Goal: Task Accomplishment & Management: Use online tool/utility

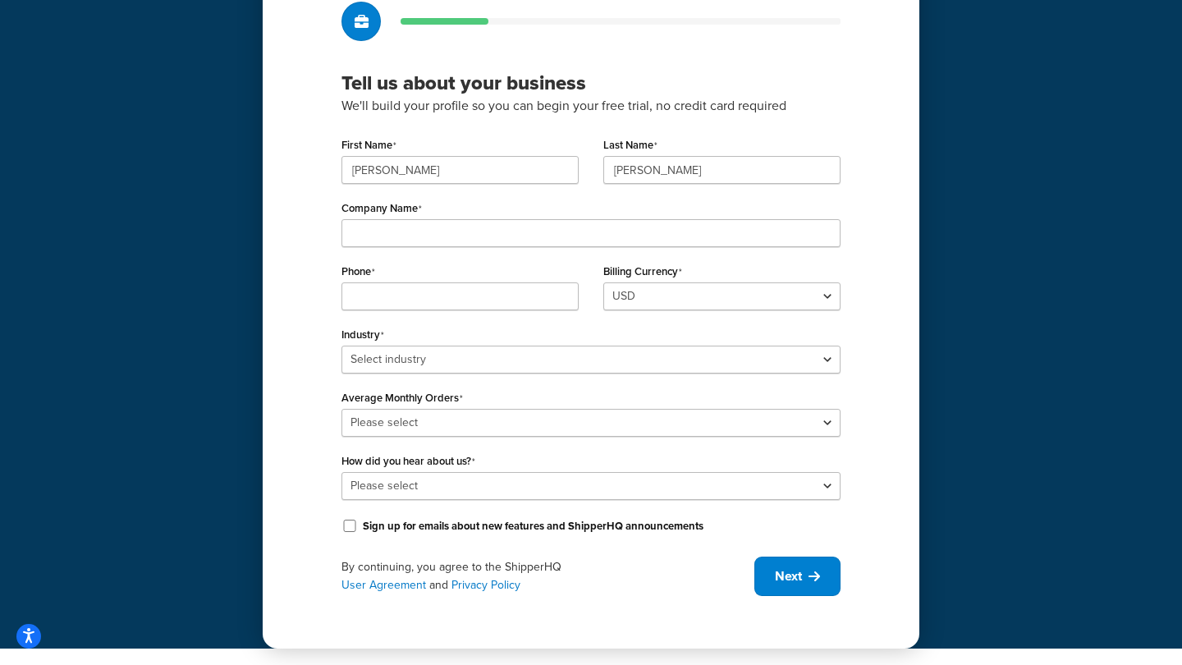
scroll to position [112, 0]
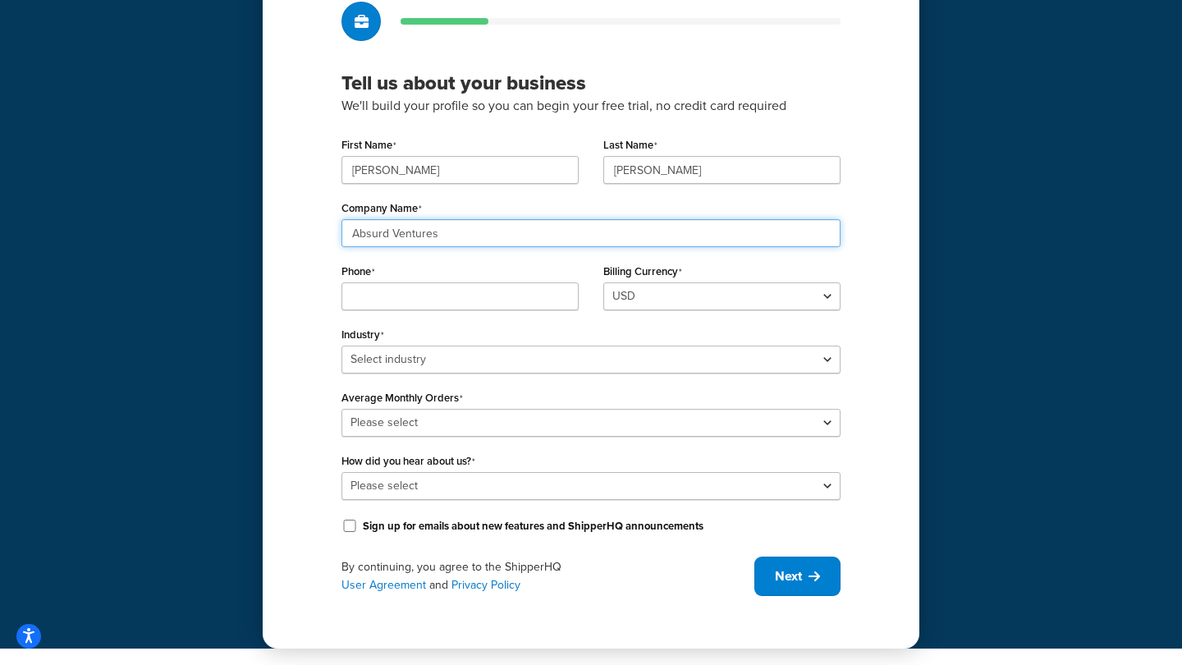
type input "Absurd Ventures"
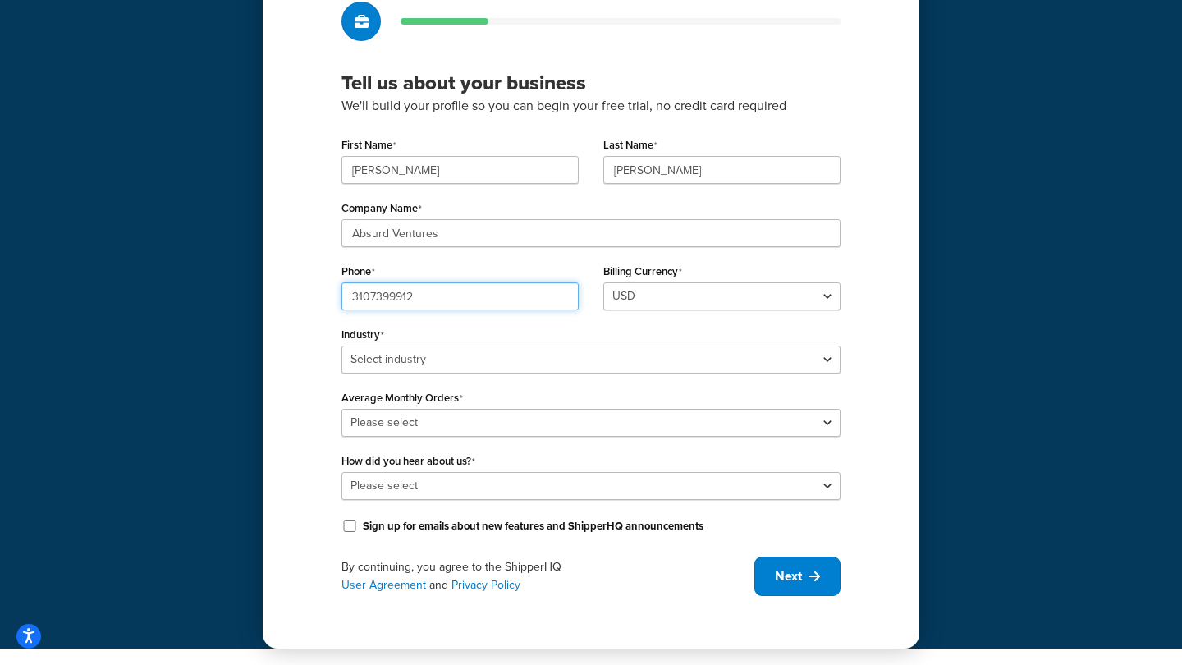
type input "3107399912"
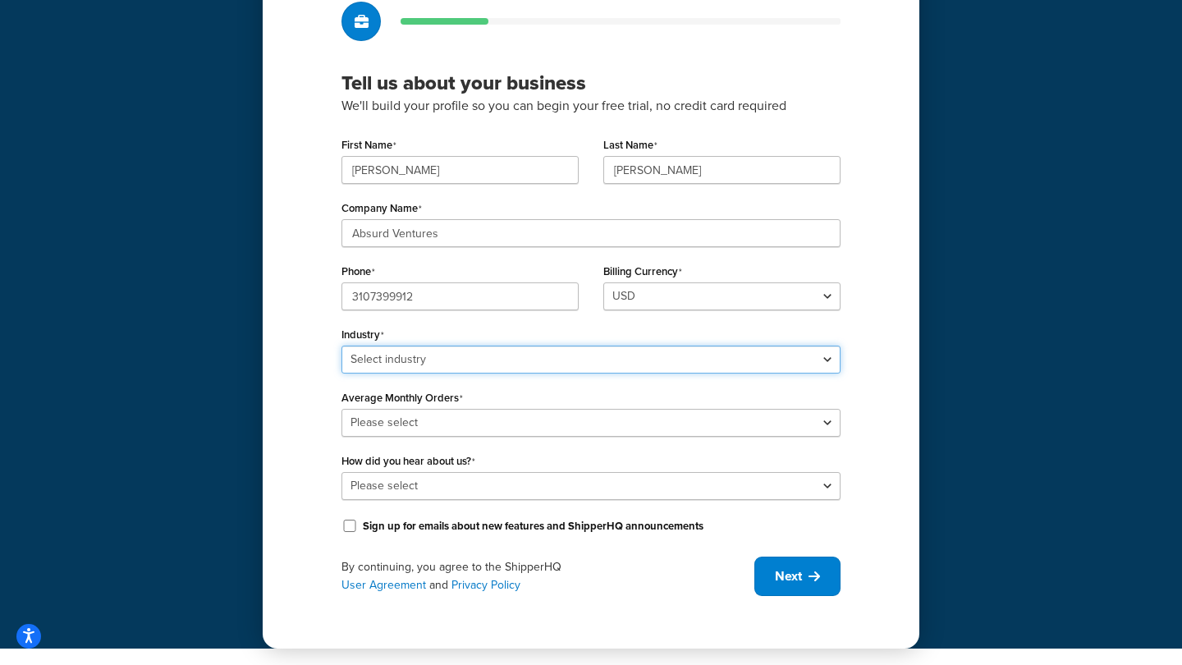
select select "7"
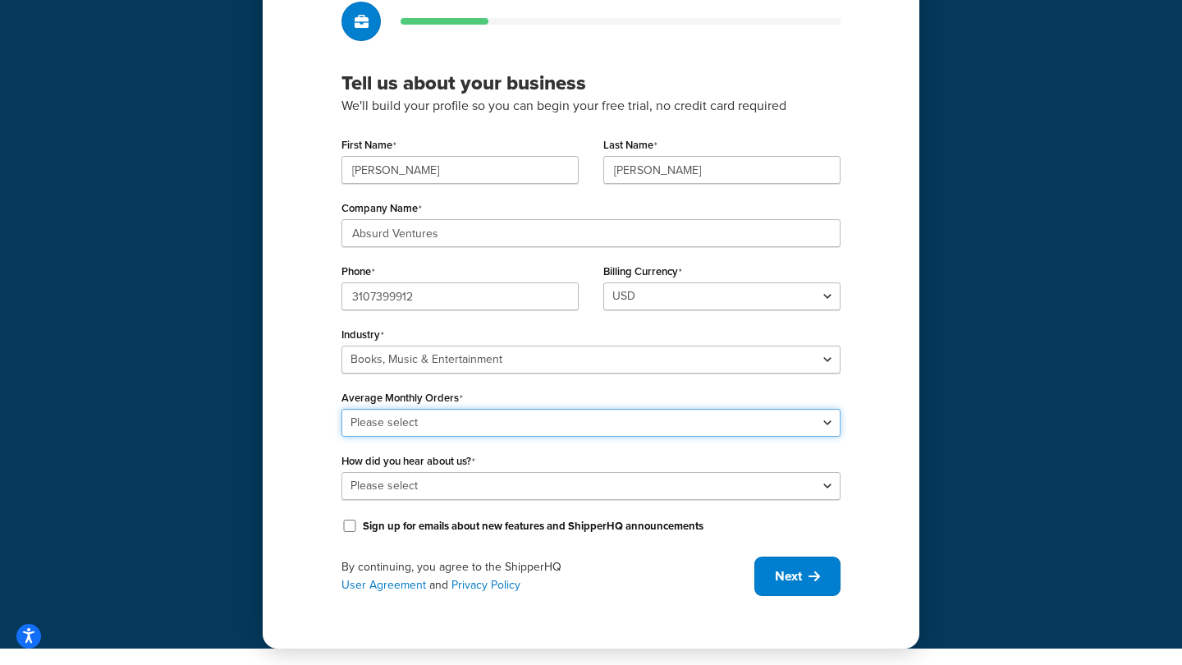
select select "1"
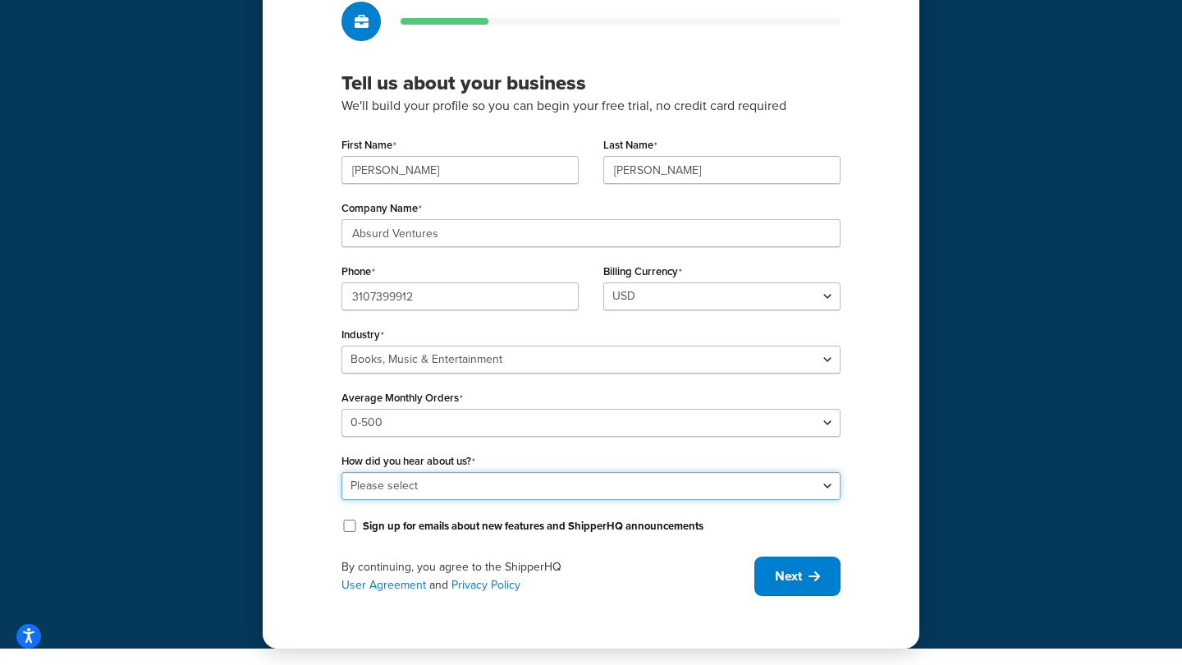
select select "1"
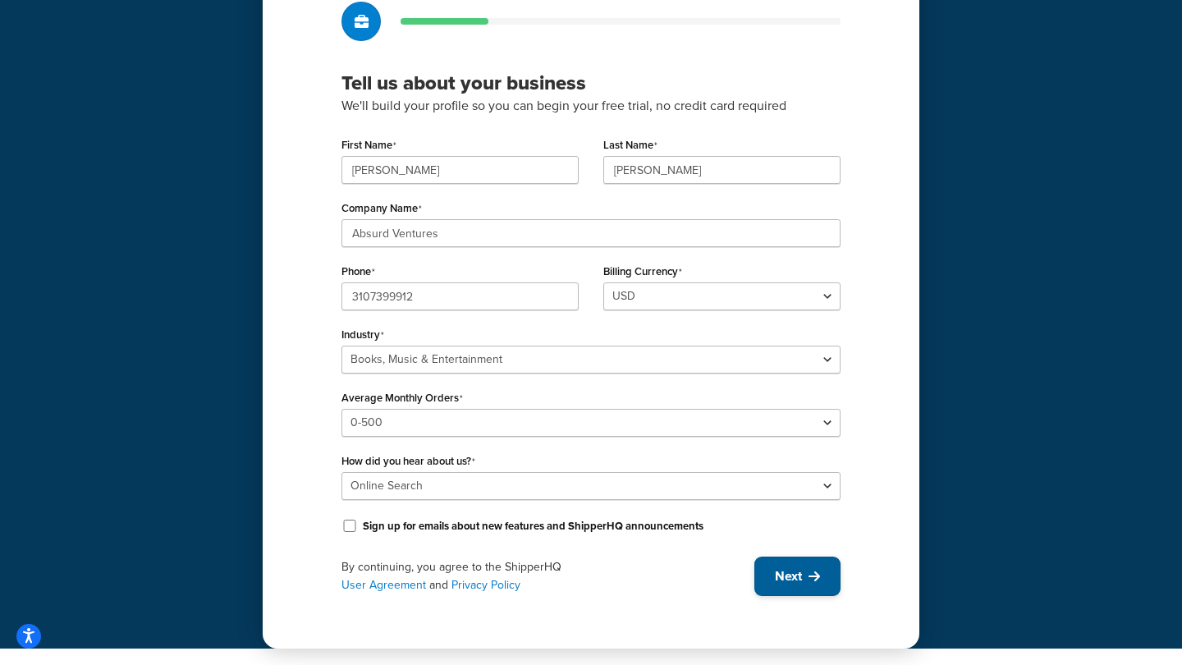
click at [801, 571] on span "Next" at bounding box center [788, 576] width 27 height 18
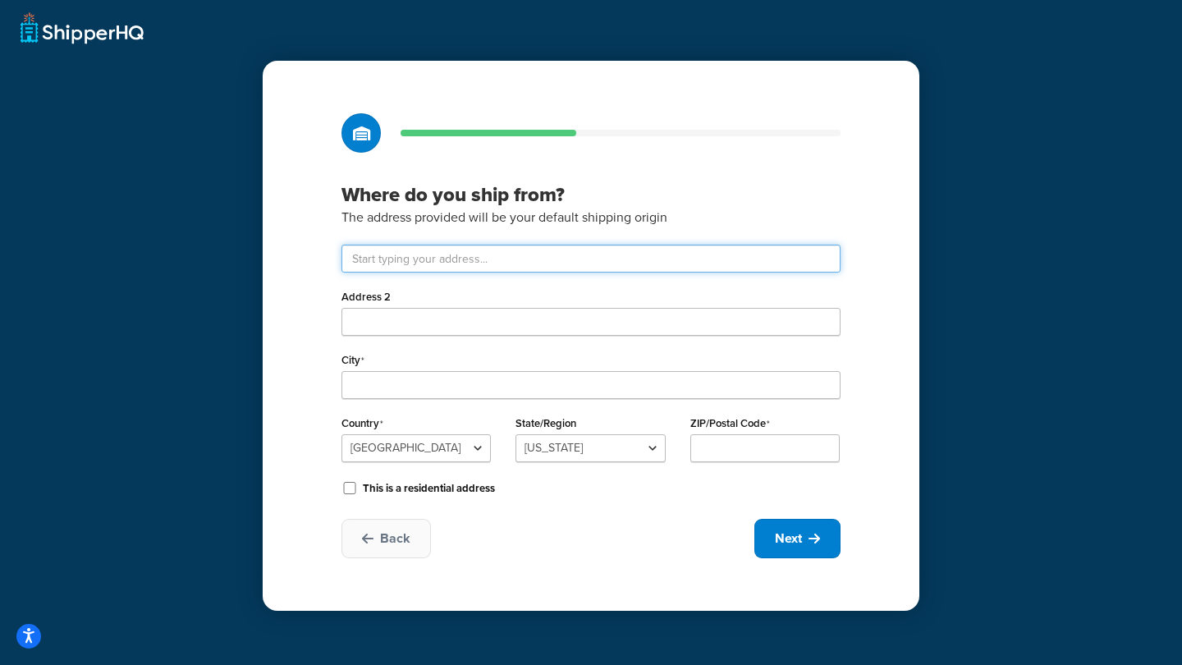
paste input "1645 W. Park Ave."
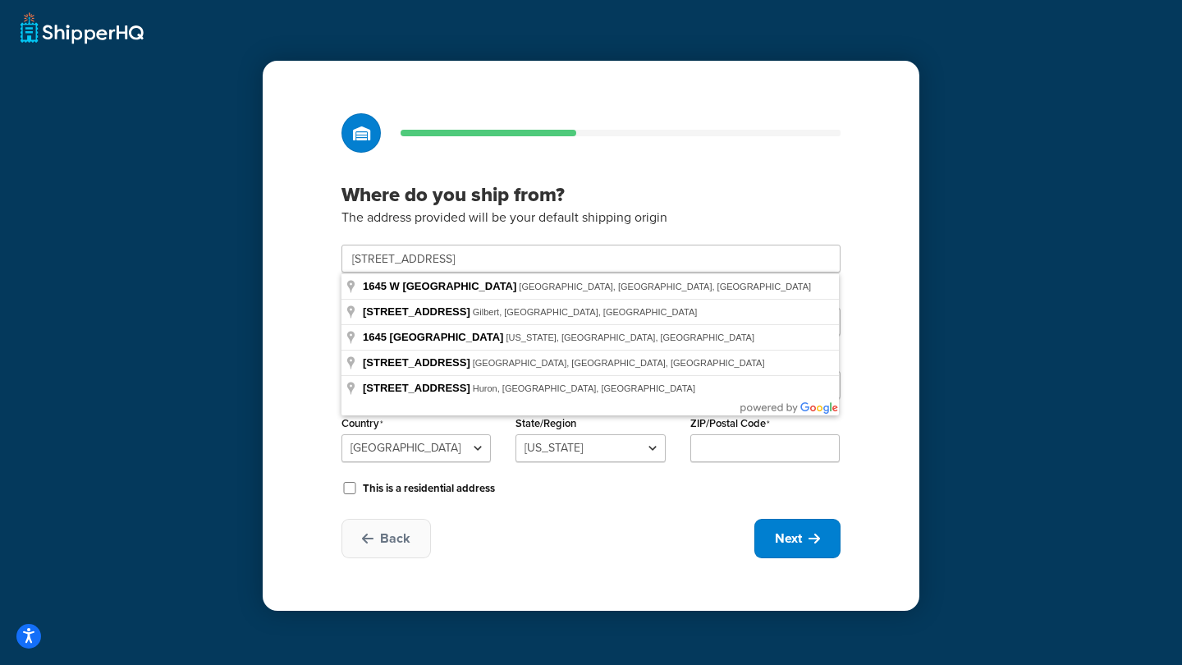
type input "1645 W Park Ave"
type input "Redlands"
select select "5"
type input "92373"
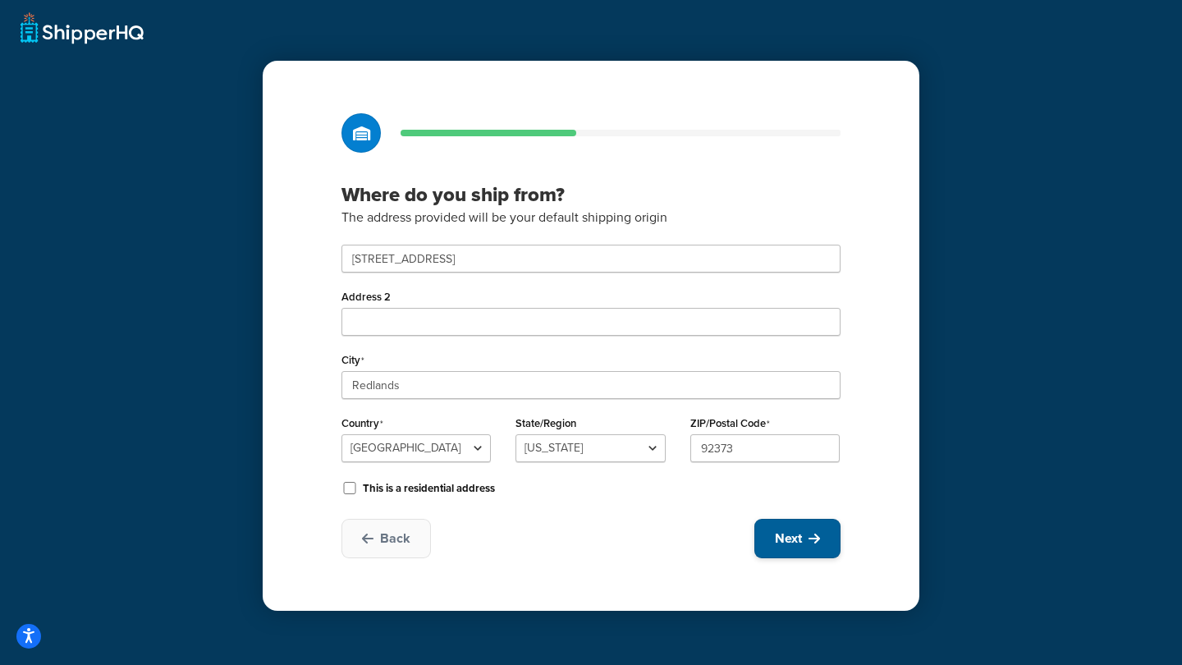
click at [798, 533] on span "Next" at bounding box center [788, 538] width 27 height 18
select select "1"
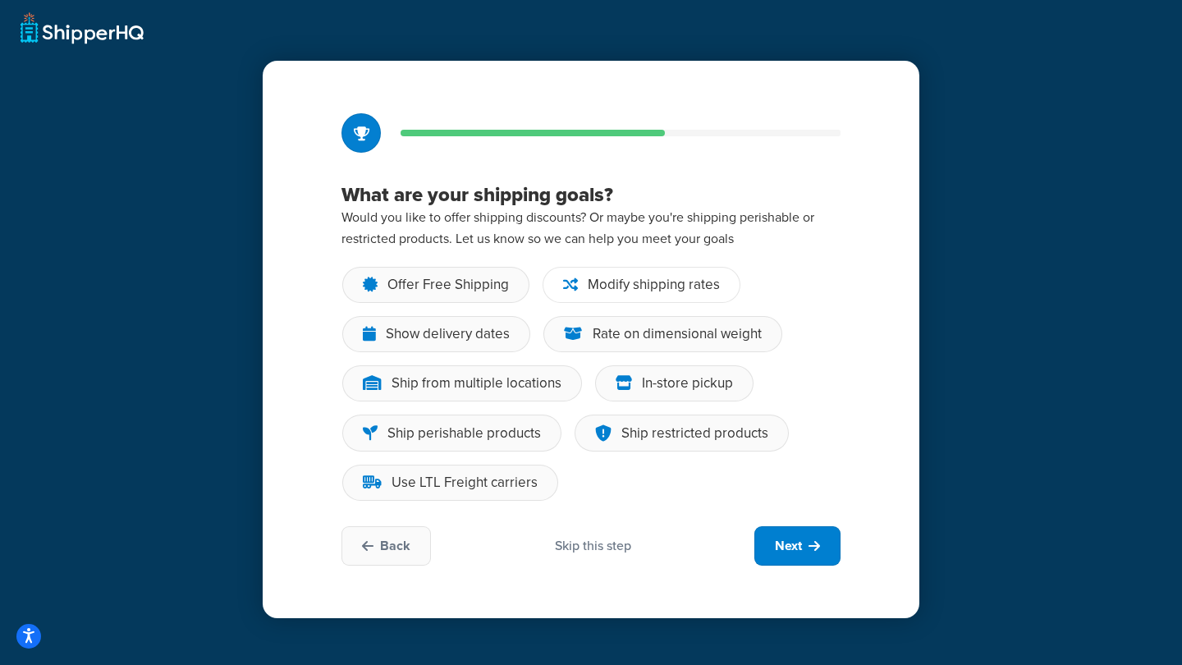
click at [641, 279] on div "Modify shipping rates" at bounding box center [653, 285] width 132 height 16
click at [0, 0] on input "Modify shipping rates" at bounding box center [0, 0] width 0 height 0
click at [796, 546] on span "Next" at bounding box center [788, 546] width 27 height 18
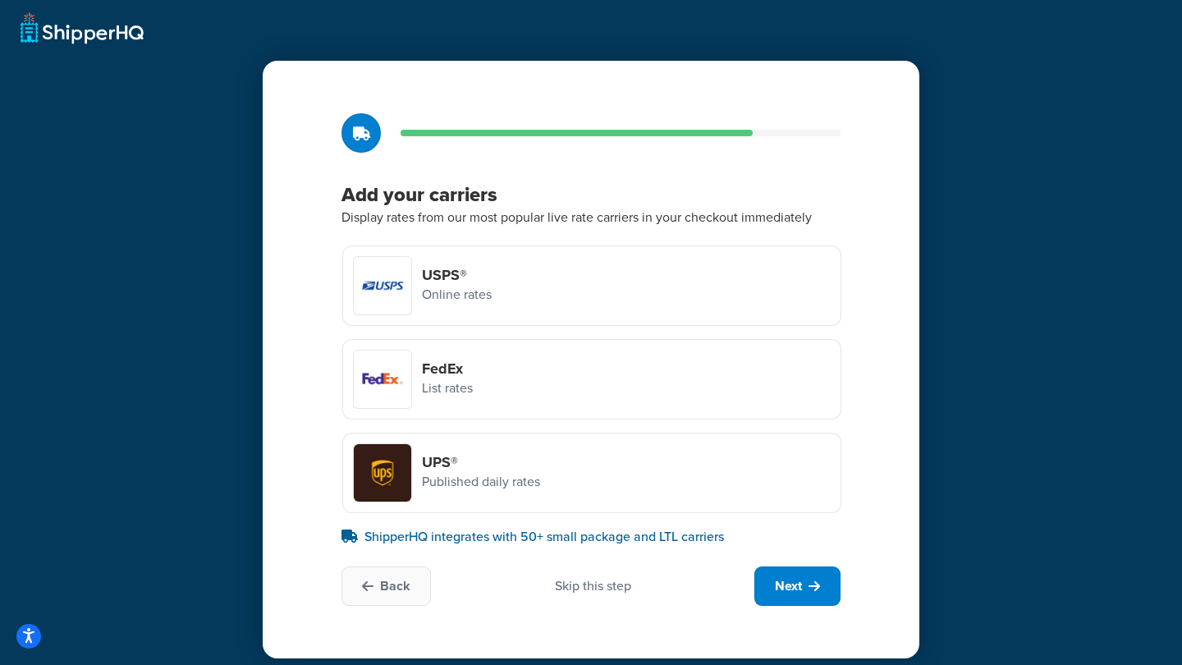
click at [600, 586] on div "Skip this step" at bounding box center [593, 586] width 76 height 18
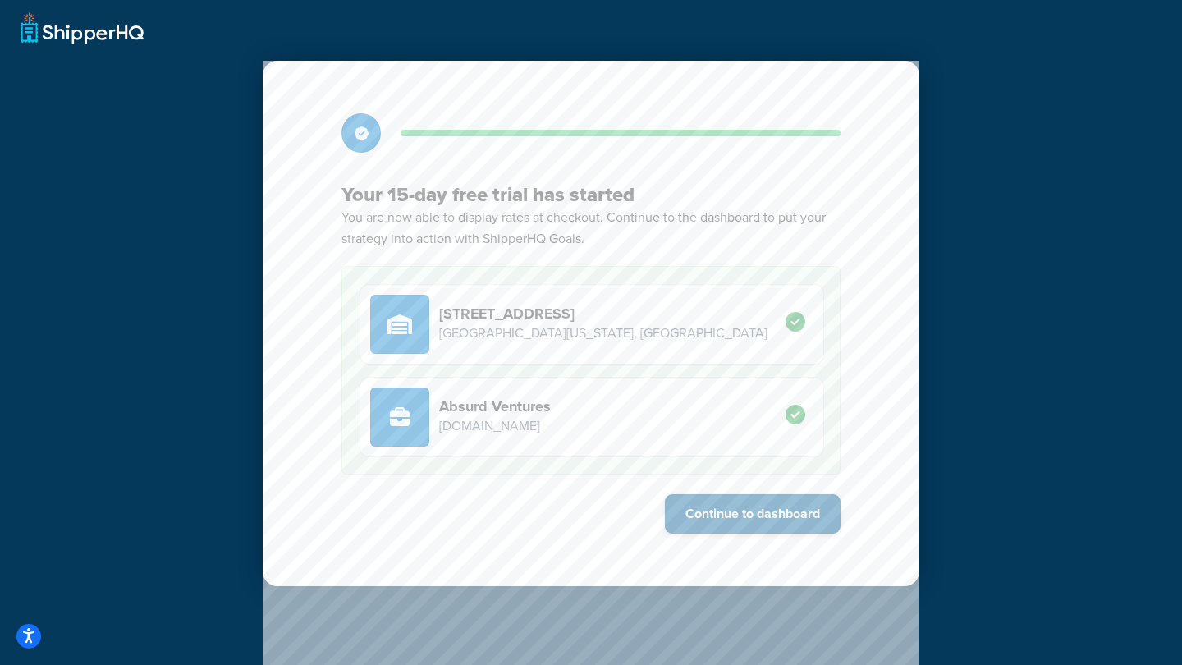
click at [736, 511] on button "Continue to dashboard" at bounding box center [753, 513] width 176 height 39
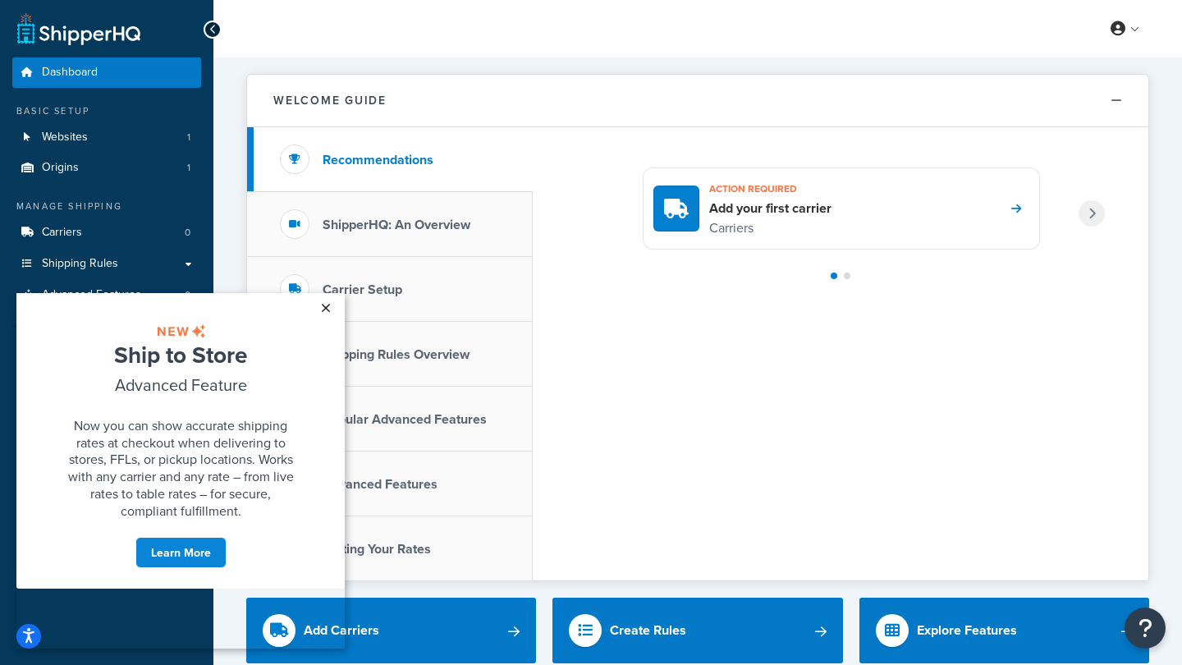
click at [325, 307] on link "×" at bounding box center [325, 308] width 29 height 30
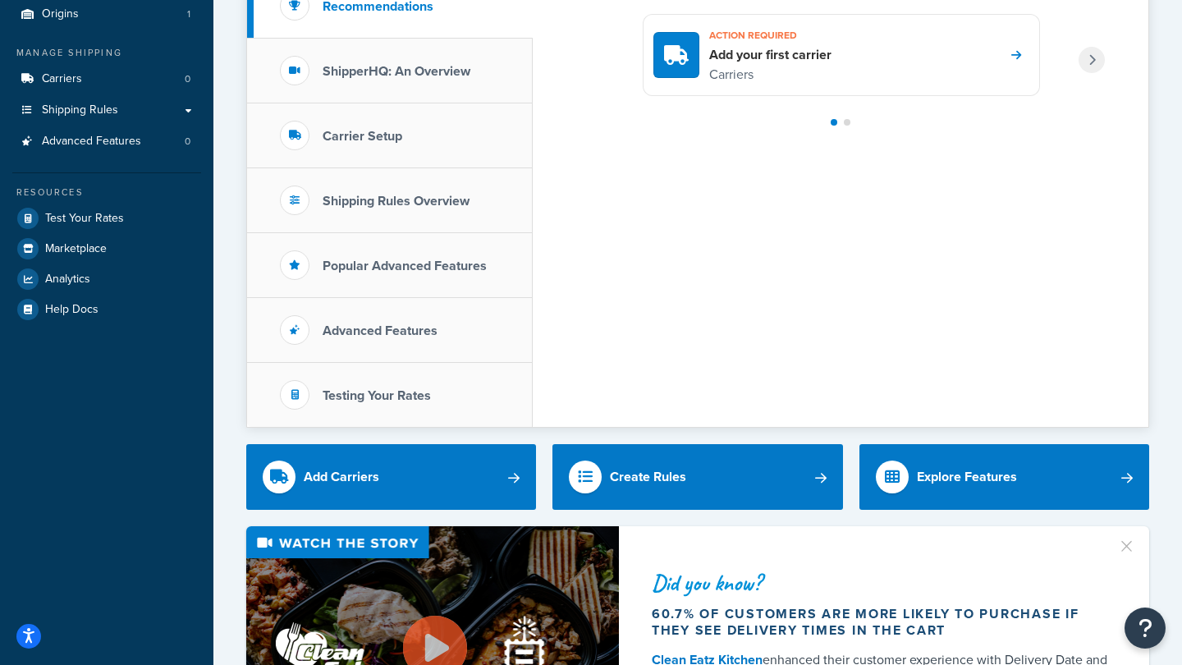
scroll to position [154, 0]
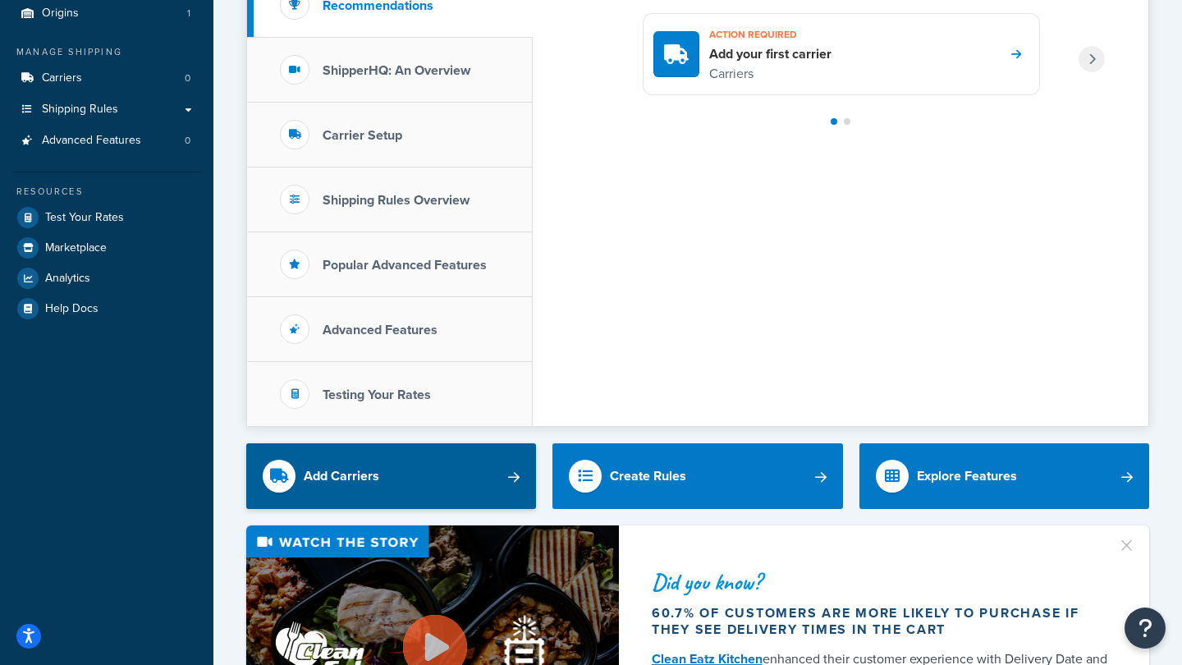
click at [496, 479] on link "Add Carriers" at bounding box center [391, 476] width 290 height 66
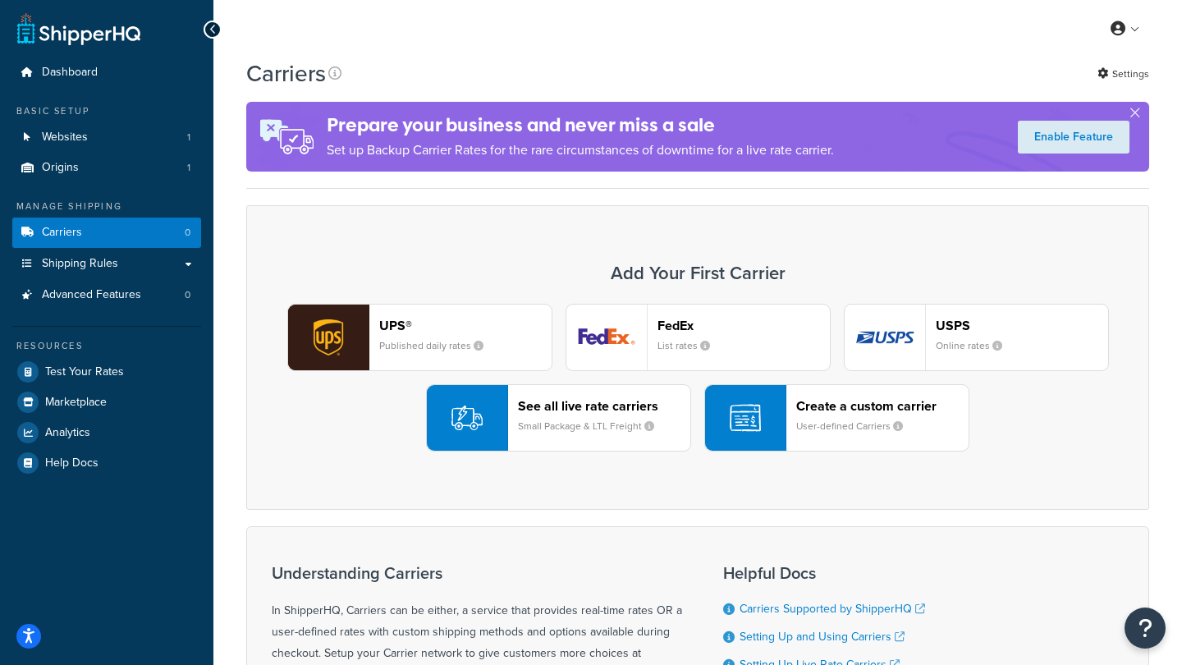
click at [815, 416] on div "Create a custom carrier User-defined Carriers" at bounding box center [882, 417] width 172 height 39
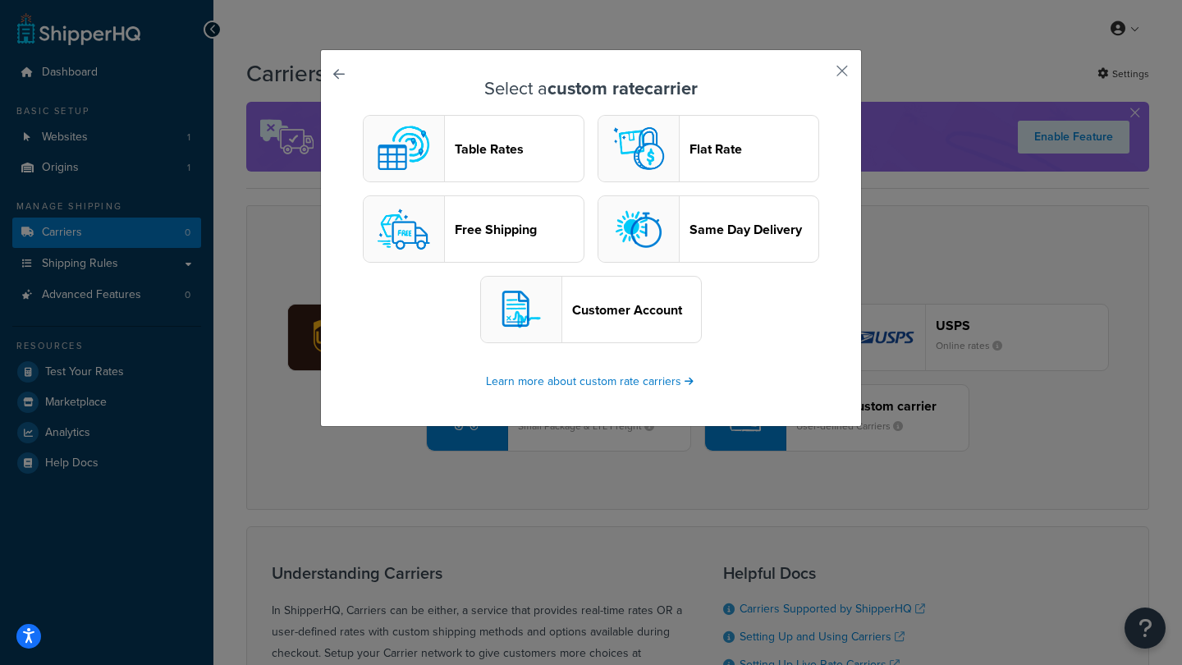
click at [475, 156] on header "Table Rates" at bounding box center [519, 149] width 129 height 16
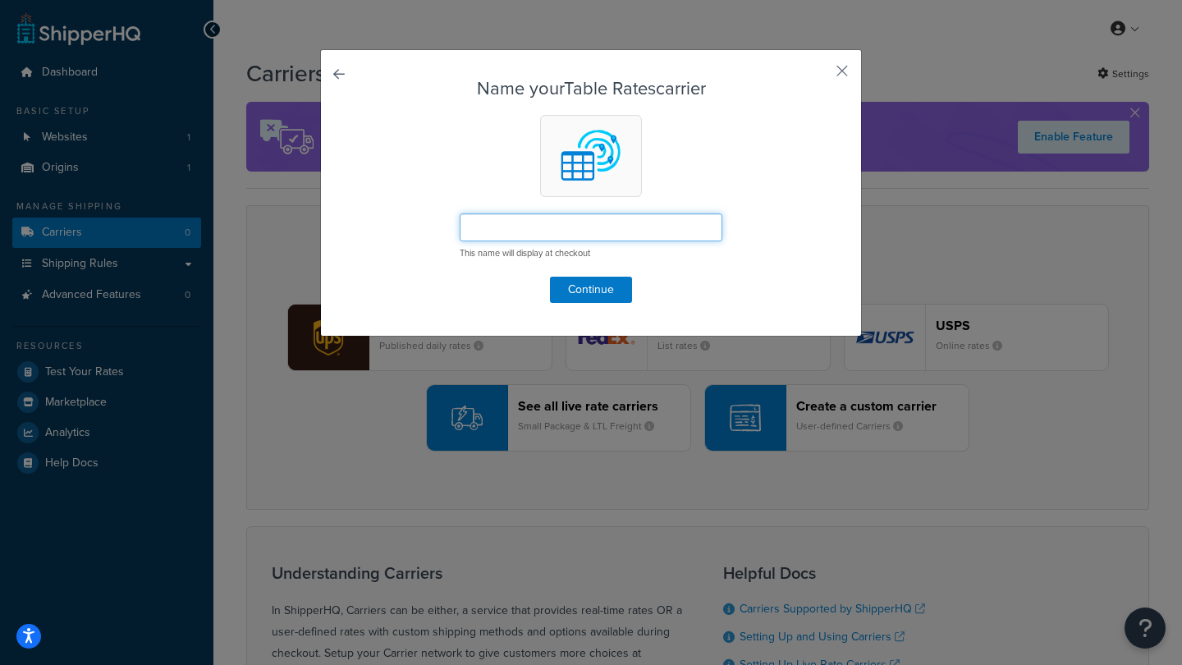
click at [514, 226] on input "text" at bounding box center [590, 227] width 263 height 28
type input "DHL Express"
click at [596, 284] on button "Continue" at bounding box center [591, 290] width 82 height 26
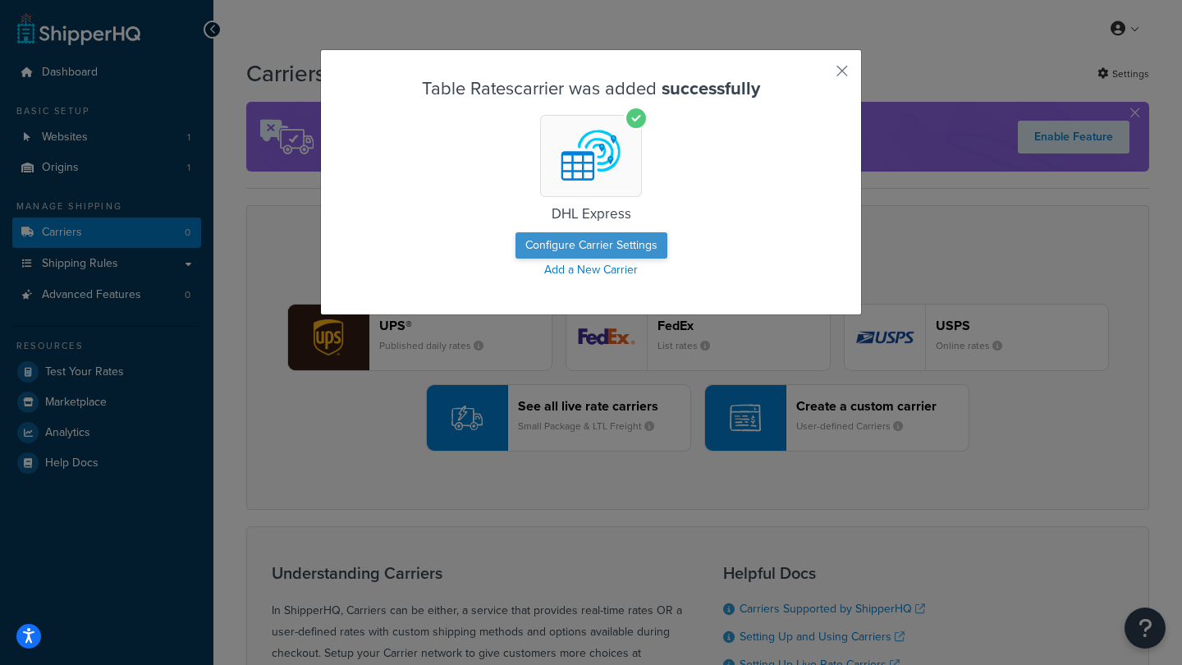
click at [593, 245] on button "Configure Carrier Settings" at bounding box center [591, 245] width 152 height 26
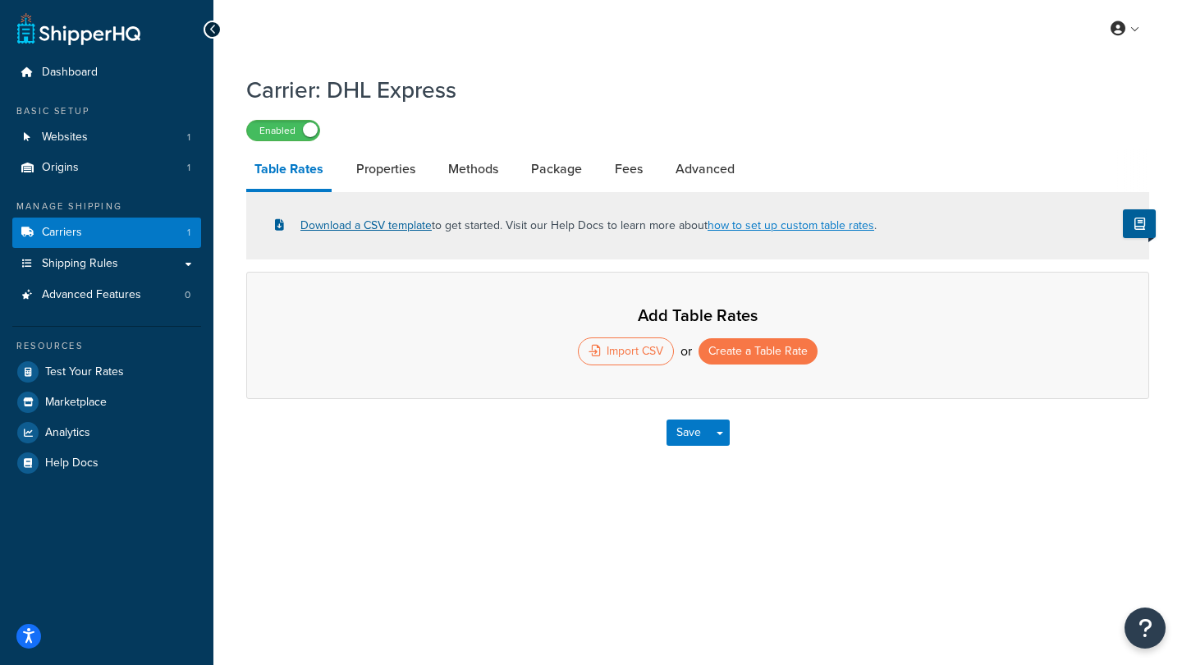
click at [392, 226] on link "Download a CSV template" at bounding box center [353, 225] width 157 height 17
click at [710, 431] on button "Save" at bounding box center [688, 432] width 44 height 26
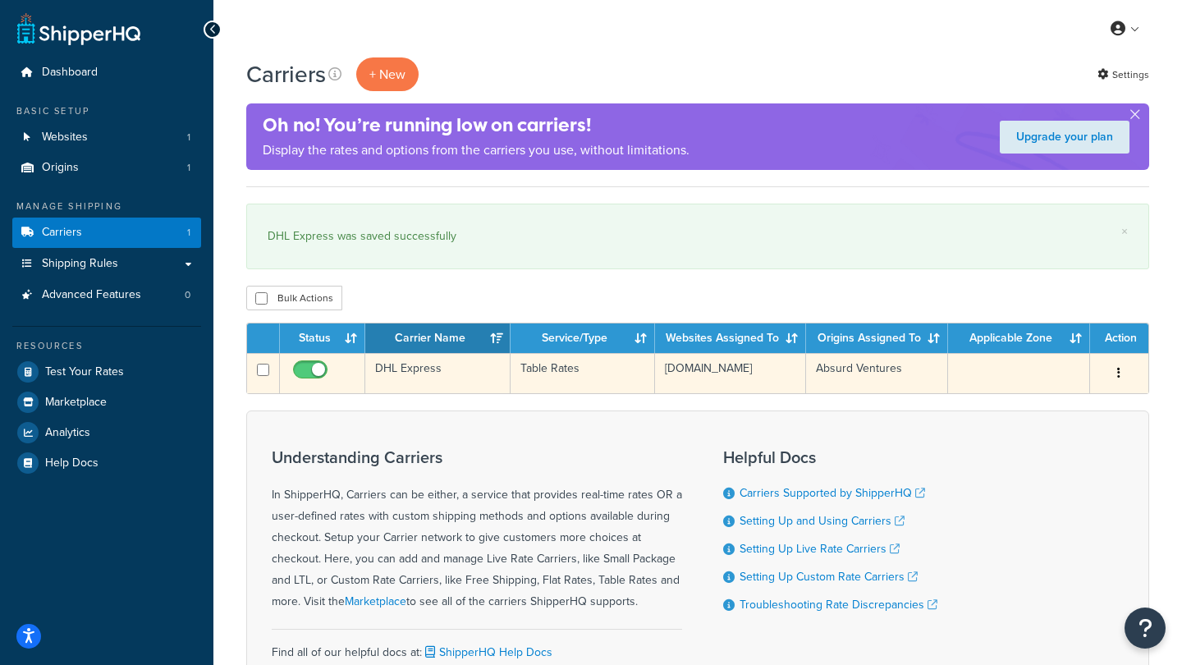
click at [1117, 370] on button "button" at bounding box center [1118, 373] width 23 height 26
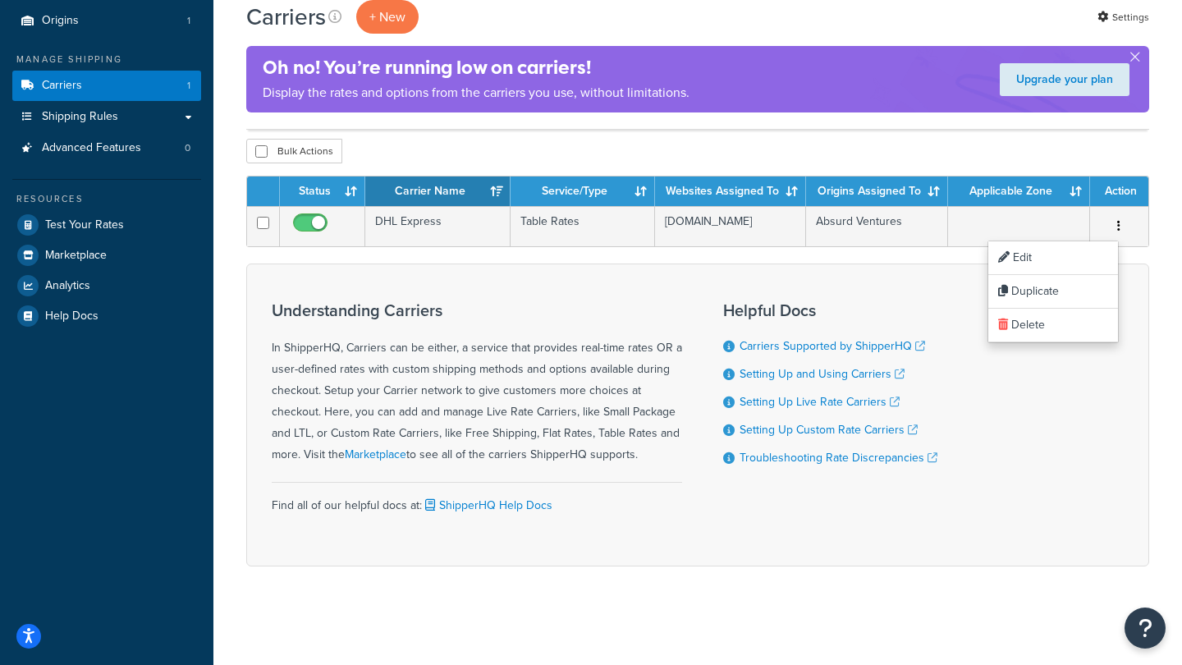
scroll to position [145, 0]
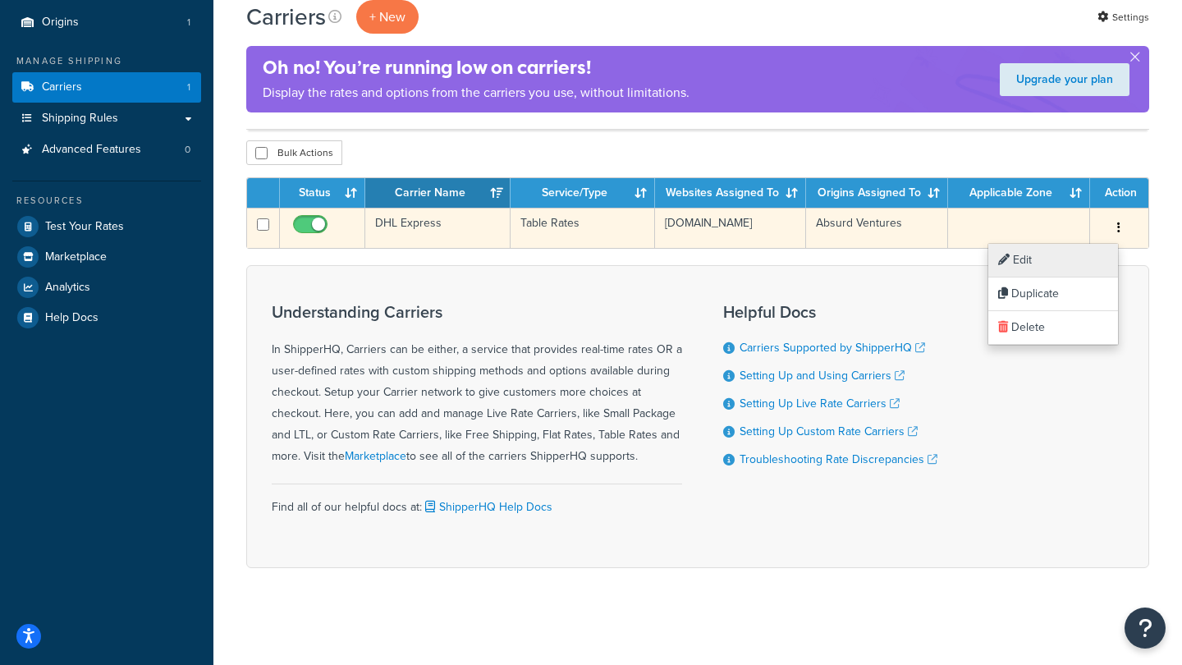
click at [1035, 261] on link "Edit" at bounding box center [1053, 261] width 130 height 34
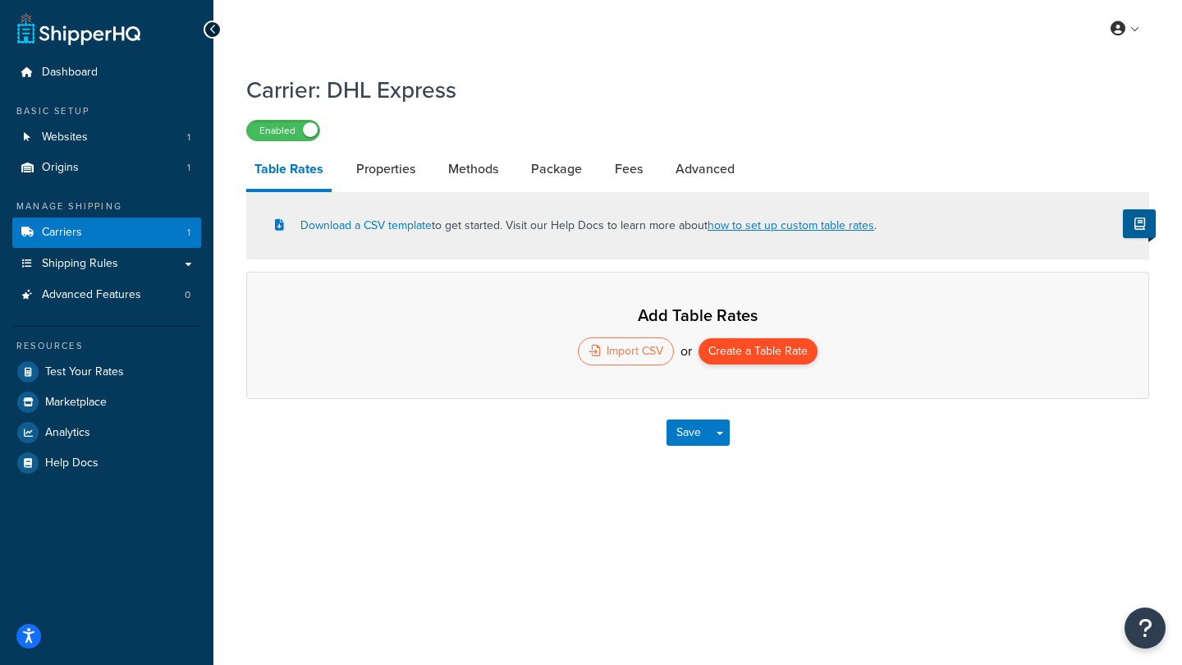
click at [736, 357] on button "Create a Table Rate" at bounding box center [757, 351] width 119 height 26
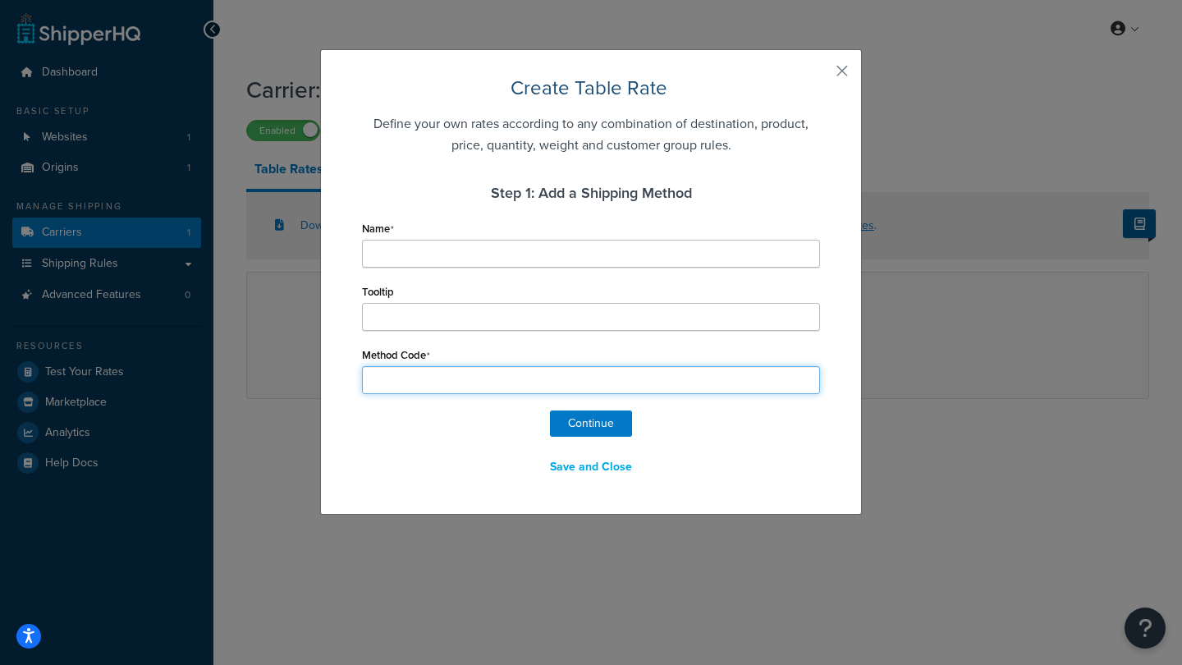
click at [510, 382] on input "Method Code" at bounding box center [591, 380] width 458 height 28
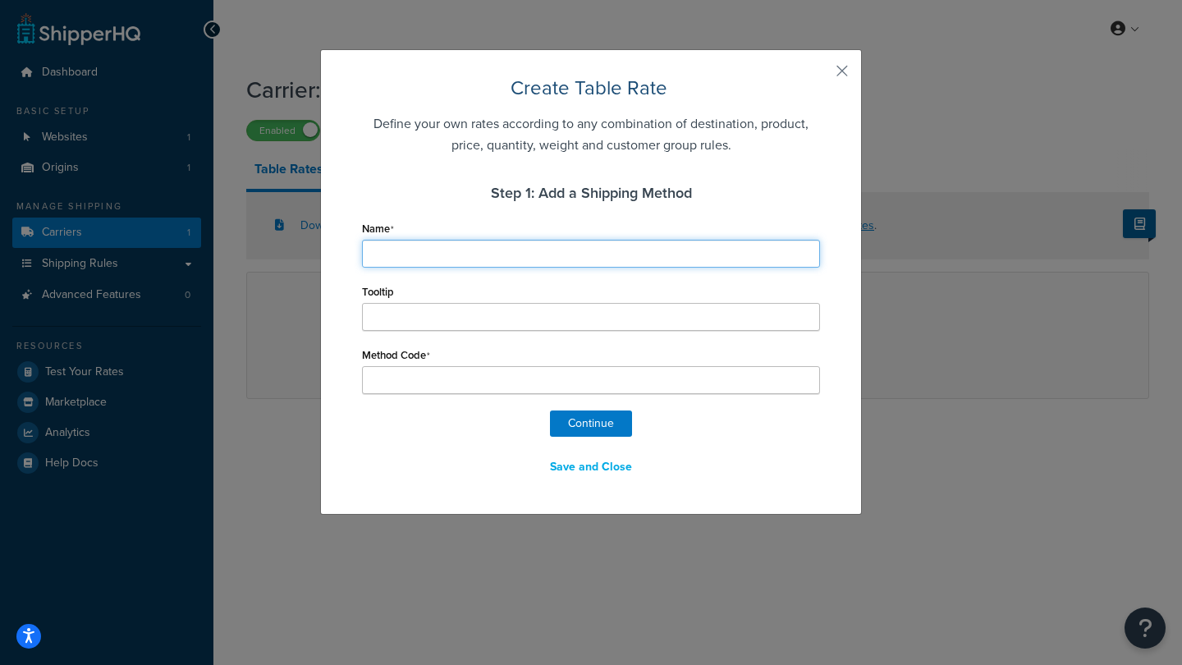
click at [472, 250] on input "Name" at bounding box center [591, 254] width 458 height 28
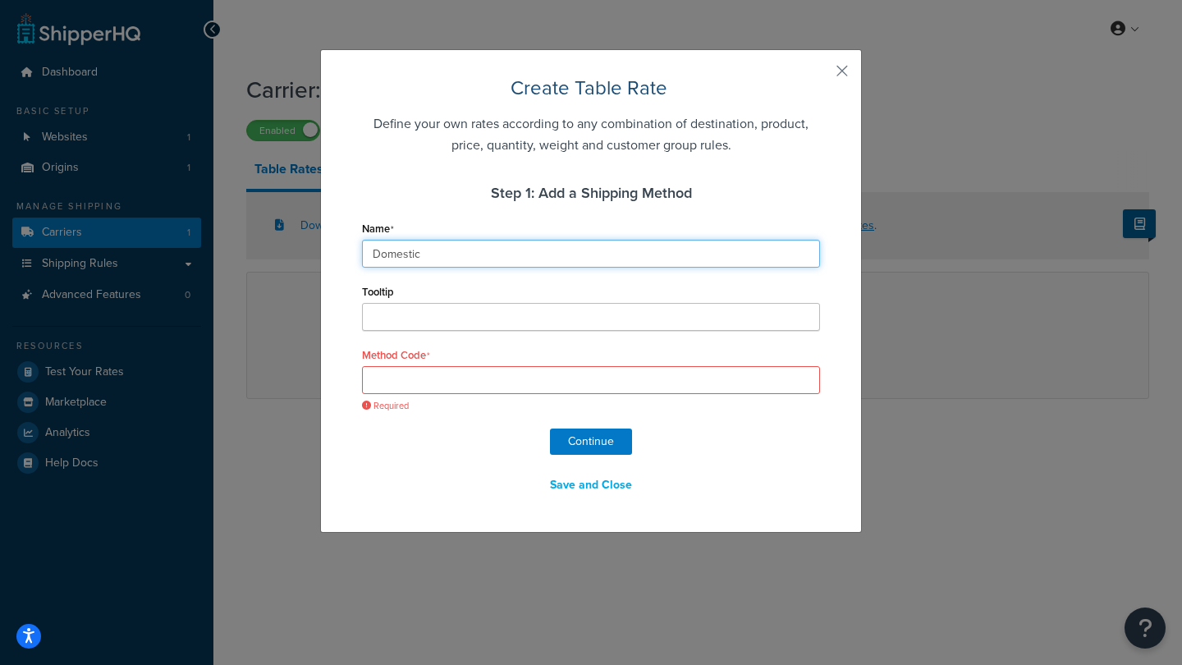
type input "Domestic"
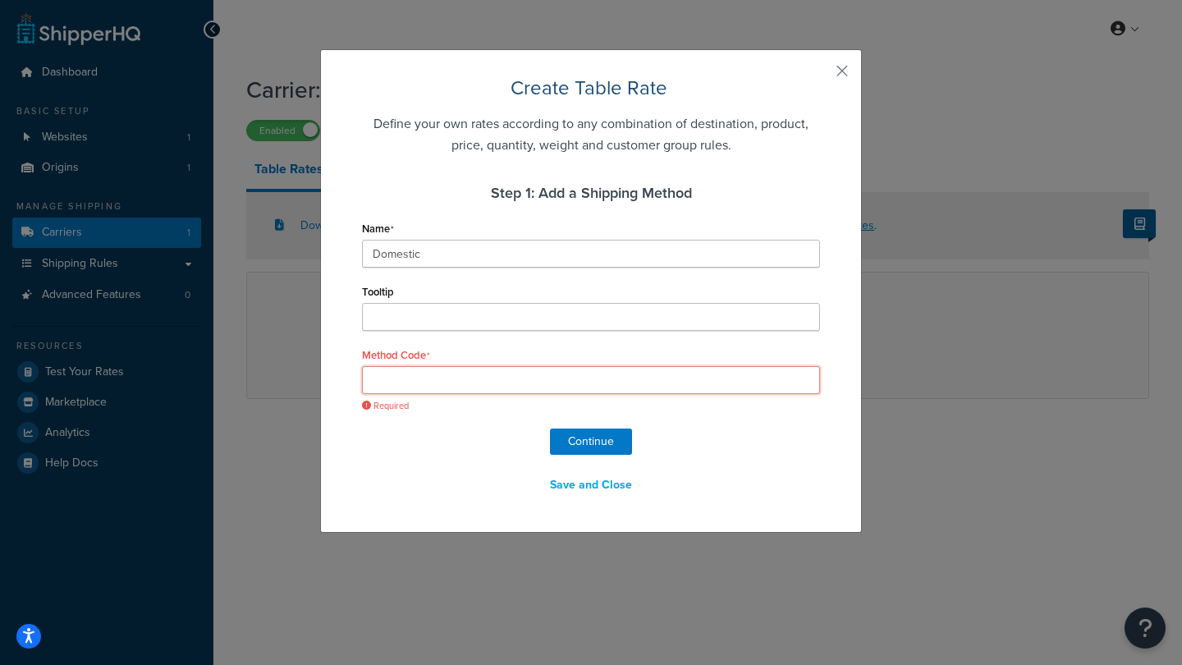
click at [442, 386] on input "Method Code" at bounding box center [591, 380] width 458 height 28
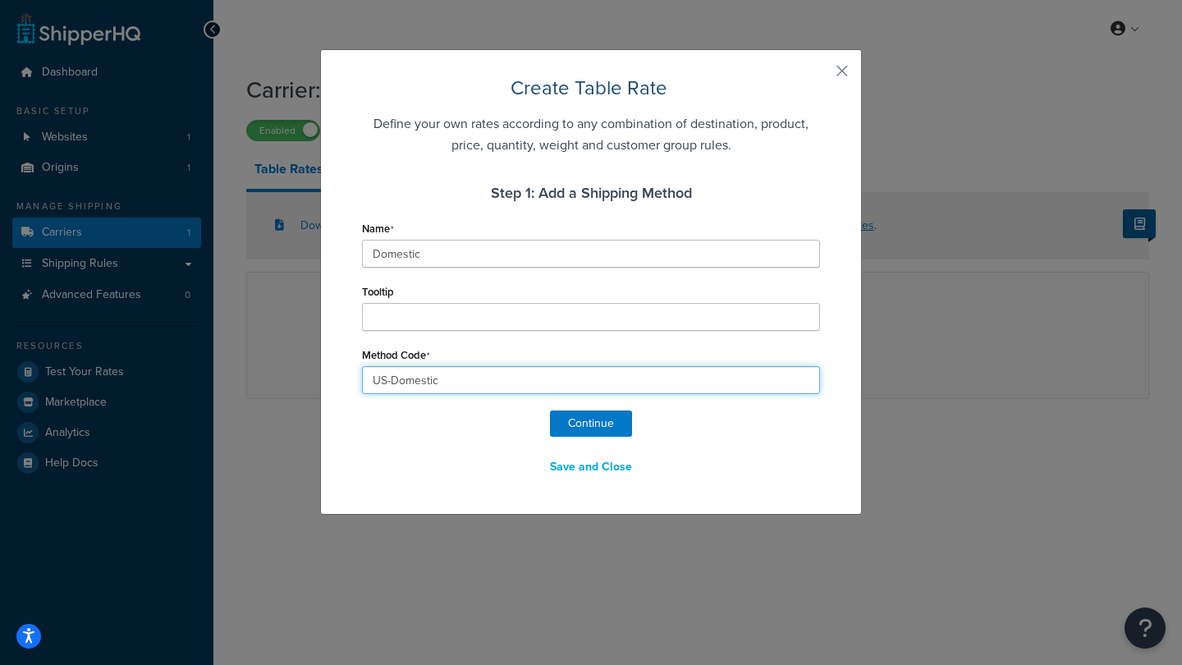
type input "US-Domestic"
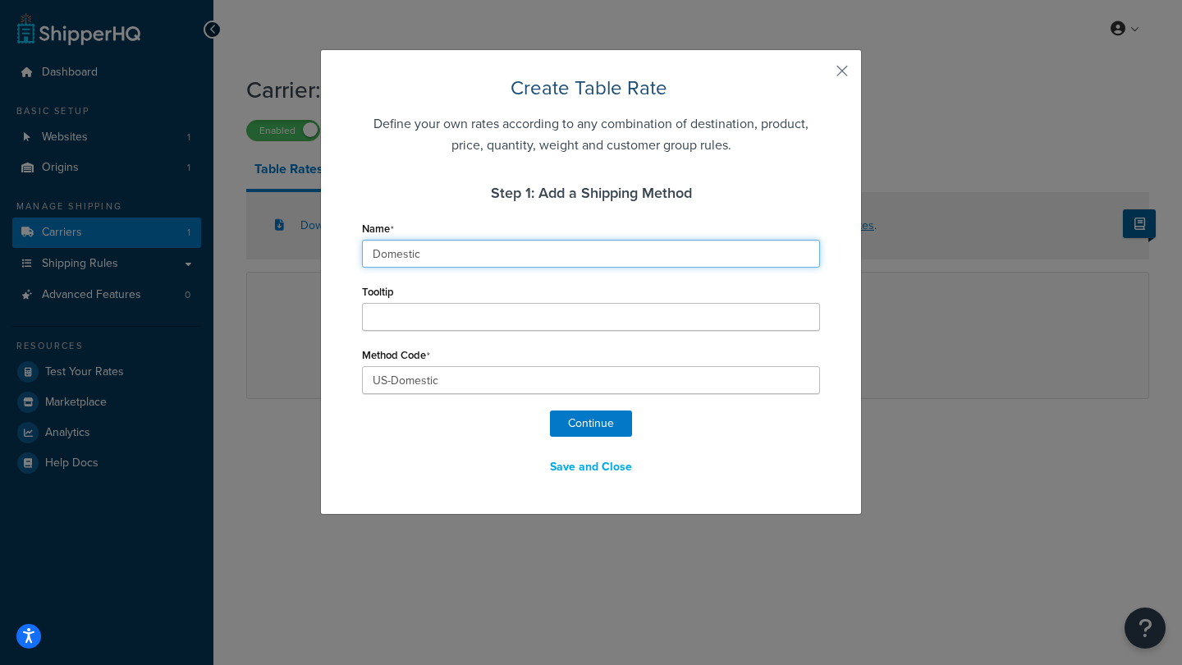
click at [377, 256] on input "Domestic" at bounding box center [591, 254] width 458 height 28
type input "US Domestic"
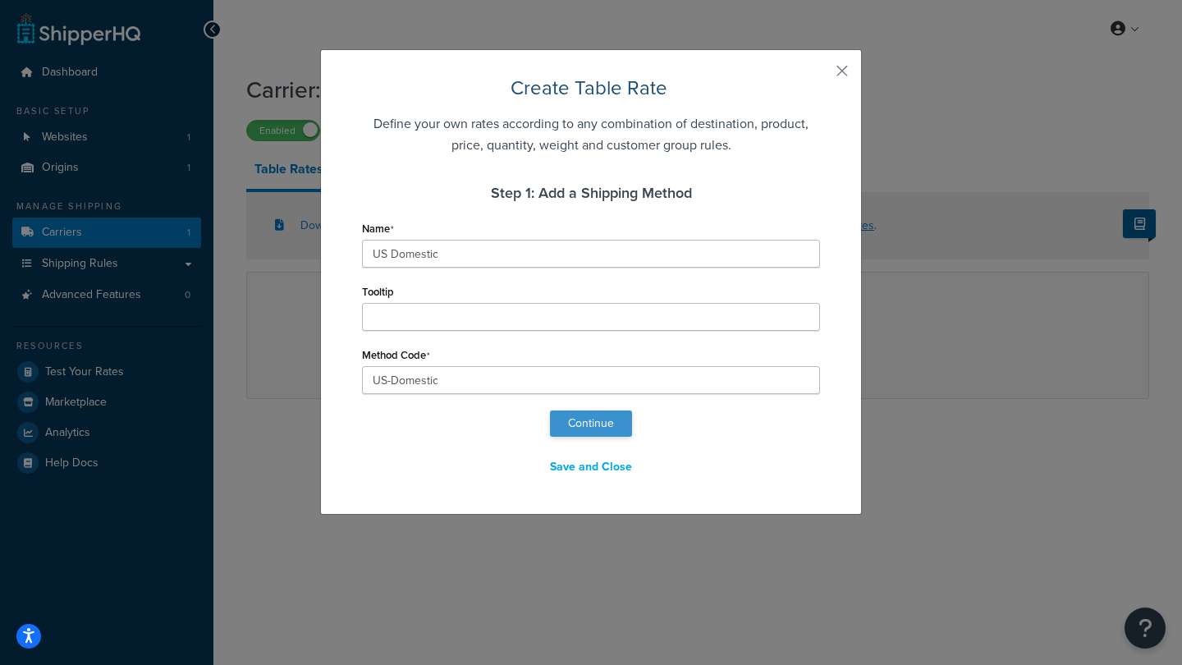
click at [587, 429] on button "Continue" at bounding box center [591, 423] width 82 height 26
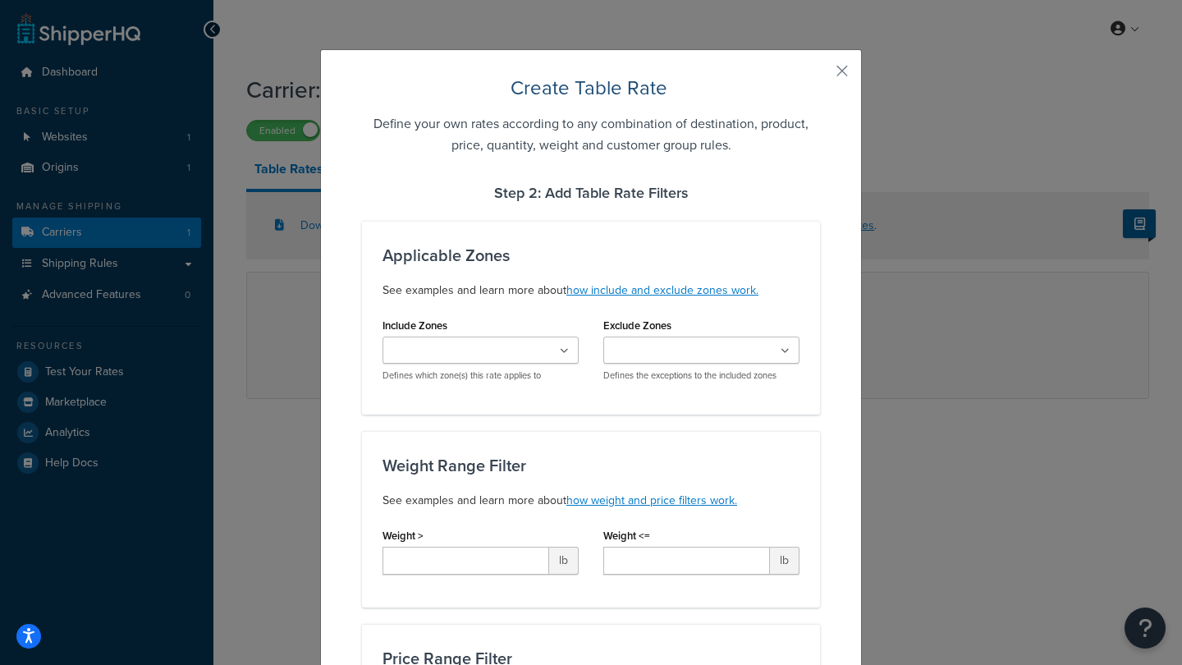
select select "183606"
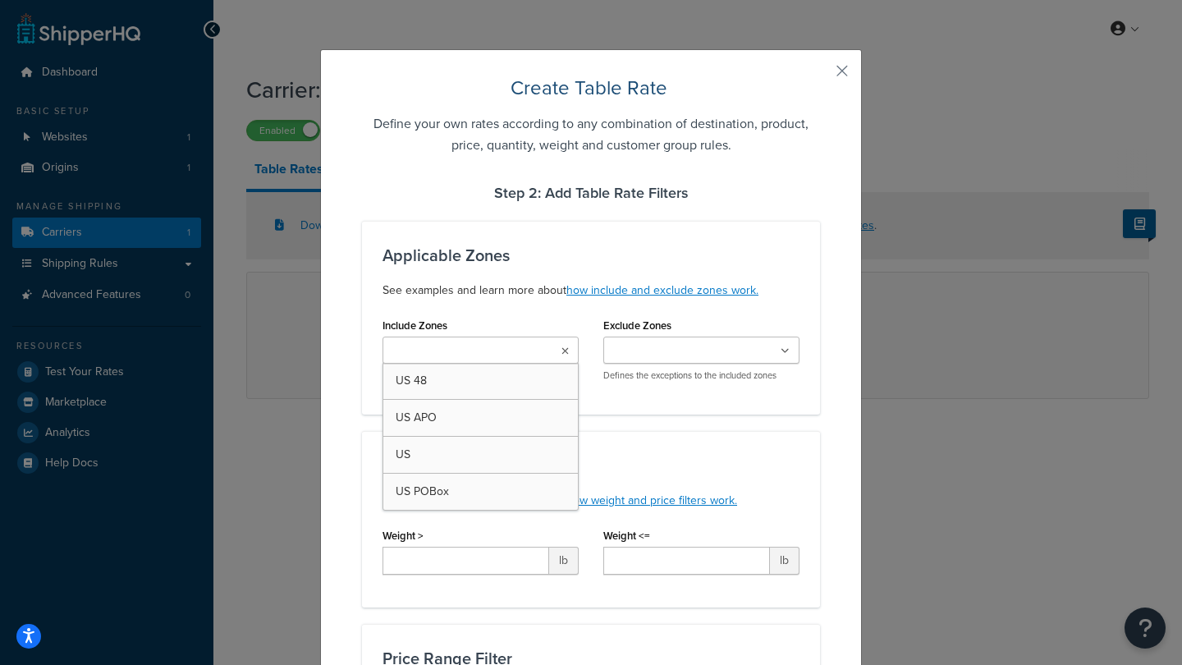
click at [555, 345] on ul at bounding box center [480, 349] width 196 height 27
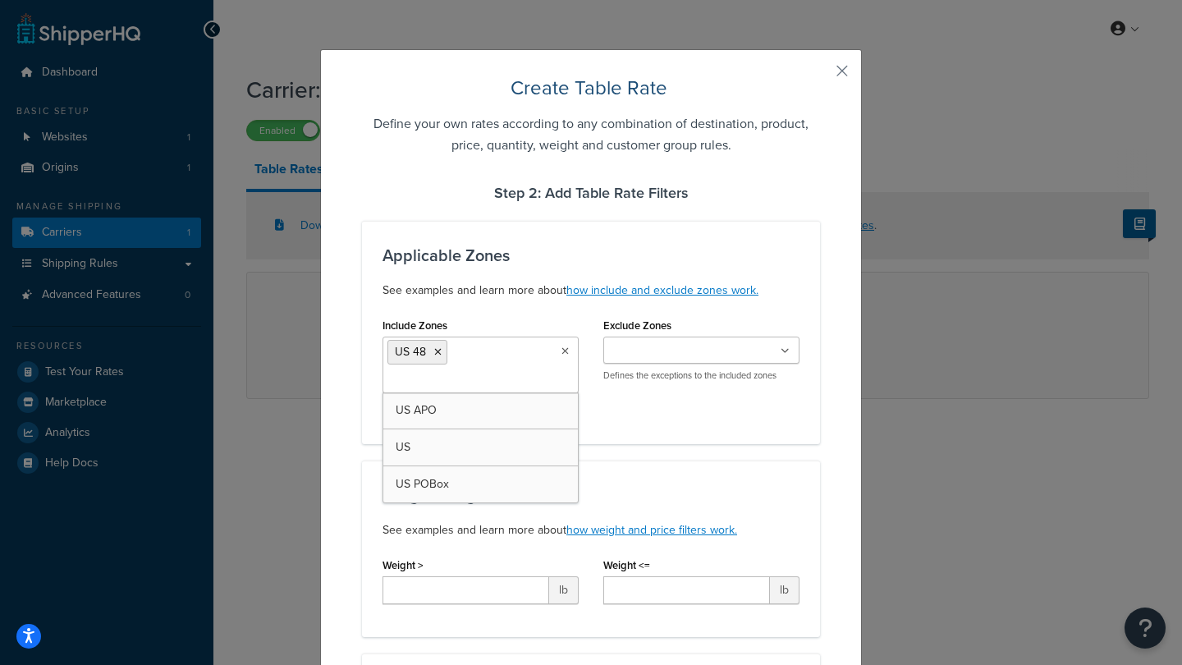
click at [678, 426] on div "Applicable Zones See examples and learn more about how include and exclude zone…" at bounding box center [591, 332] width 458 height 223
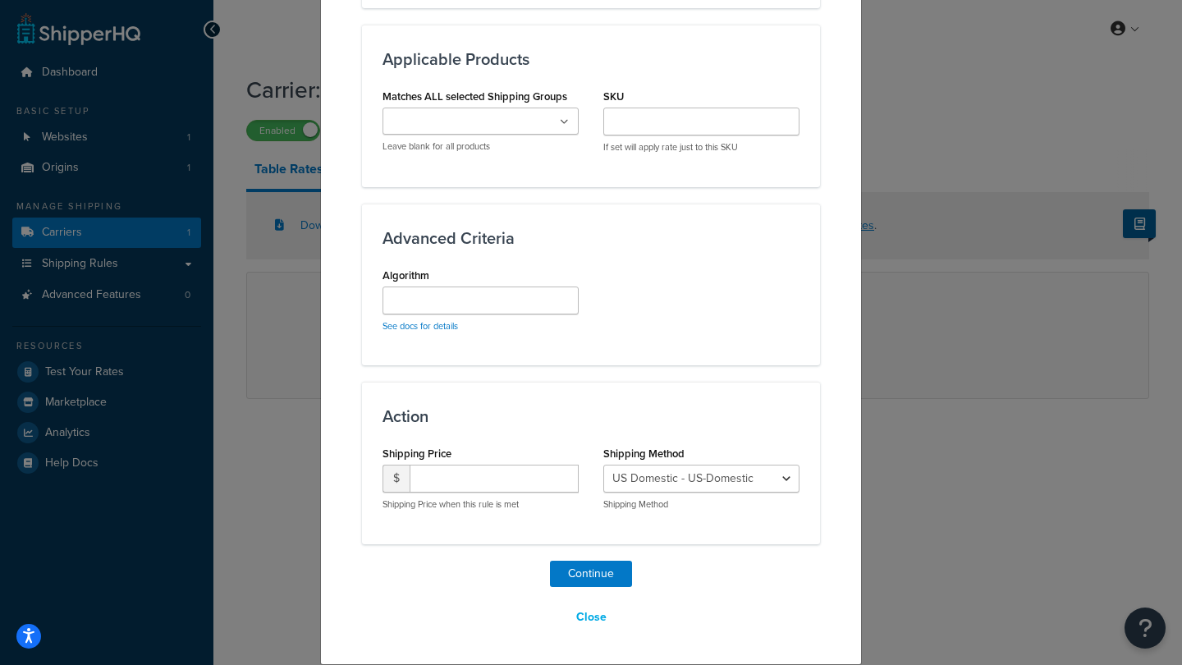
scroll to position [980, 0]
click at [589, 573] on button "Continue" at bounding box center [591, 574] width 82 height 26
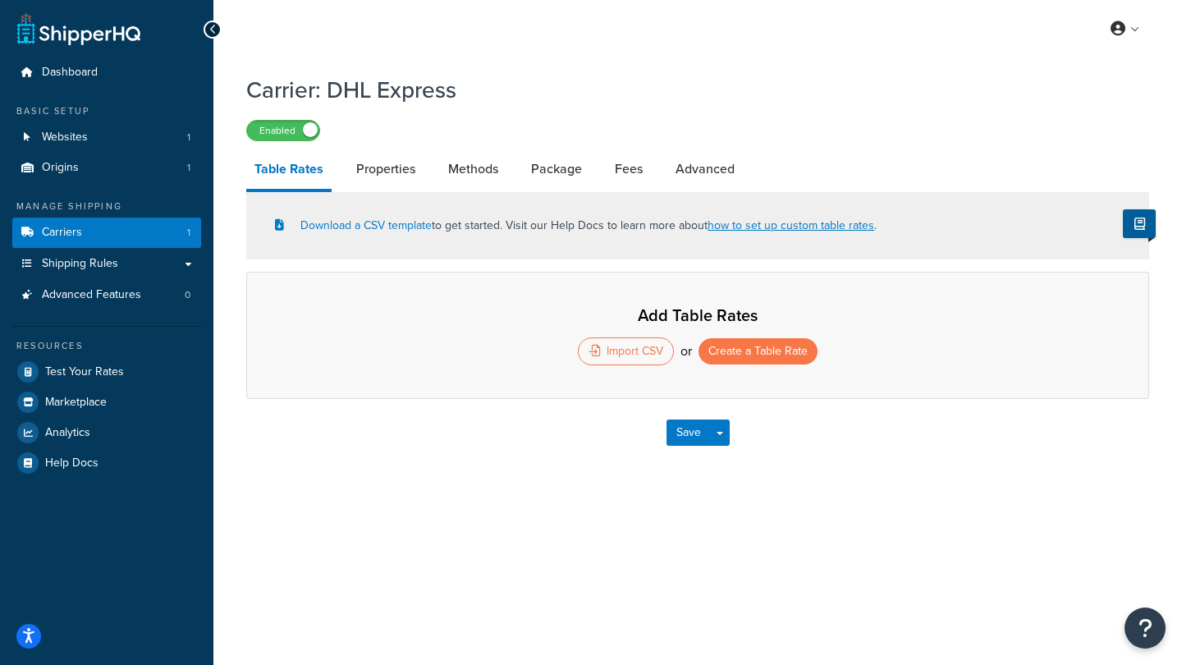
select select "25"
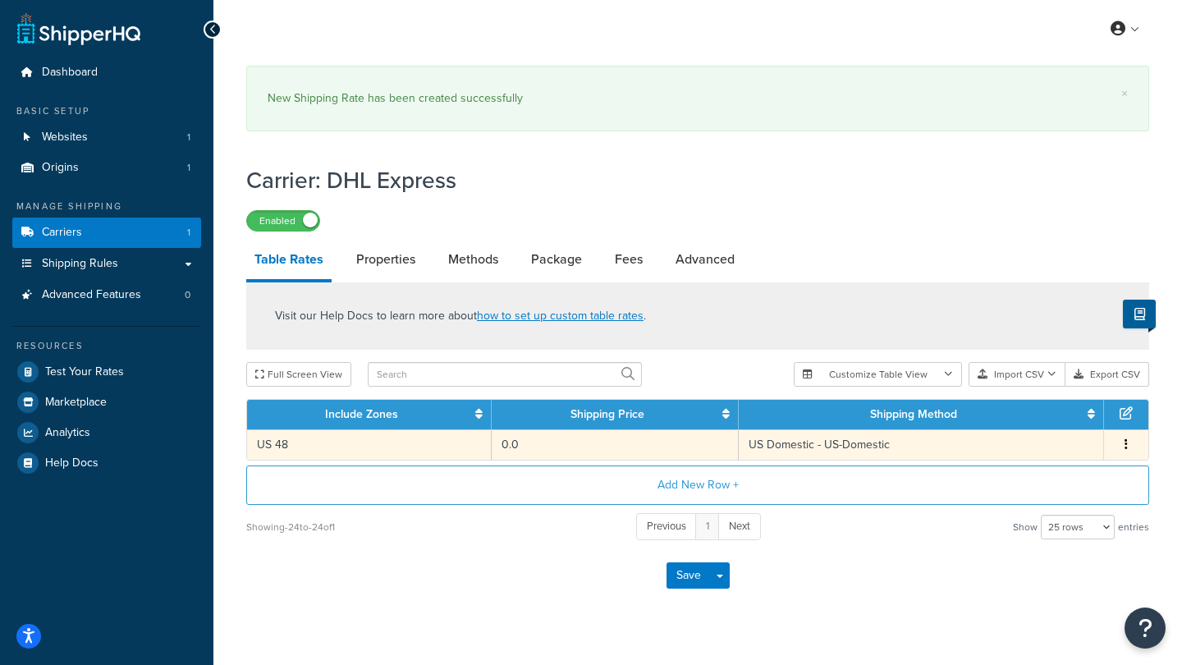
click at [319, 446] on td "US 48" at bounding box center [369, 444] width 245 height 30
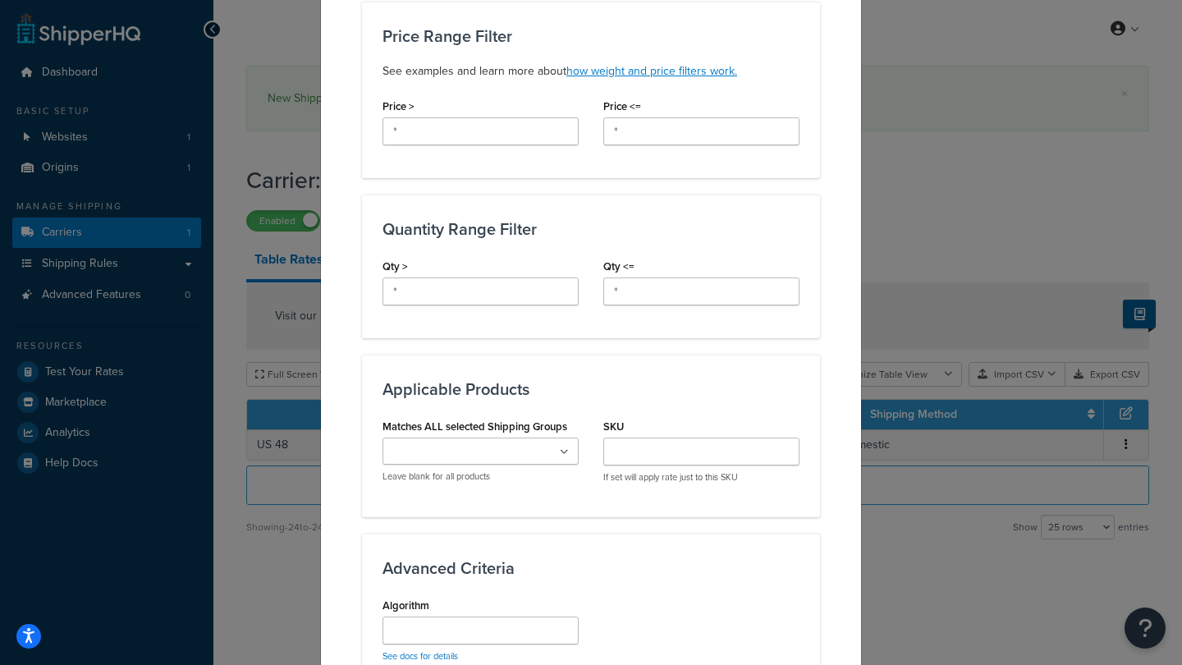
scroll to position [546, 0]
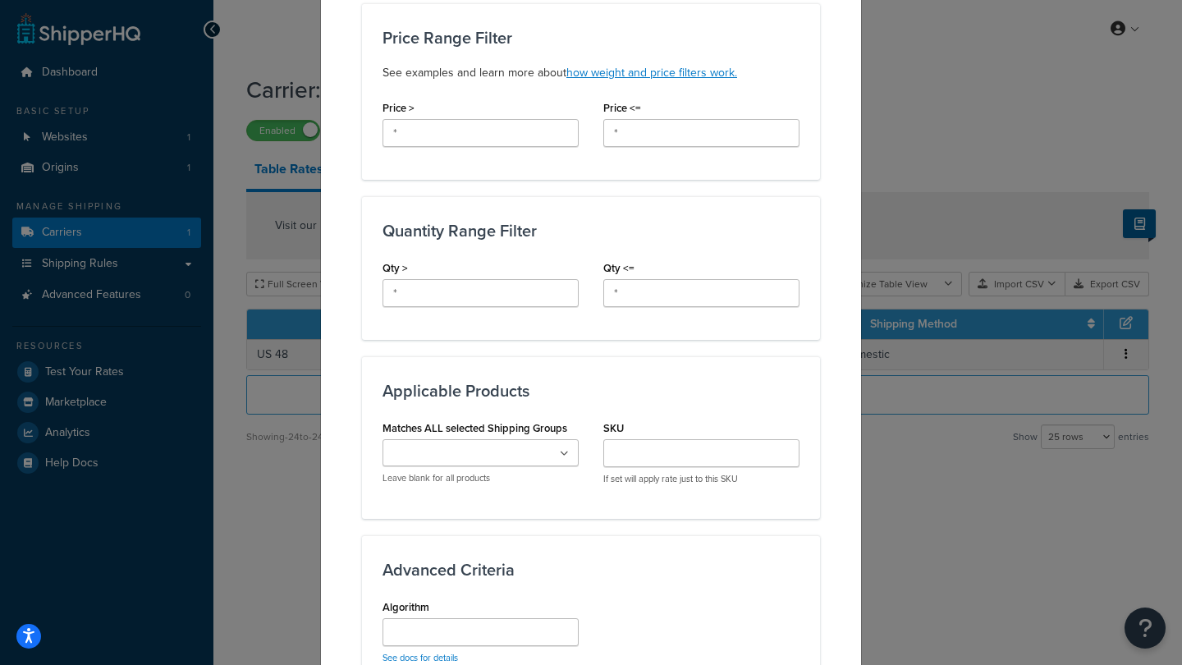
click at [976, 481] on div "Update Table Rate Applicable Zones See examples and learn more about how includ…" at bounding box center [591, 332] width 1182 height 665
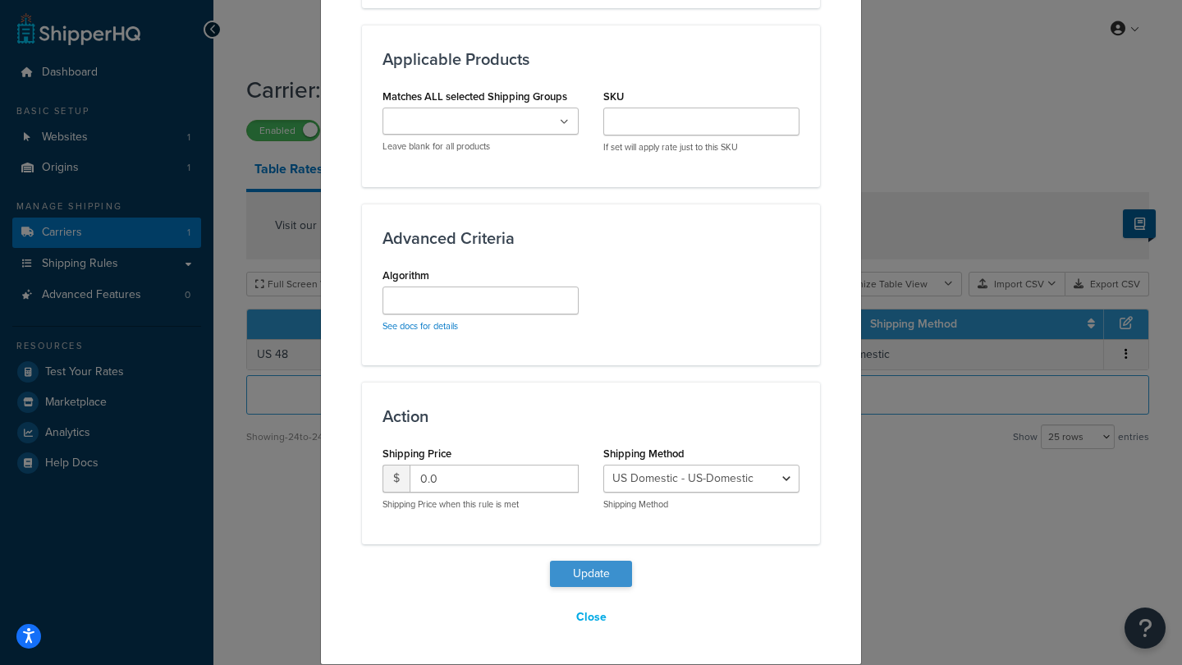
scroll to position [877, 0]
click at [588, 571] on button "Update" at bounding box center [591, 574] width 82 height 26
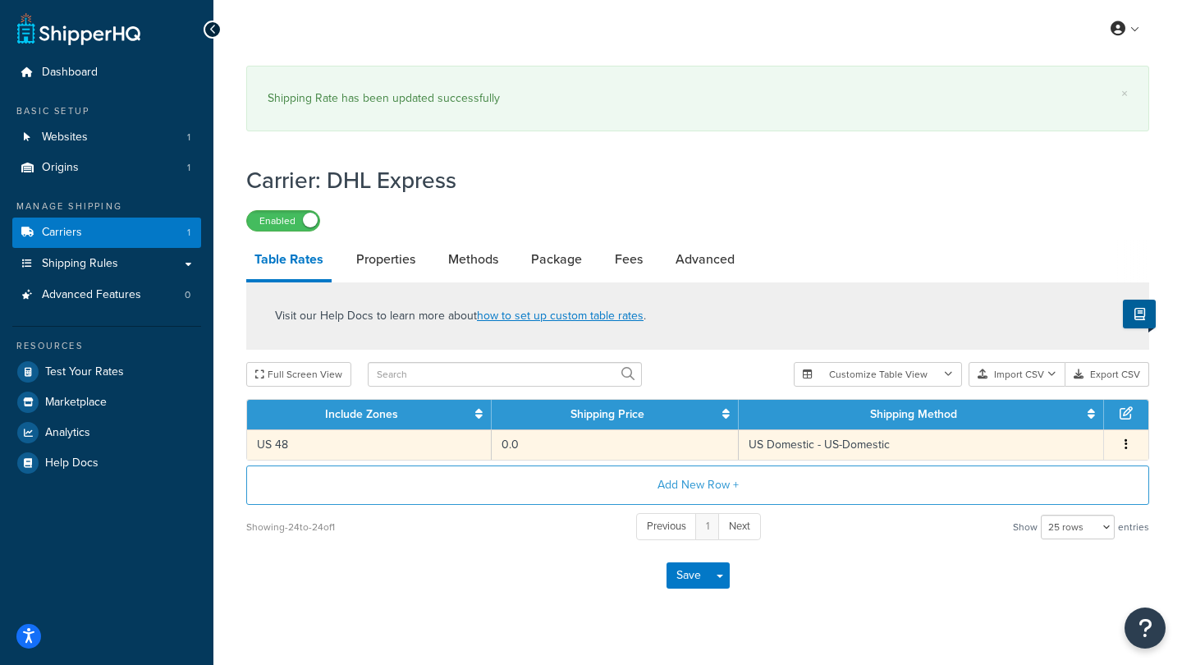
scroll to position [0, 0]
click at [1127, 438] on icon "button" at bounding box center [1125, 443] width 3 height 11
click at [854, 551] on div "Save Save Dropdown Save and Edit" at bounding box center [697, 575] width 903 height 67
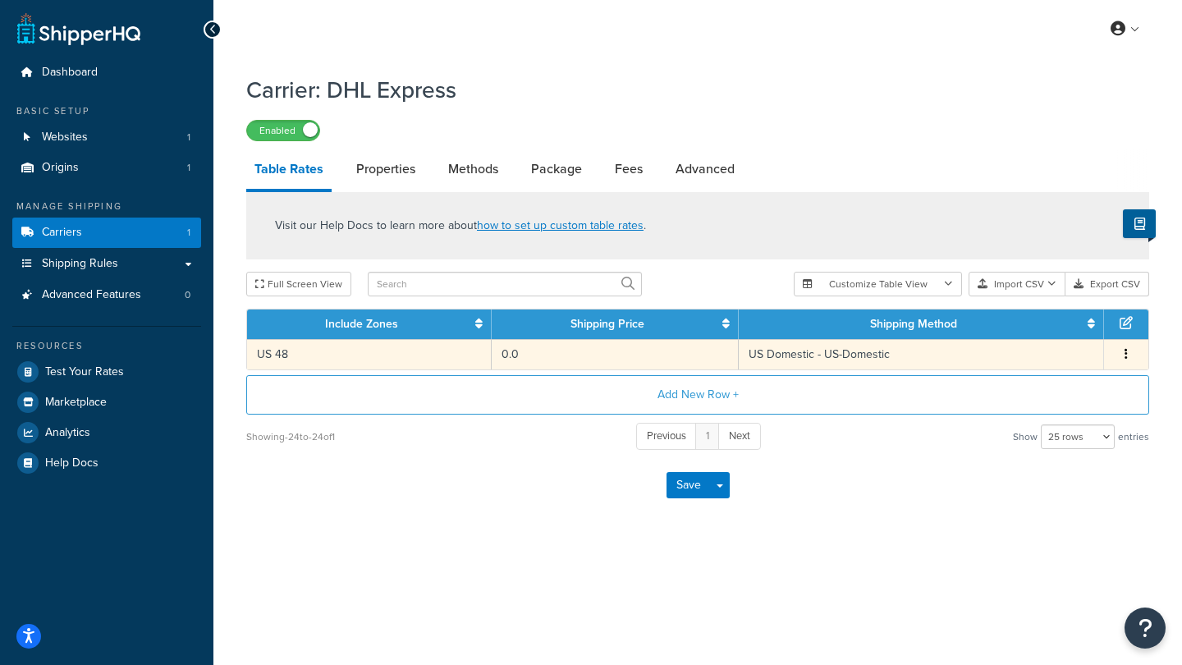
click at [857, 350] on td "US Domestic - US-Domestic" at bounding box center [920, 354] width 365 height 30
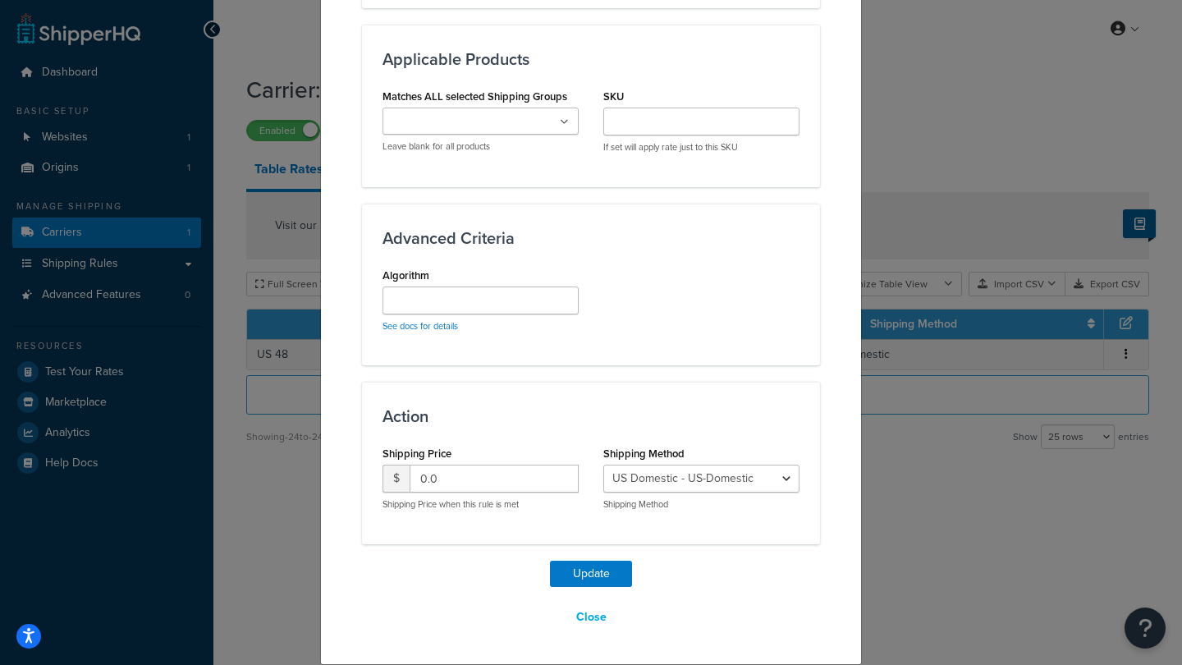
scroll to position [877, 0]
drag, startPoint x: 478, startPoint y: 482, endPoint x: 353, endPoint y: 480, distance: 124.7
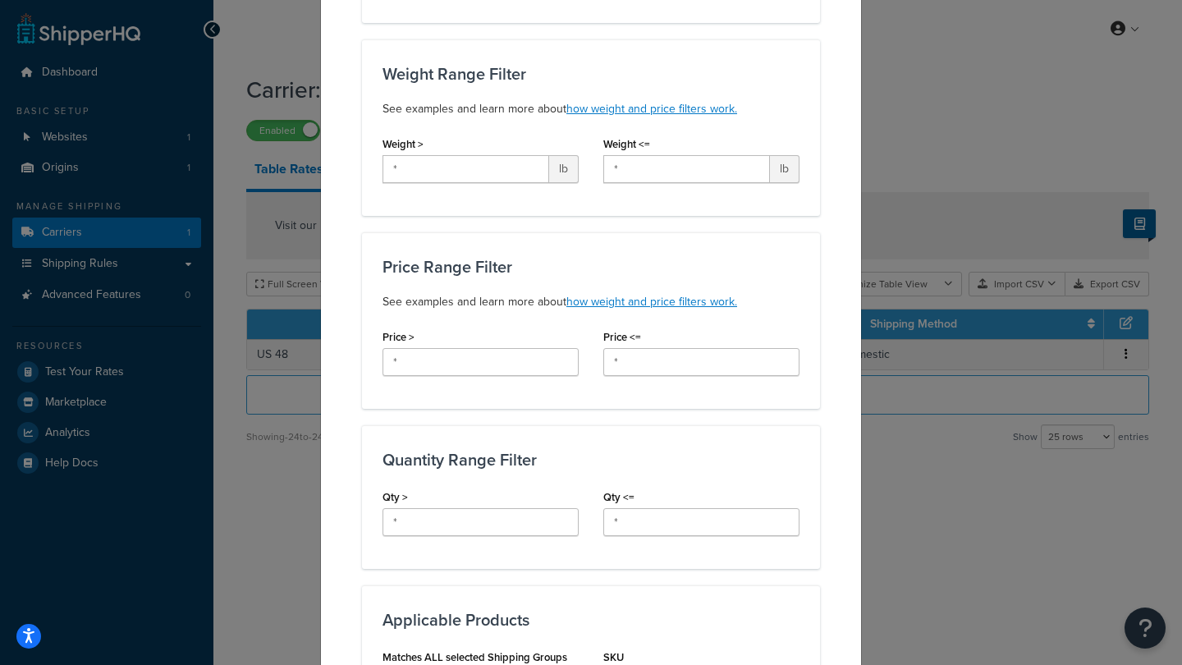
scroll to position [299, 0]
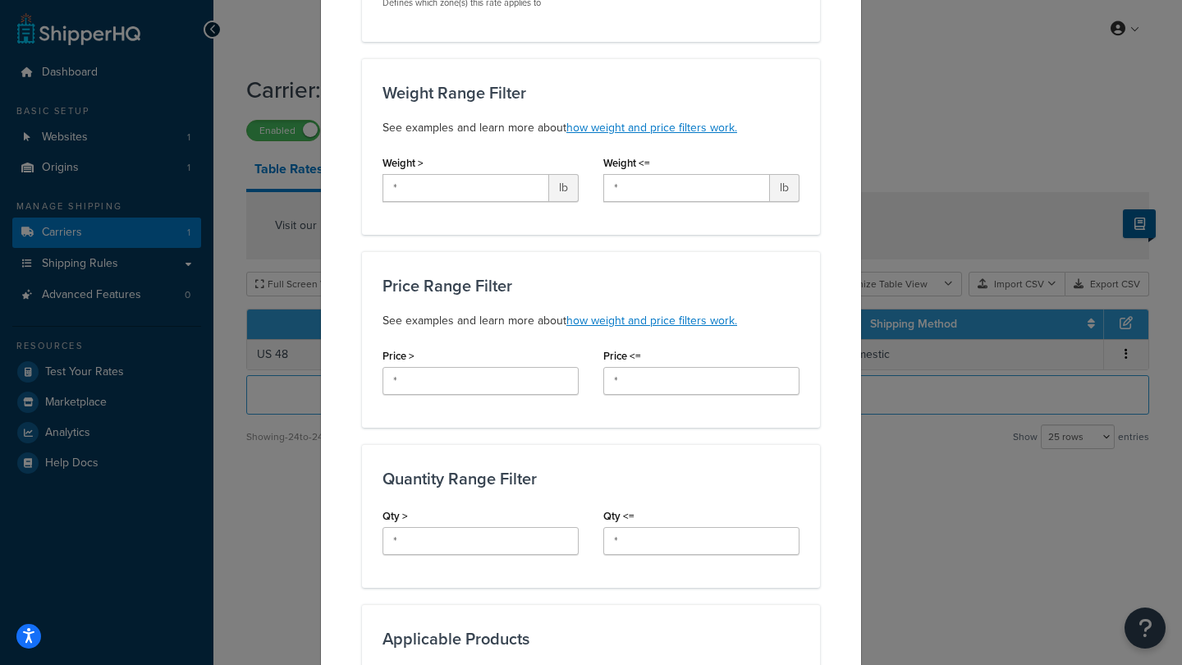
type input "5"
drag, startPoint x: 440, startPoint y: 191, endPoint x: 341, endPoint y: 190, distance: 99.3
click at [341, 190] on div "Update Table Rate Applicable Zones See examples and learn more about how includ…" at bounding box center [591, 497] width 542 height 1493
type input "0"
drag, startPoint x: 624, startPoint y: 195, endPoint x: 551, endPoint y: 195, distance: 73.0
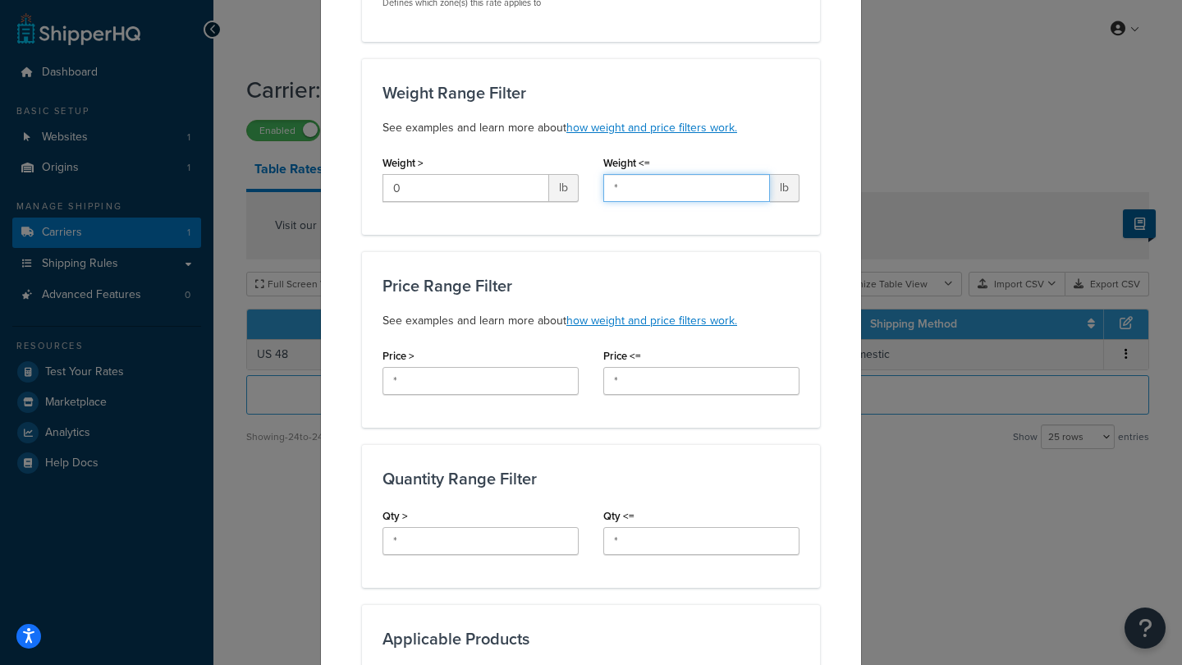
click at [551, 195] on div "Weight > 0 lb Weight <= * lb" at bounding box center [590, 182] width 441 height 63
type input ".5"
click at [676, 286] on h3 "Price Range Filter" at bounding box center [590, 286] width 417 height 18
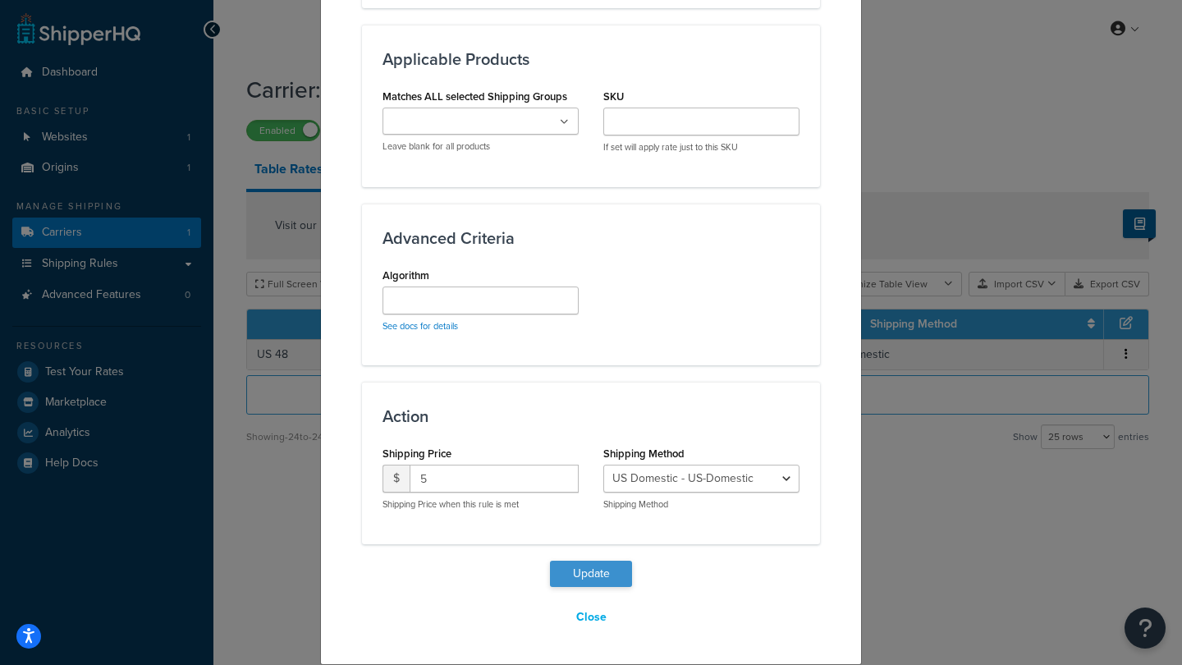
scroll to position [877, 0]
click at [590, 573] on button "Update" at bounding box center [591, 574] width 82 height 26
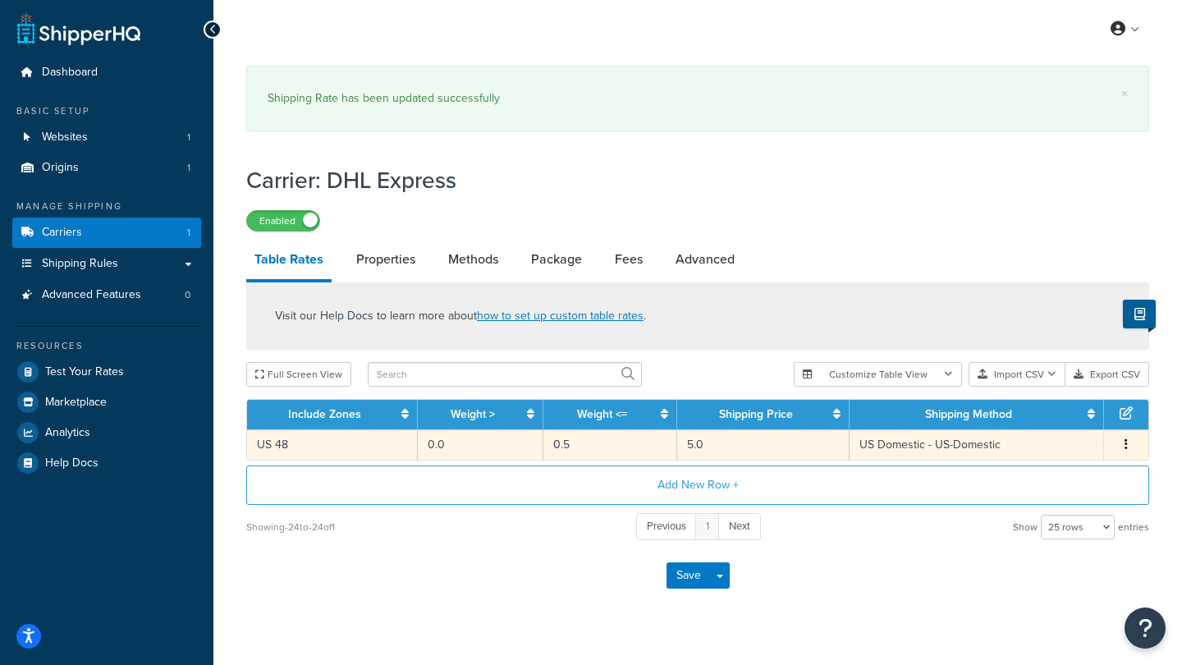
click at [1128, 437] on button "button" at bounding box center [1125, 445] width 13 height 18
click at [1036, 447] on div "Duplicate" at bounding box center [1043, 446] width 117 height 34
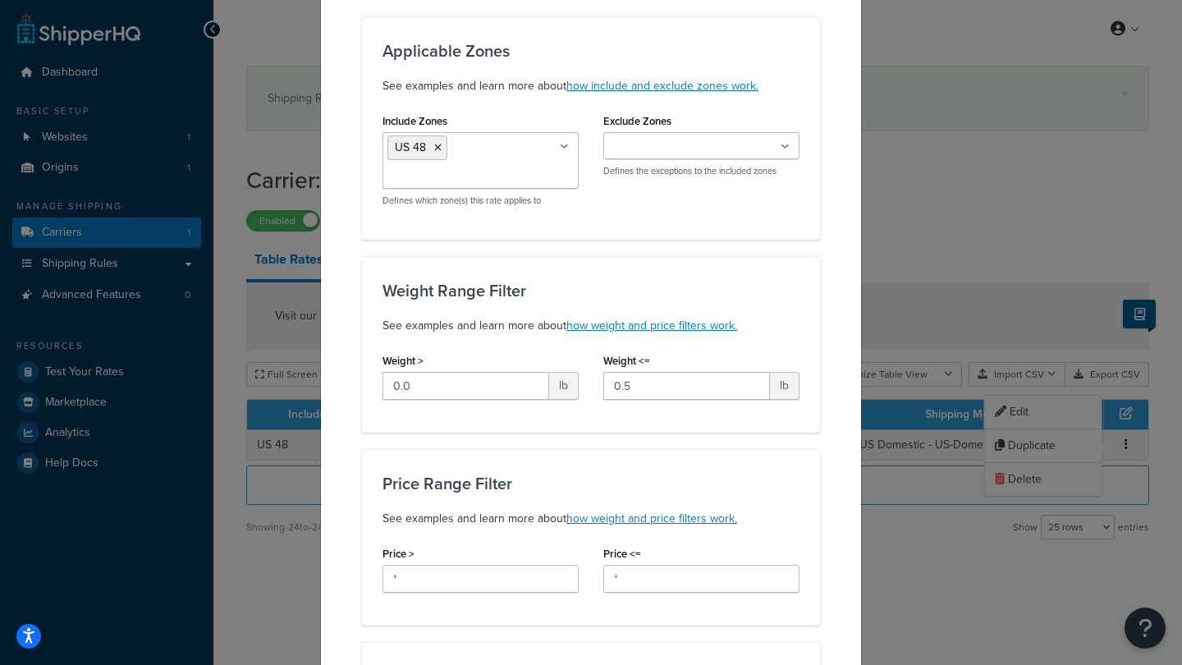
scroll to position [167, 0]
drag, startPoint x: 437, startPoint y: 381, endPoint x: 308, endPoint y: 381, distance: 128.8
click at [308, 381] on div "Create Table Rate Define your own rates according to any combination of destina…" at bounding box center [591, 332] width 1182 height 665
type input ".5"
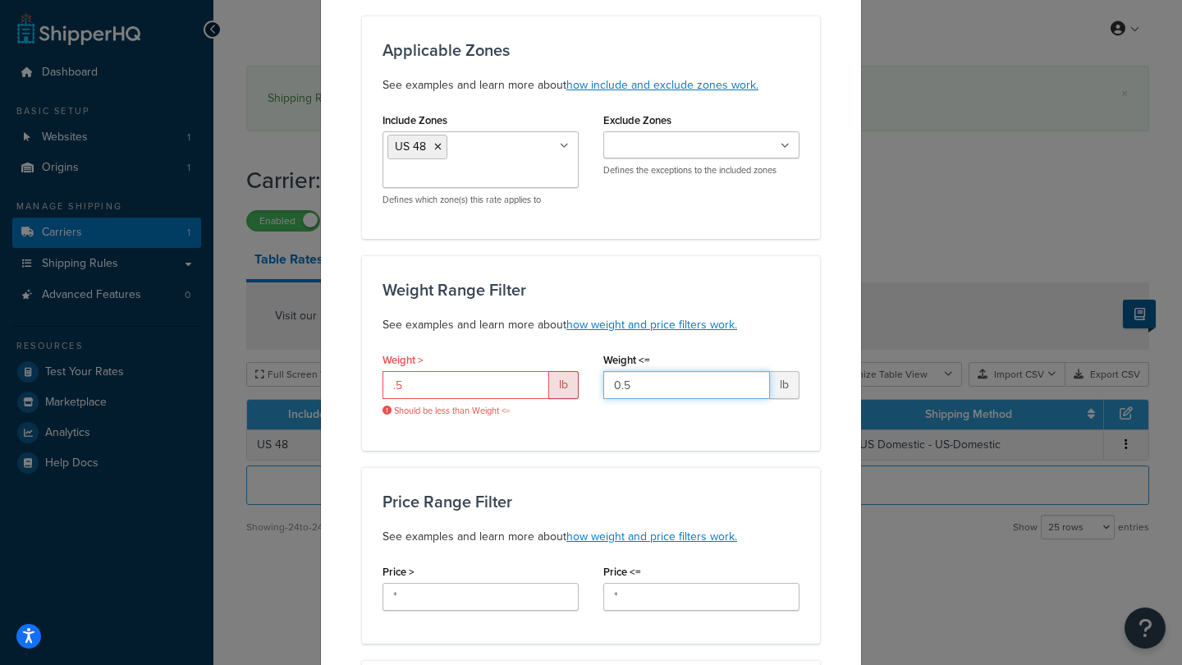
drag, startPoint x: 648, startPoint y: 379, endPoint x: 478, endPoint y: 382, distance: 170.7
click at [478, 382] on div "Weight > .5 lb Should be less than Weight <= Weight <= 0.5 lb" at bounding box center [590, 388] width 441 height 81
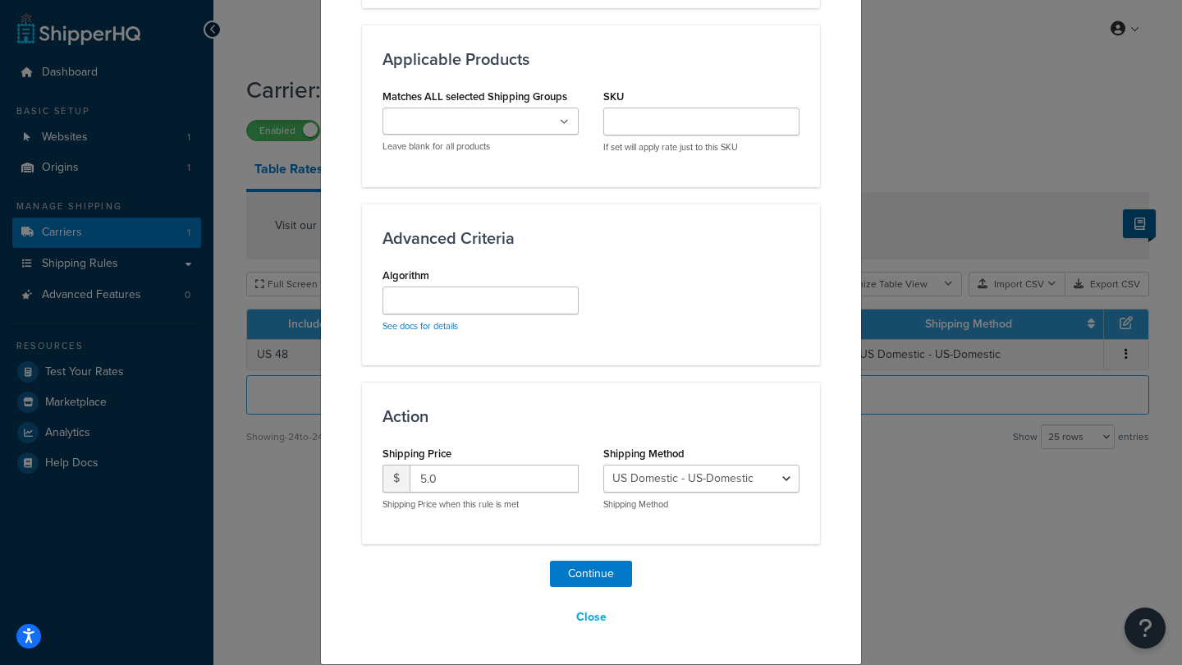
scroll to position [942, 0]
type input "1"
click at [586, 574] on button "Continue" at bounding box center [591, 574] width 82 height 26
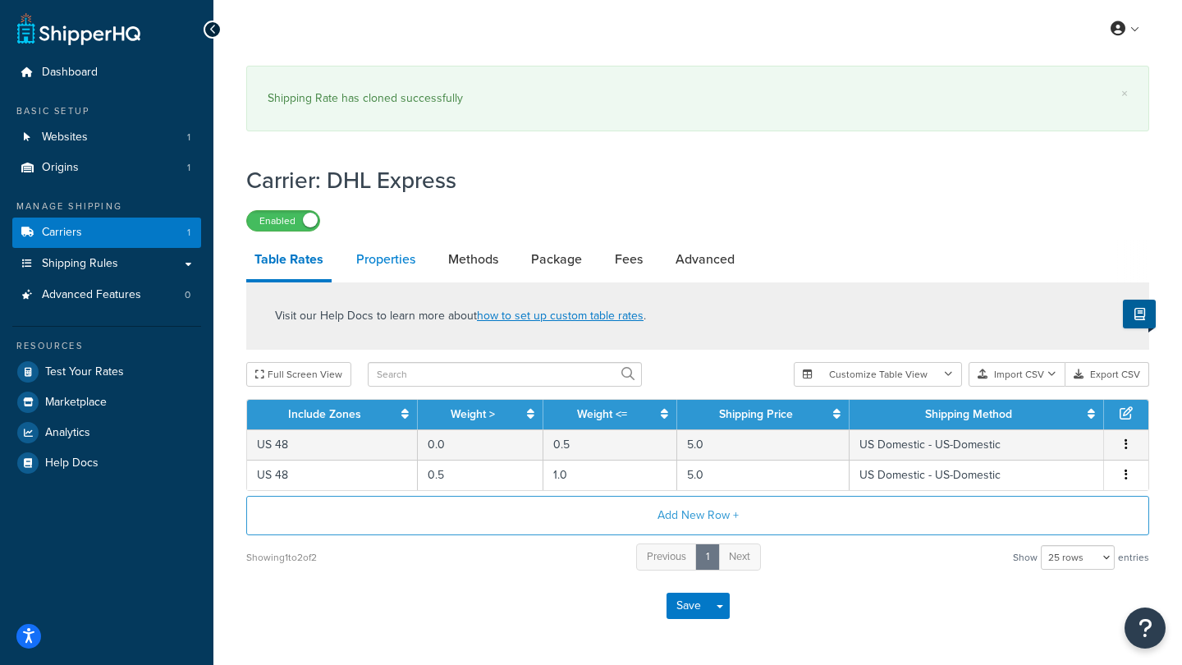
click at [369, 263] on link "Properties" at bounding box center [385, 259] width 75 height 39
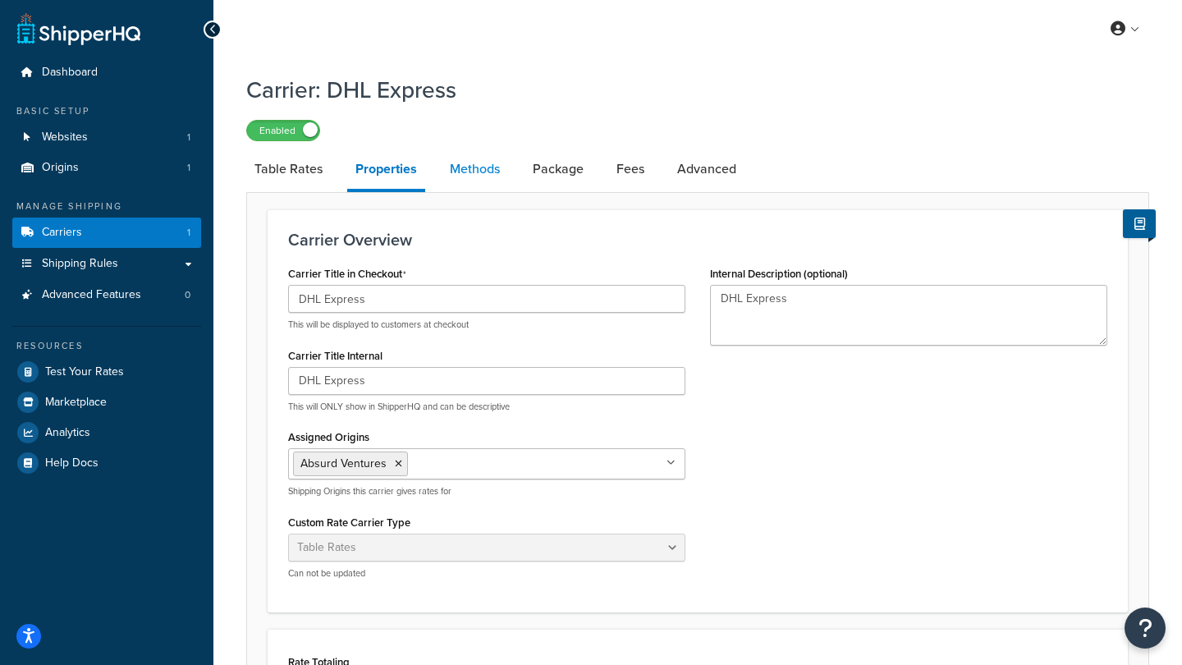
click at [474, 176] on link "Methods" at bounding box center [474, 168] width 66 height 39
select select "25"
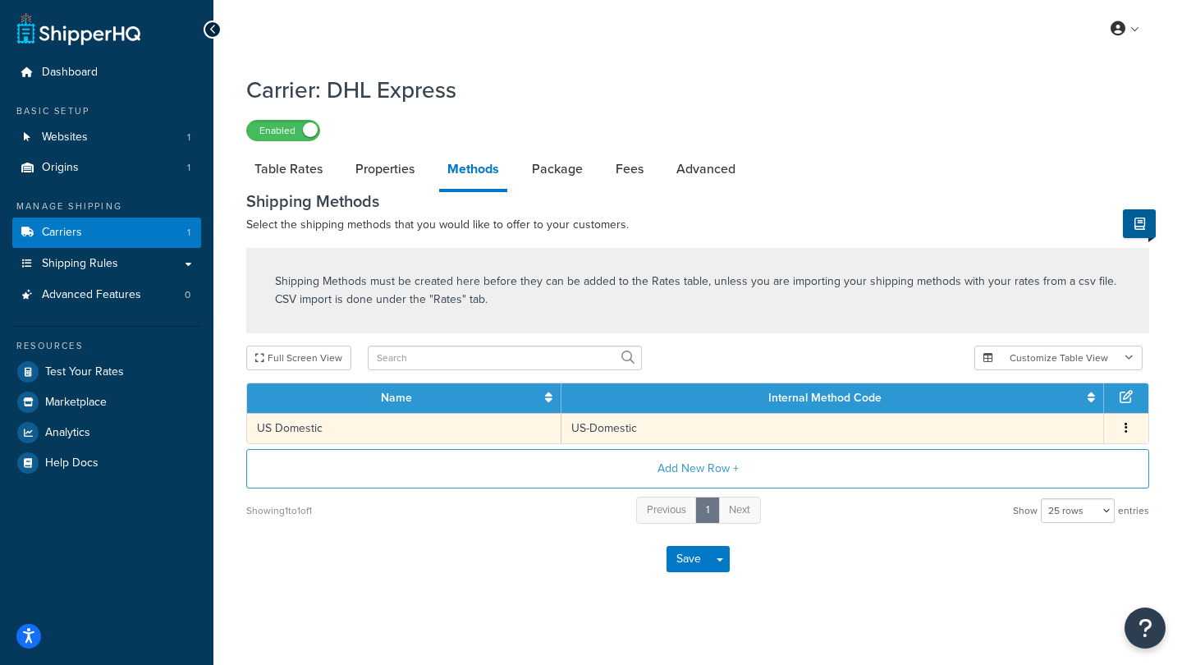
click at [581, 429] on td "US-Domestic" at bounding box center [832, 428] width 542 height 30
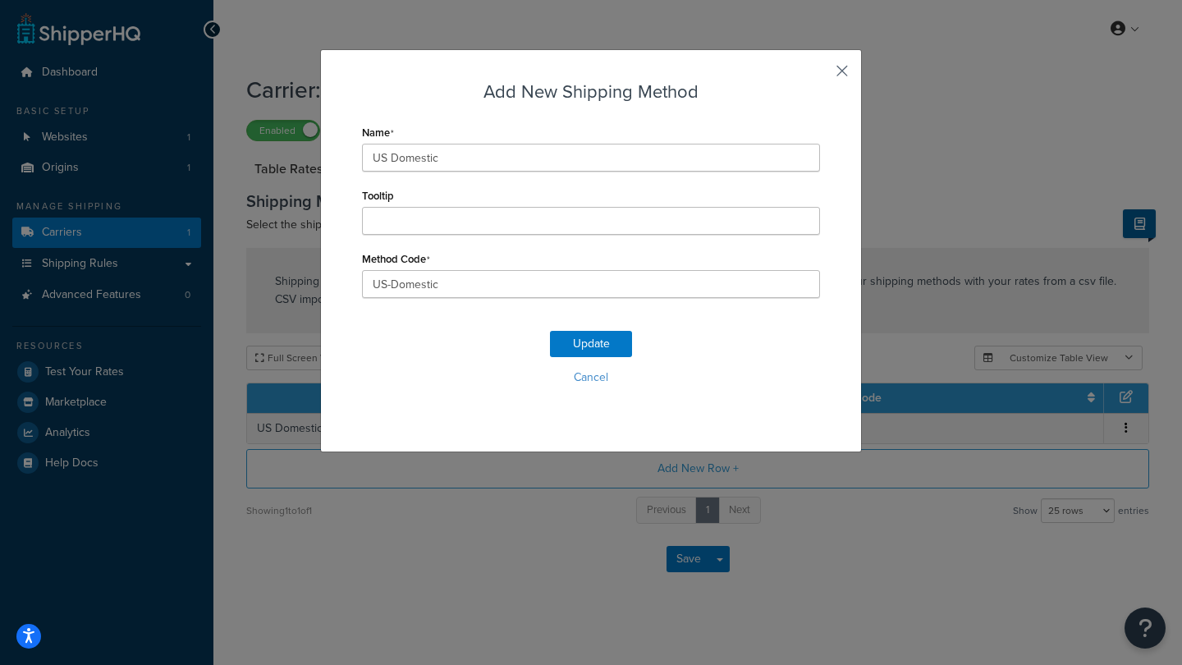
click at [820, 75] on button "button" at bounding box center [818, 77] width 4 height 4
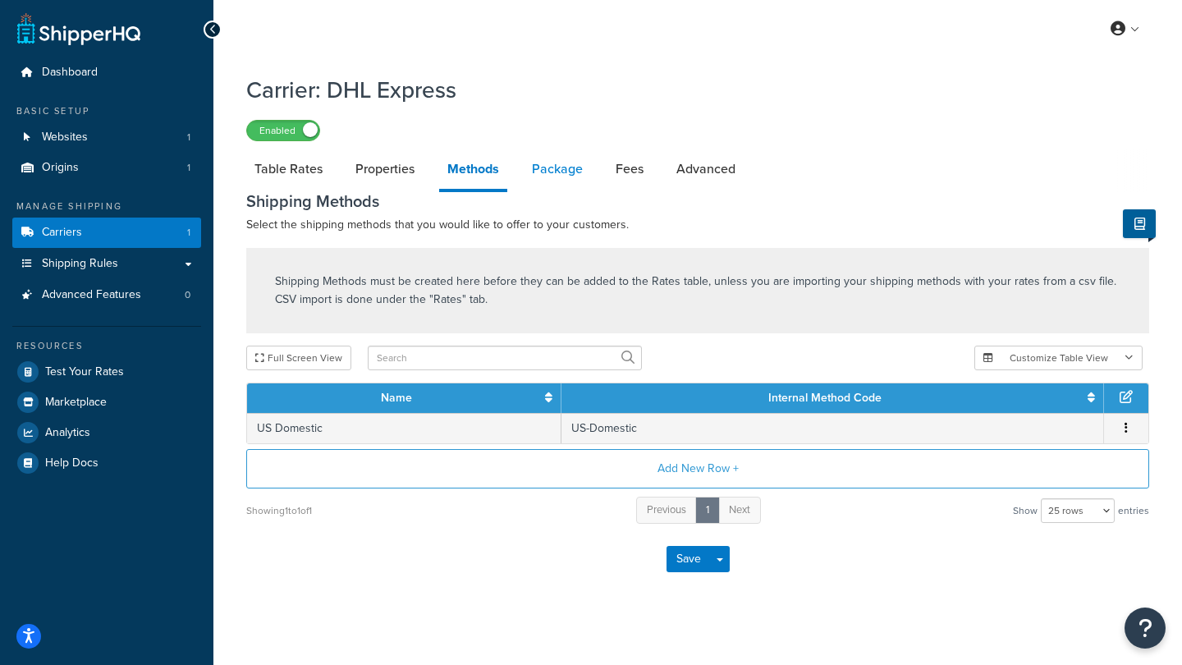
click at [562, 174] on link "Package" at bounding box center [556, 168] width 67 height 39
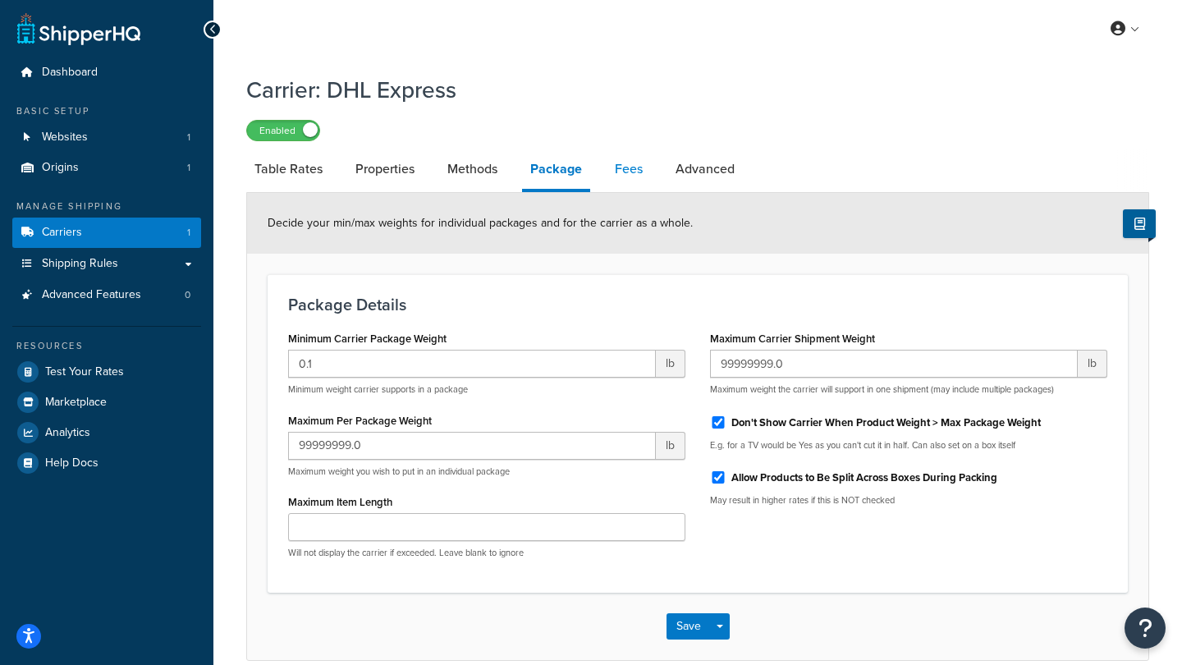
click at [625, 172] on link "Fees" at bounding box center [628, 168] width 44 height 39
select select "AFTER"
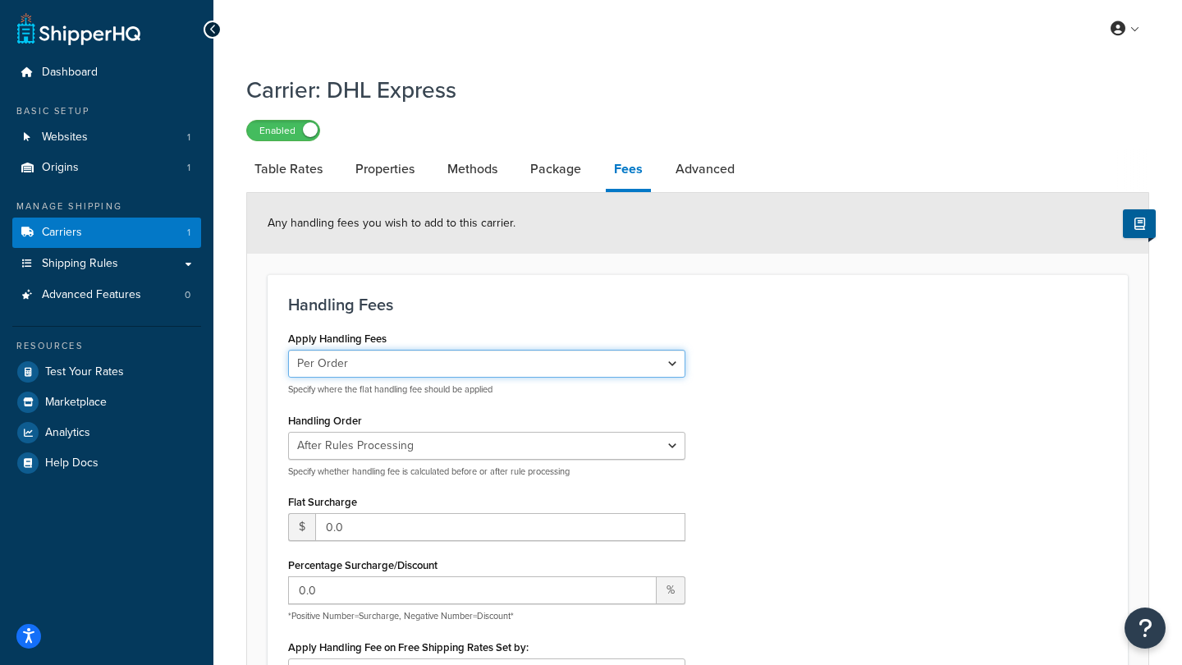
select select "item"
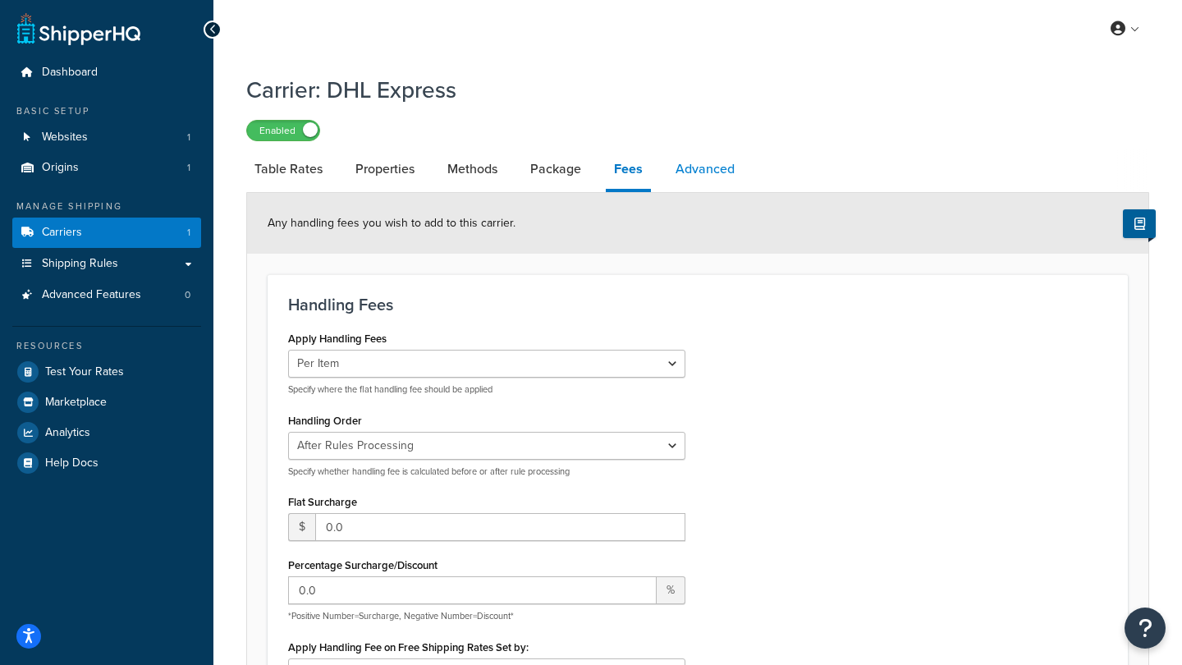
click at [697, 170] on link "Advanced" at bounding box center [704, 168] width 75 height 39
select select "false"
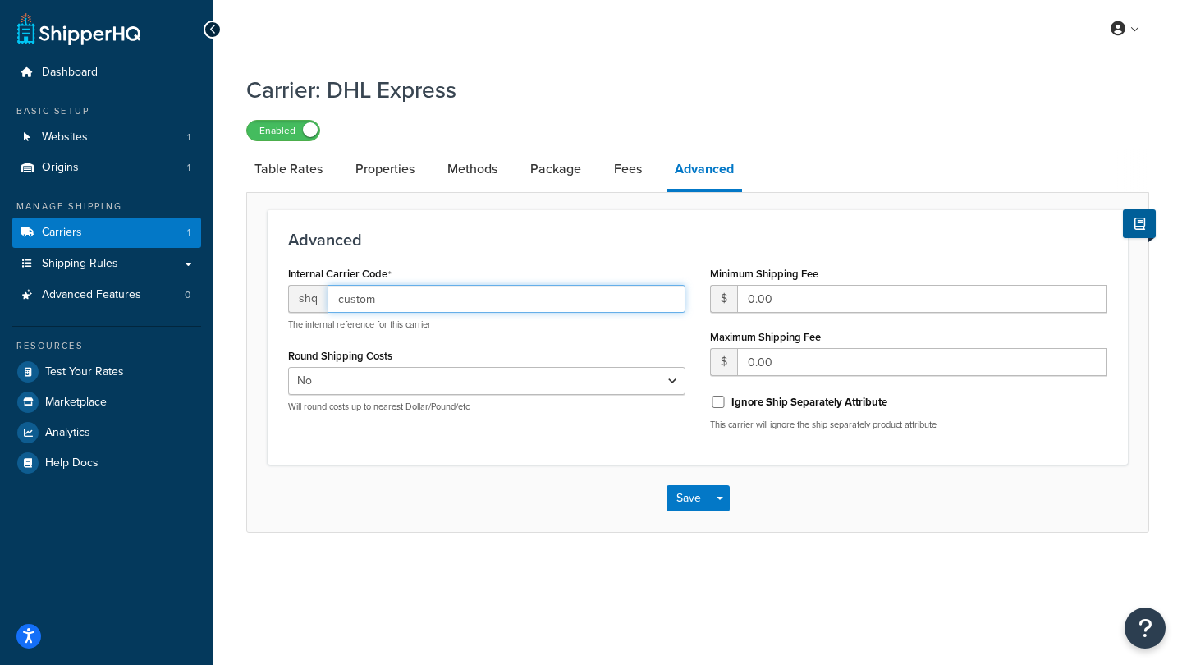
click at [363, 291] on input "custom" at bounding box center [506, 299] width 358 height 28
click at [277, 171] on link "Table Rates" at bounding box center [288, 168] width 85 height 39
select select "25"
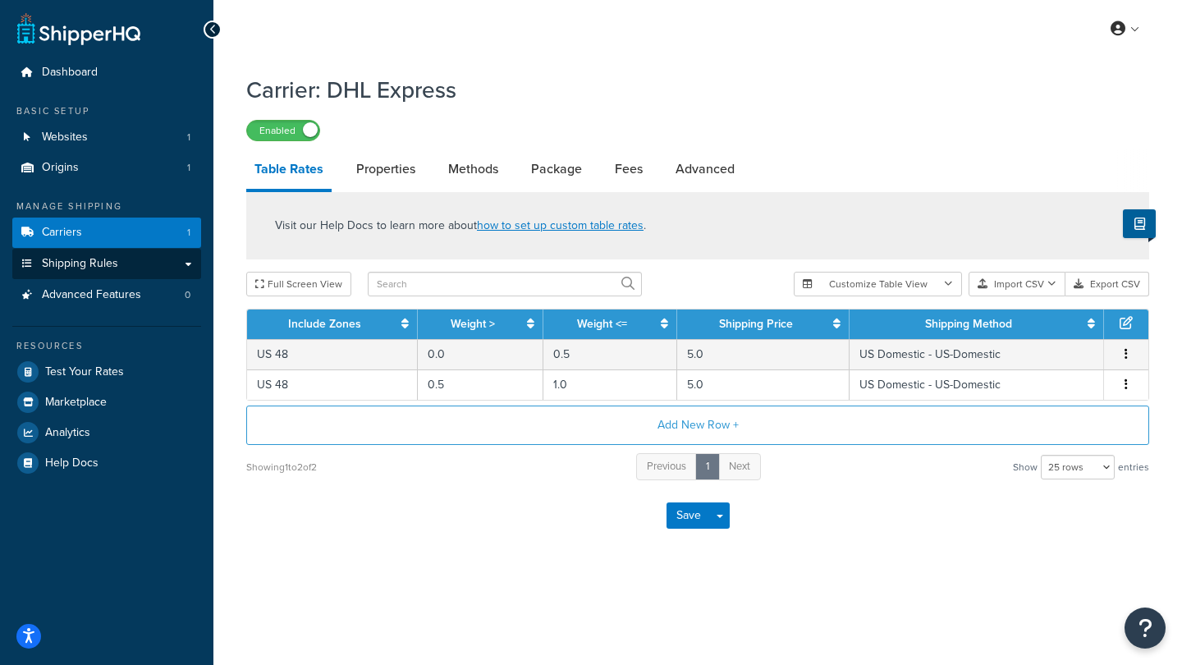
click at [75, 258] on span "Shipping Rules" at bounding box center [80, 264] width 76 height 14
click at [689, 515] on button "Save" at bounding box center [688, 515] width 44 height 26
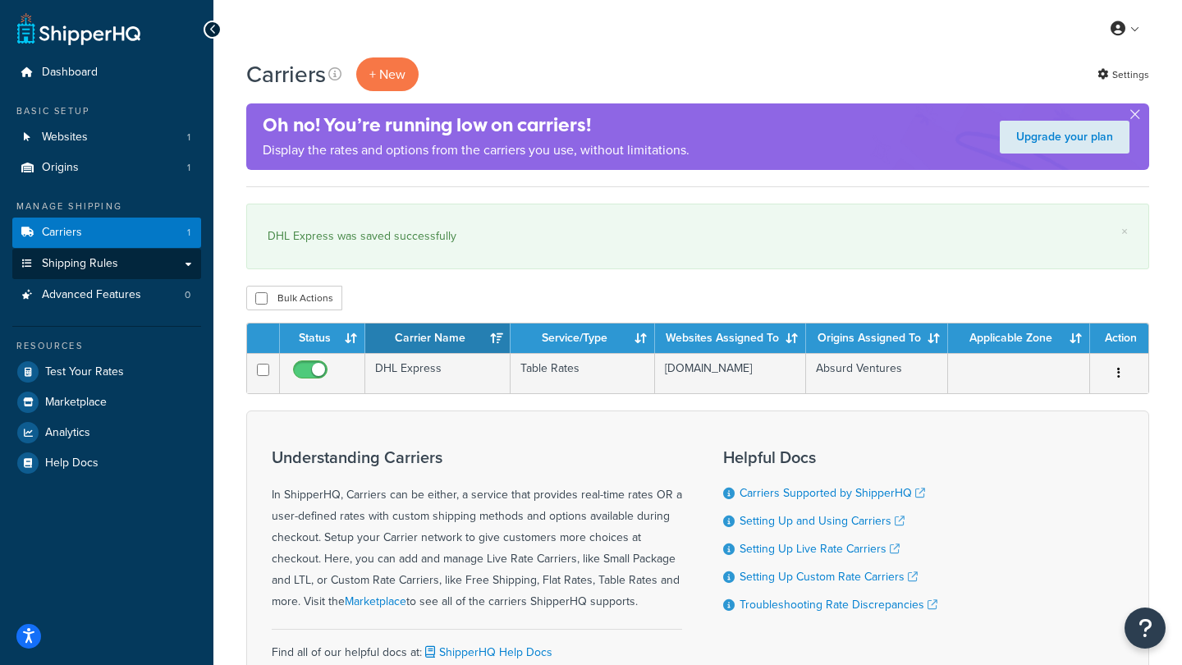
click at [71, 257] on span "Shipping Rules" at bounding box center [80, 264] width 76 height 14
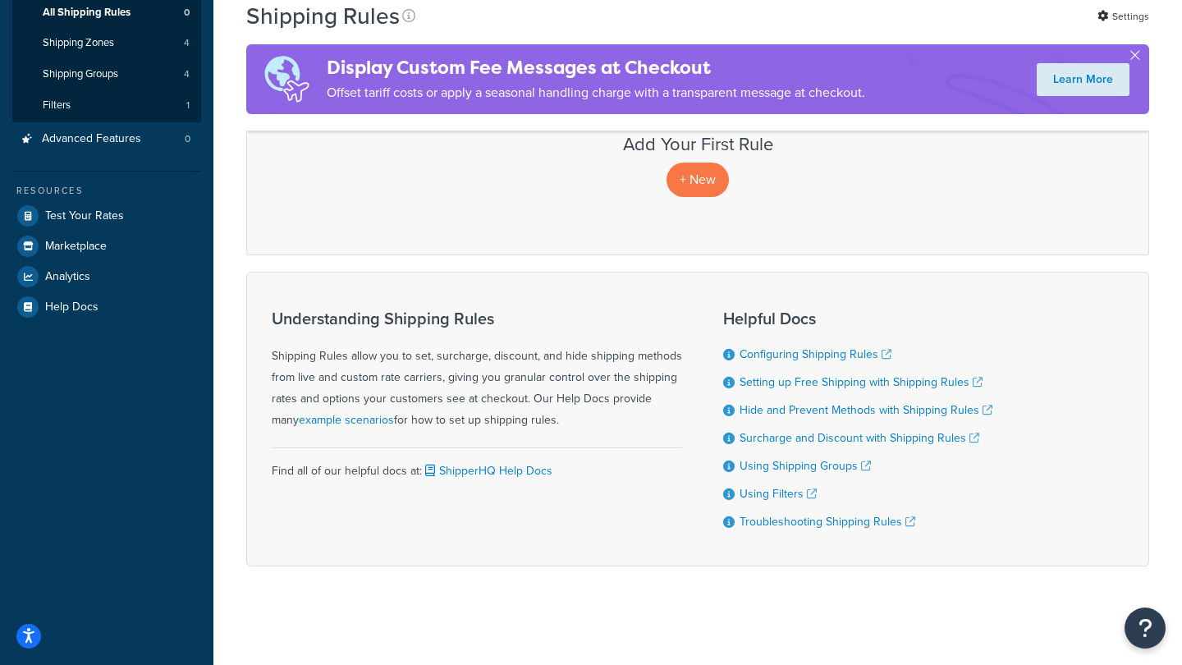
scroll to position [281, 0]
click at [702, 181] on p "+ New" at bounding box center [697, 180] width 62 height 34
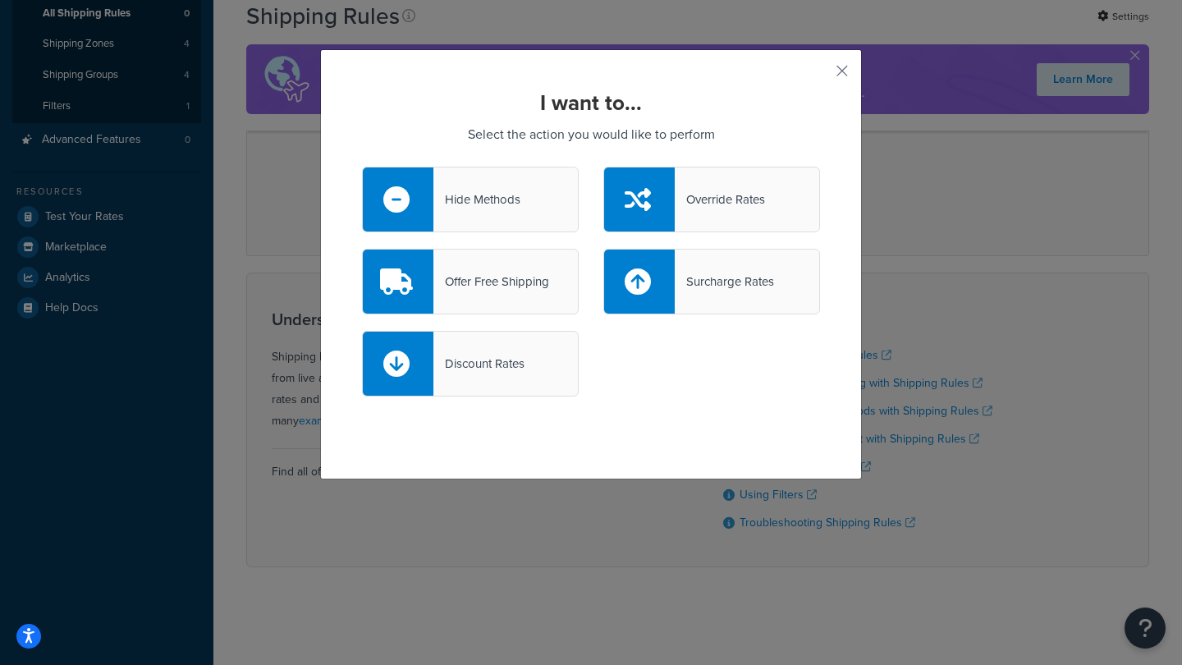
click at [720, 280] on div "Surcharge Rates" at bounding box center [723, 281] width 99 height 23
click at [0, 0] on input "Surcharge Rates" at bounding box center [0, 0] width 0 height 0
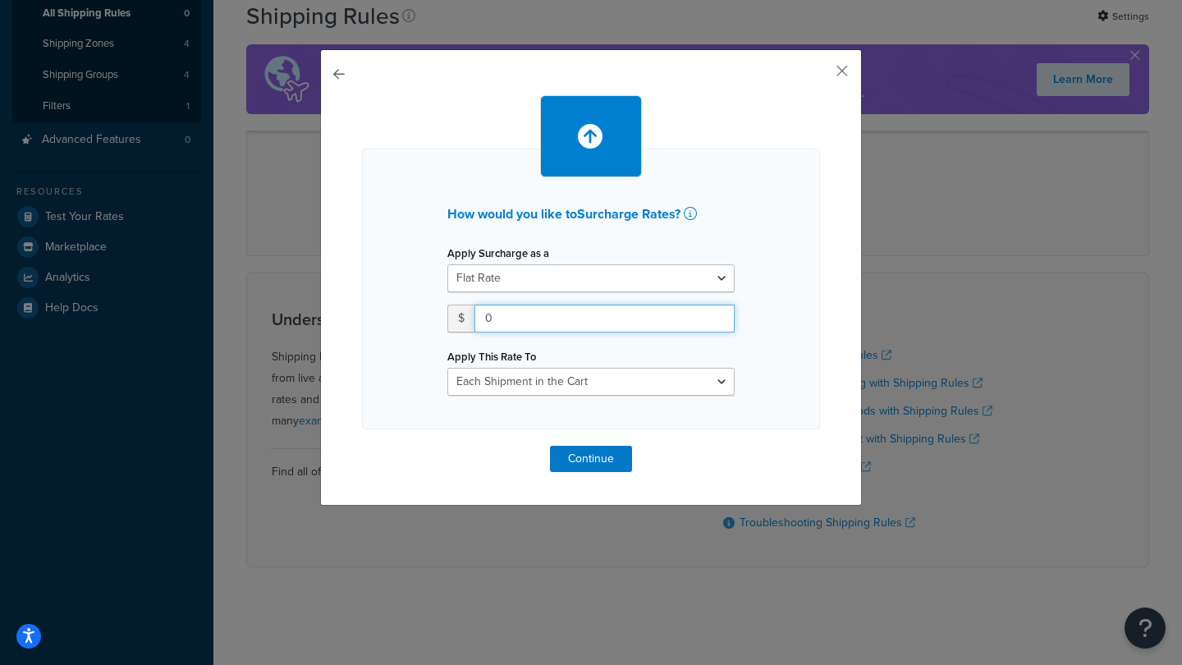
drag, startPoint x: 615, startPoint y: 327, endPoint x: 441, endPoint y: 277, distance: 180.0
click at [441, 277] on div "Apply Surcharge as a Flat Rate Percentage Flat Rate & Percentage $ 0 Apply This…" at bounding box center [591, 318] width 312 height 154
type input "1"
select select "SHIPPING_GROUP"
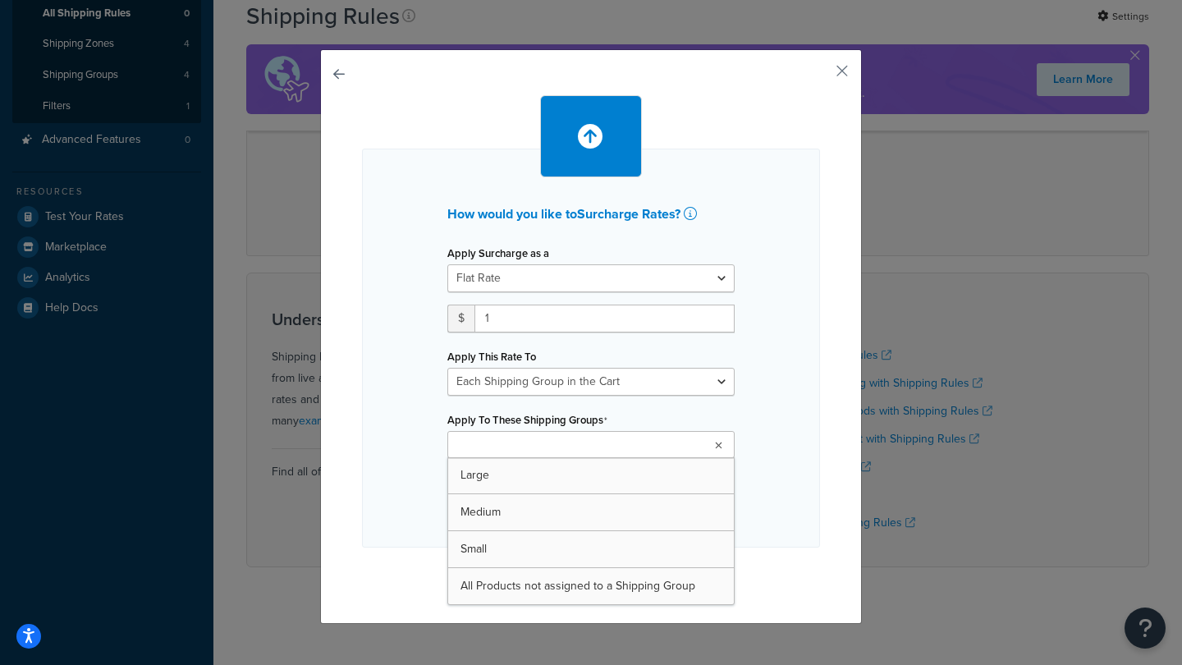
click at [560, 452] on input "Apply To These Shipping Groups" at bounding box center [524, 446] width 145 height 18
click at [430, 413] on div "How would you like to Surcharge Rates ? Apply Surcharge as a Flat Rate Percenta…" at bounding box center [591, 348] width 458 height 399
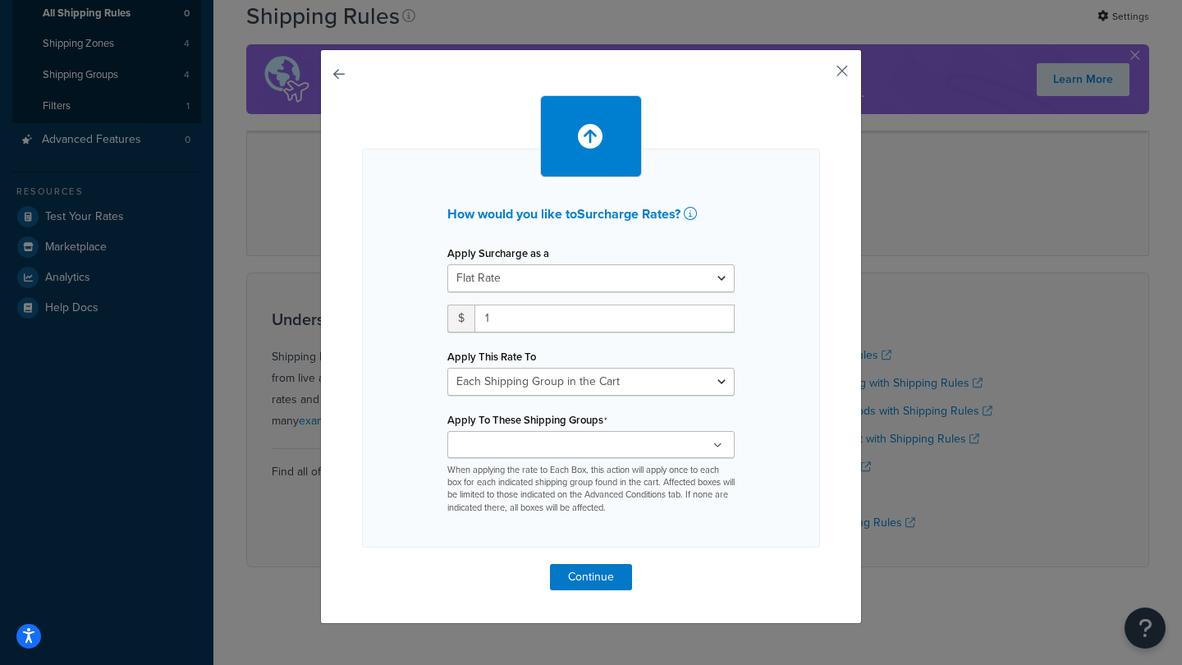
click at [820, 75] on button "button" at bounding box center [818, 77] width 4 height 4
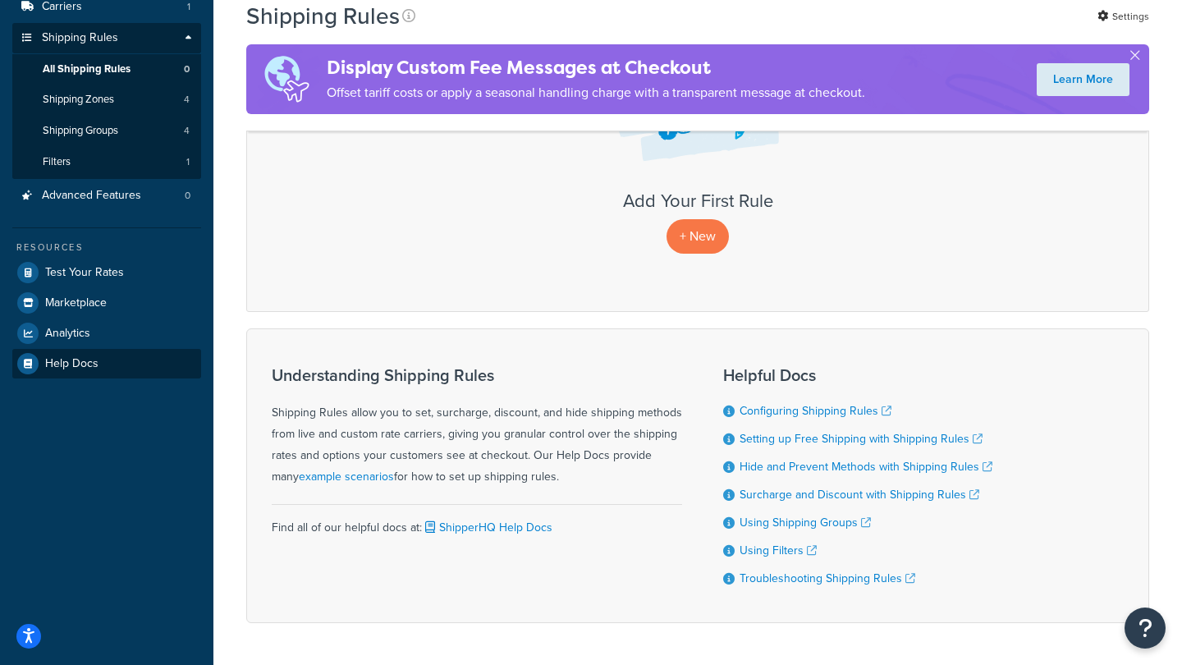
scroll to position [225, 0]
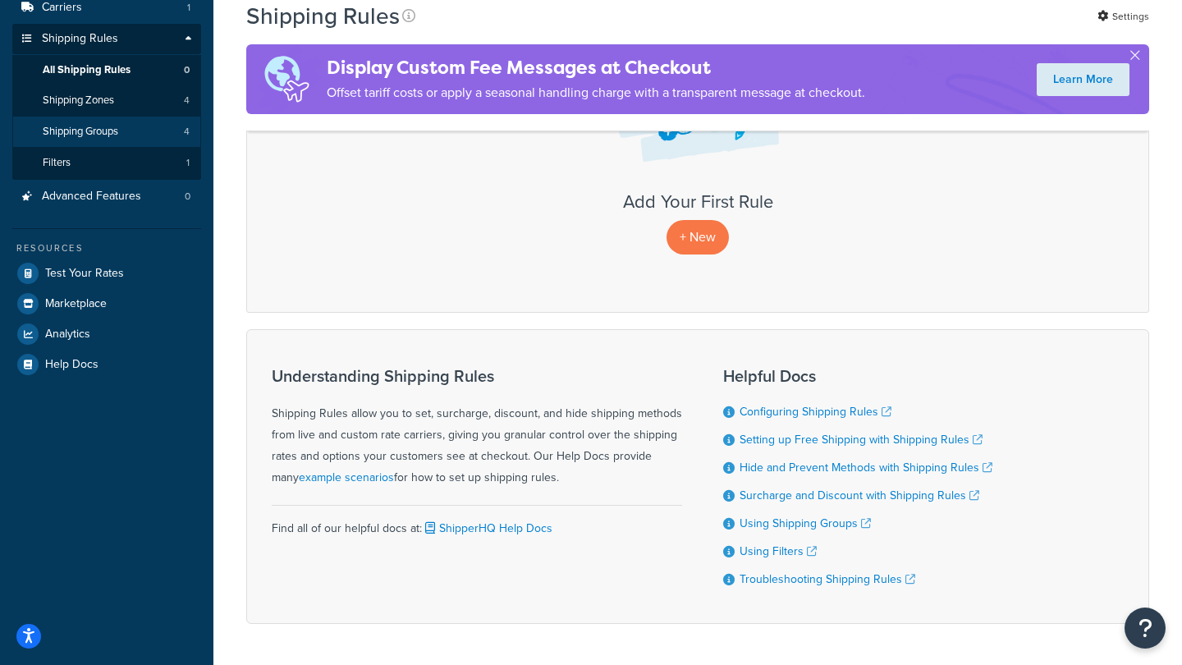
click at [94, 126] on span "Shipping Groups" at bounding box center [80, 132] width 75 height 14
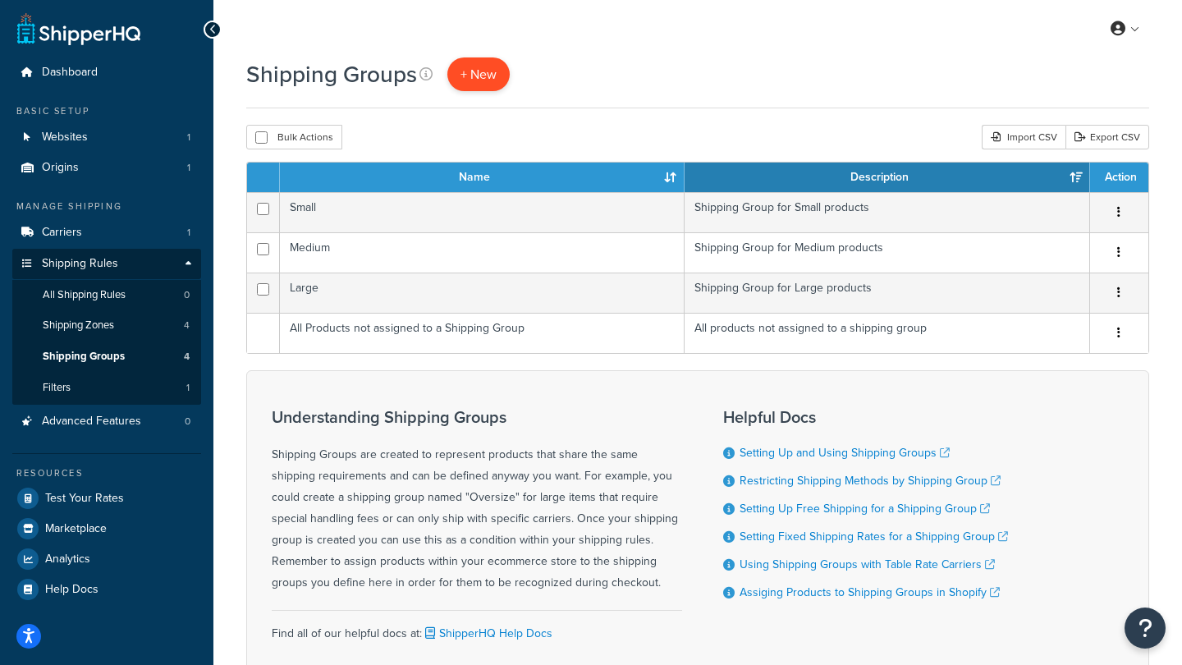
click at [494, 75] on span "+ New" at bounding box center [478, 74] width 36 height 19
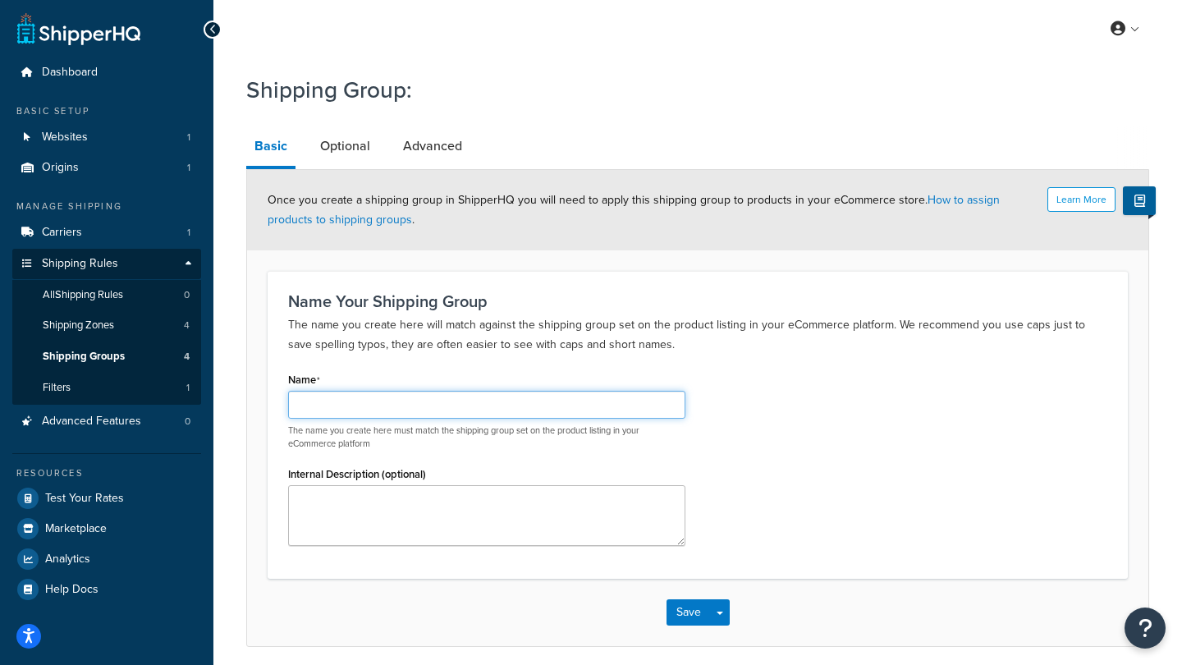
click at [361, 404] on input "Name" at bounding box center [486, 405] width 397 height 28
type input "Individual Comics"
click at [688, 608] on button "Save" at bounding box center [688, 612] width 44 height 26
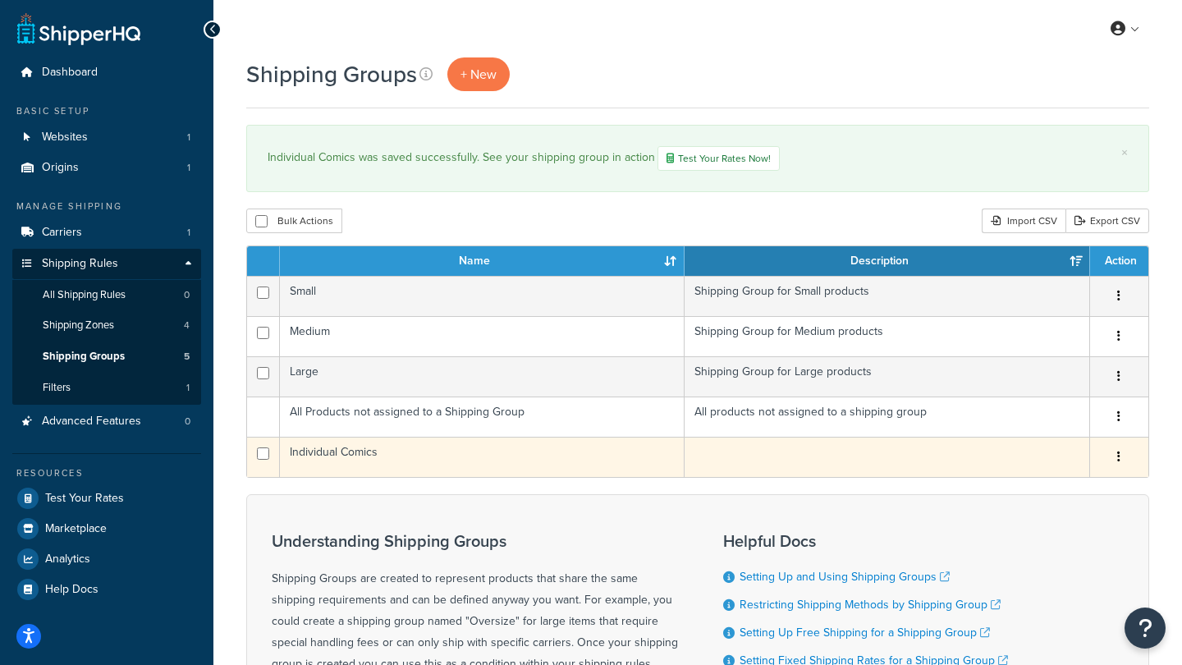
click at [377, 453] on td "Individual Comics" at bounding box center [482, 457] width 405 height 40
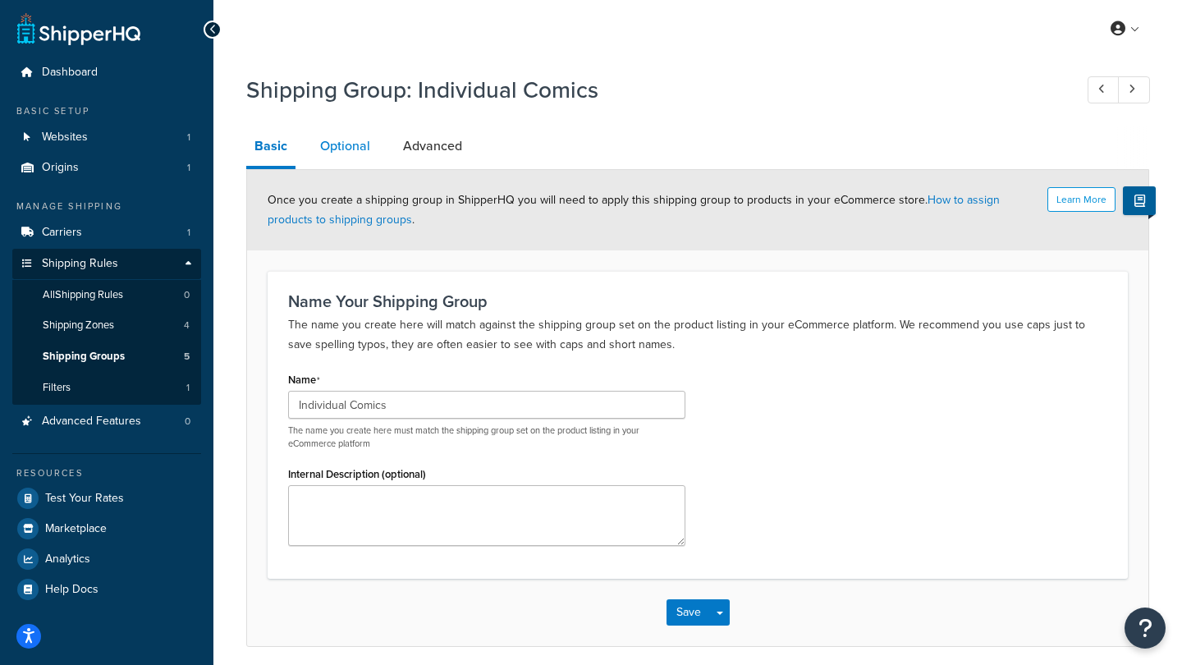
click at [340, 147] on link "Optional" at bounding box center [345, 145] width 66 height 39
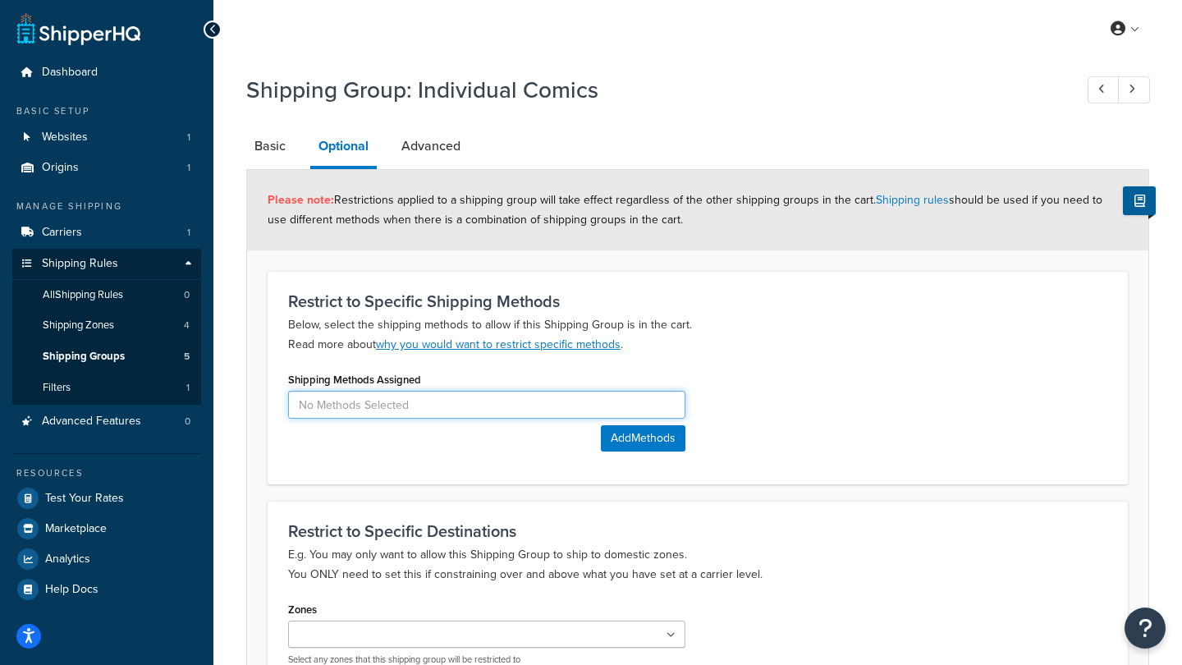
click at [356, 414] on input at bounding box center [486, 405] width 397 height 28
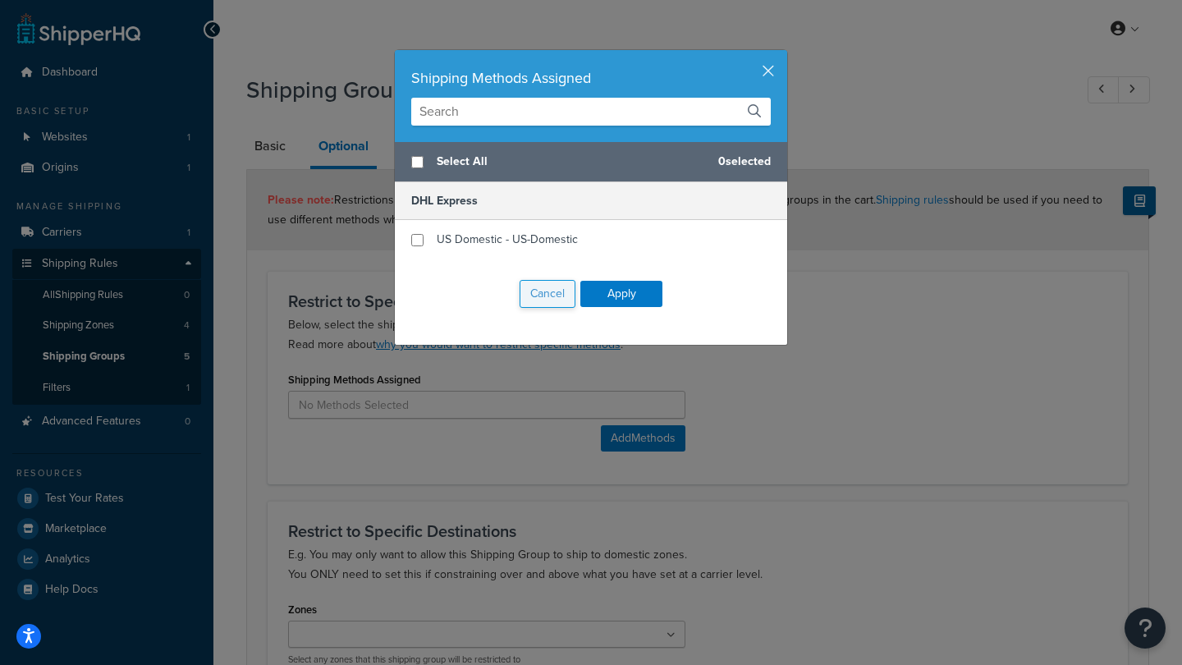
click at [541, 291] on button "Cancel" at bounding box center [547, 294] width 56 height 28
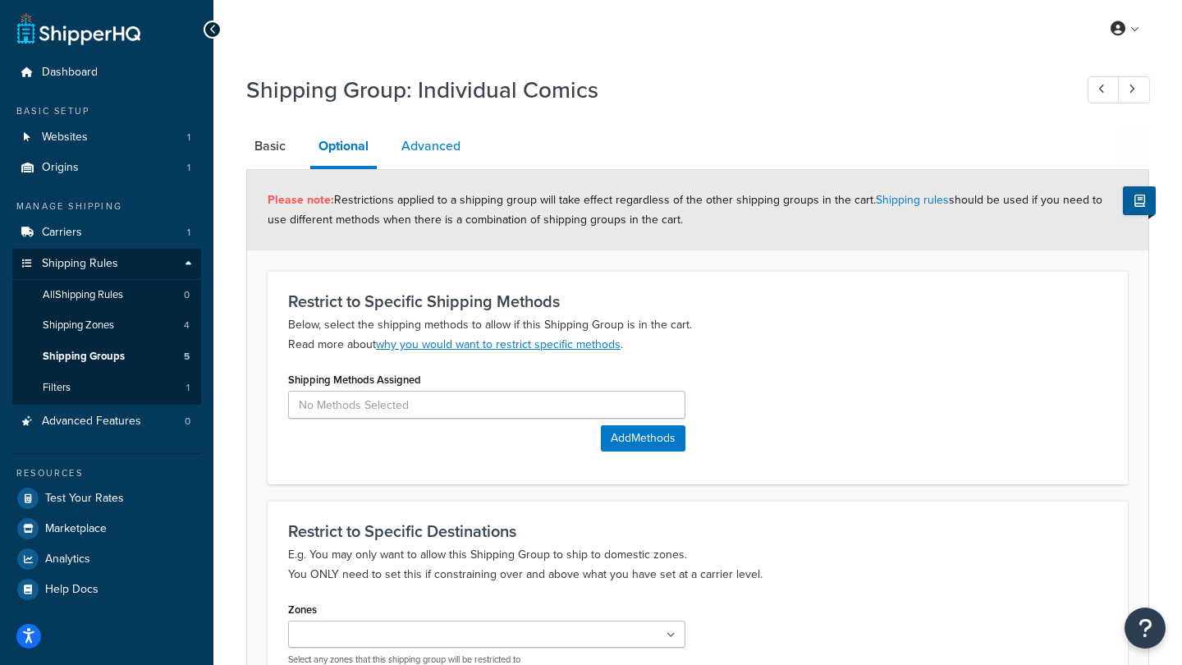
click at [413, 149] on link "Advanced" at bounding box center [430, 145] width 75 height 39
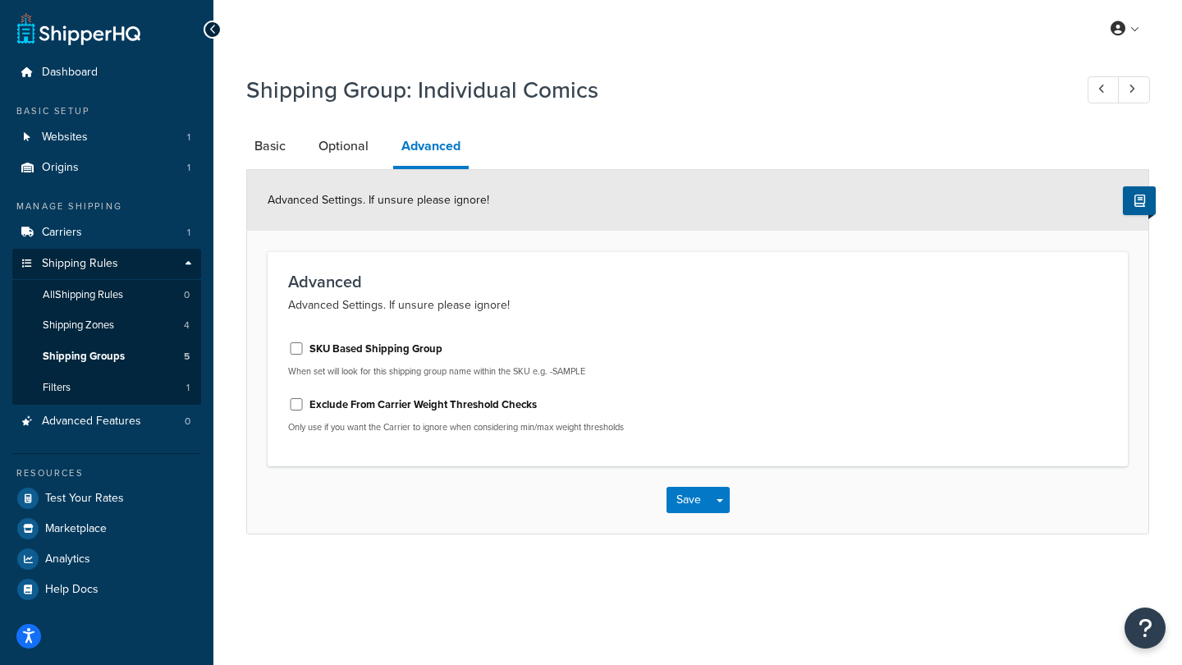
click at [361, 348] on label "SKU Based Shipping Group" at bounding box center [375, 348] width 133 height 15
click at [304, 348] on input "SKU Based Shipping Group" at bounding box center [296, 348] width 16 height 12
checkbox input "true"
click at [688, 501] on button "Save" at bounding box center [688, 500] width 44 height 26
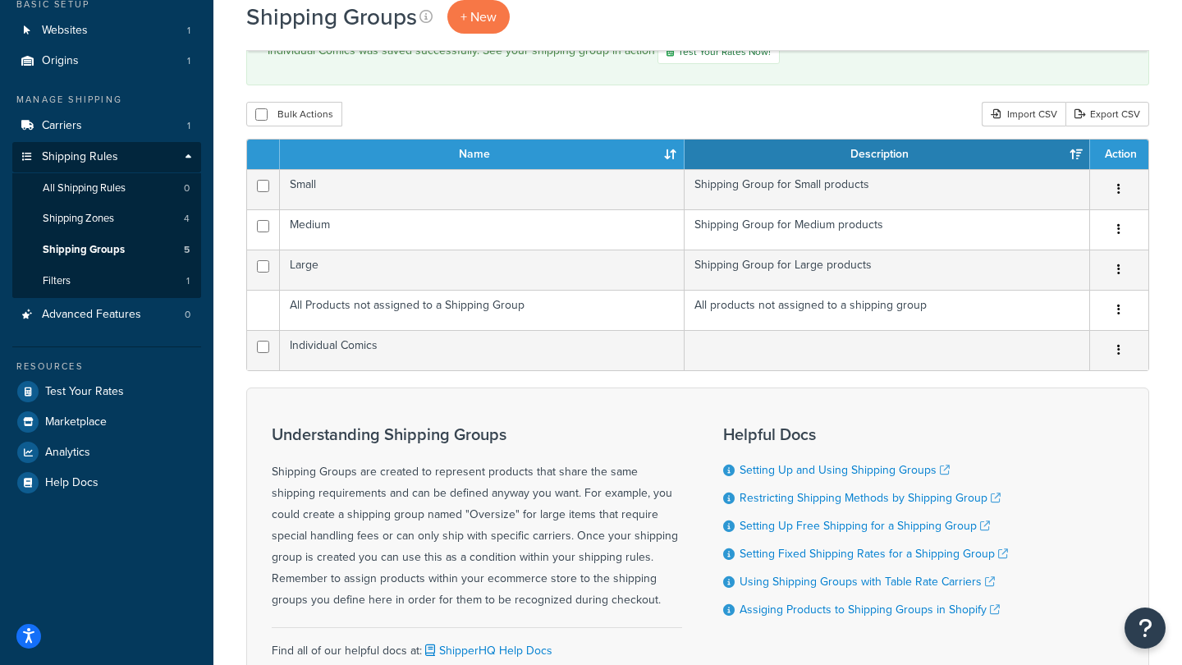
scroll to position [98, 0]
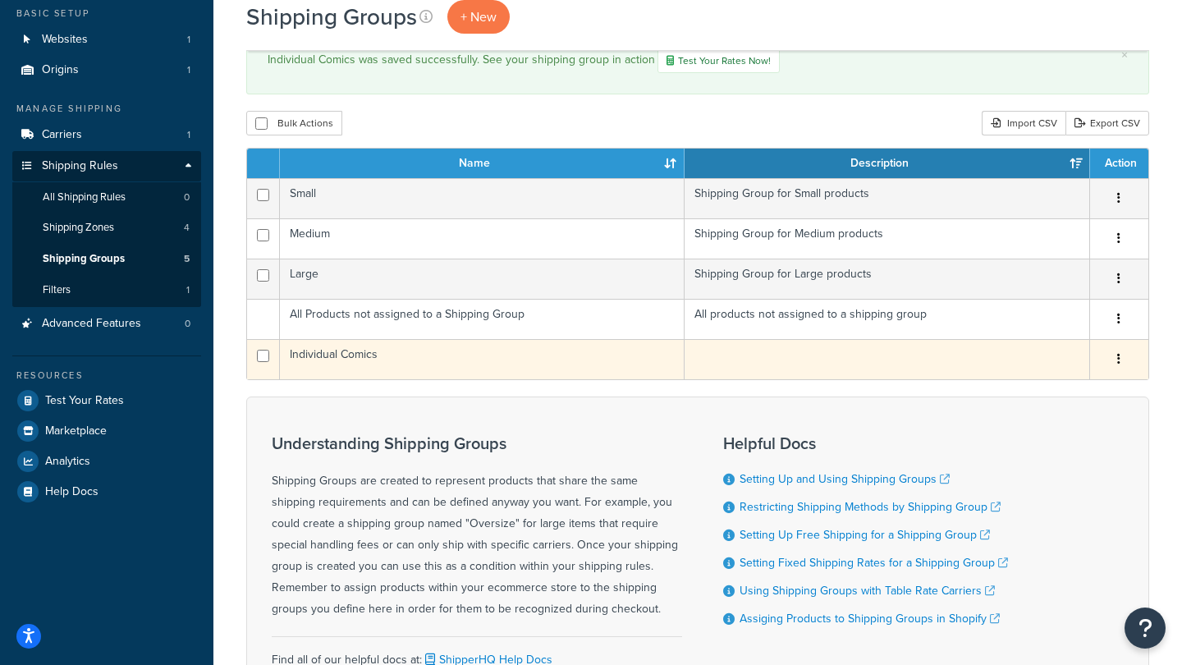
click at [386, 354] on td "Individual Comics" at bounding box center [482, 359] width 405 height 40
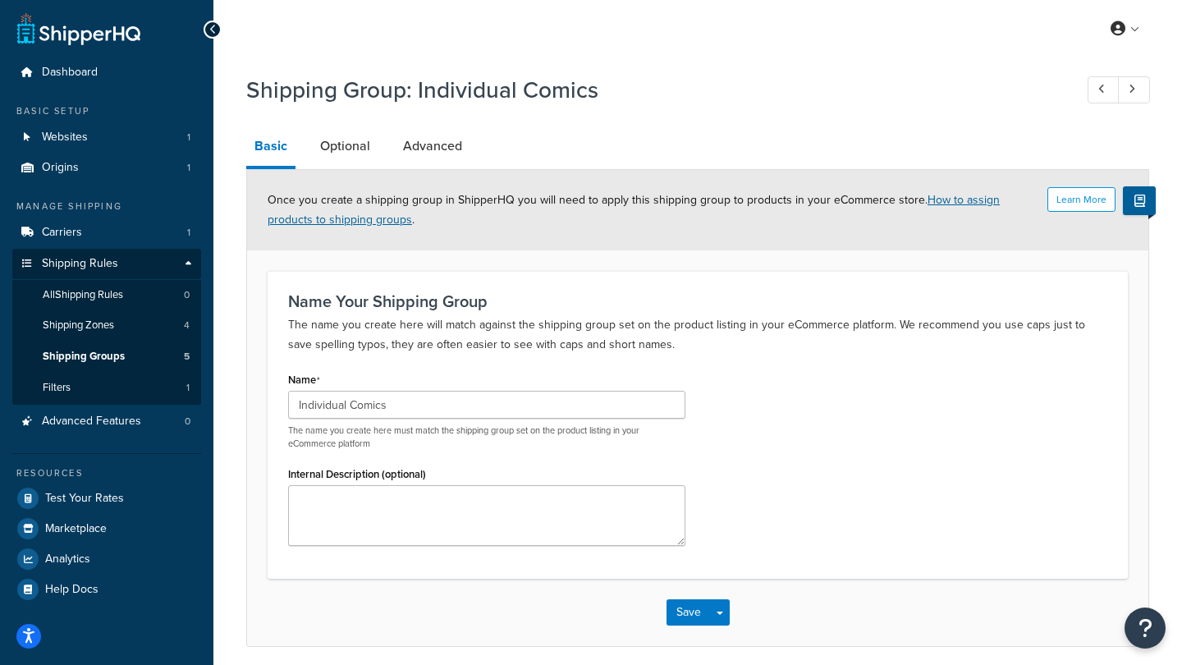
click at [352, 222] on link "How to assign products to shipping groups" at bounding box center [633, 209] width 732 height 37
click at [446, 142] on link "Advanced" at bounding box center [432, 145] width 75 height 39
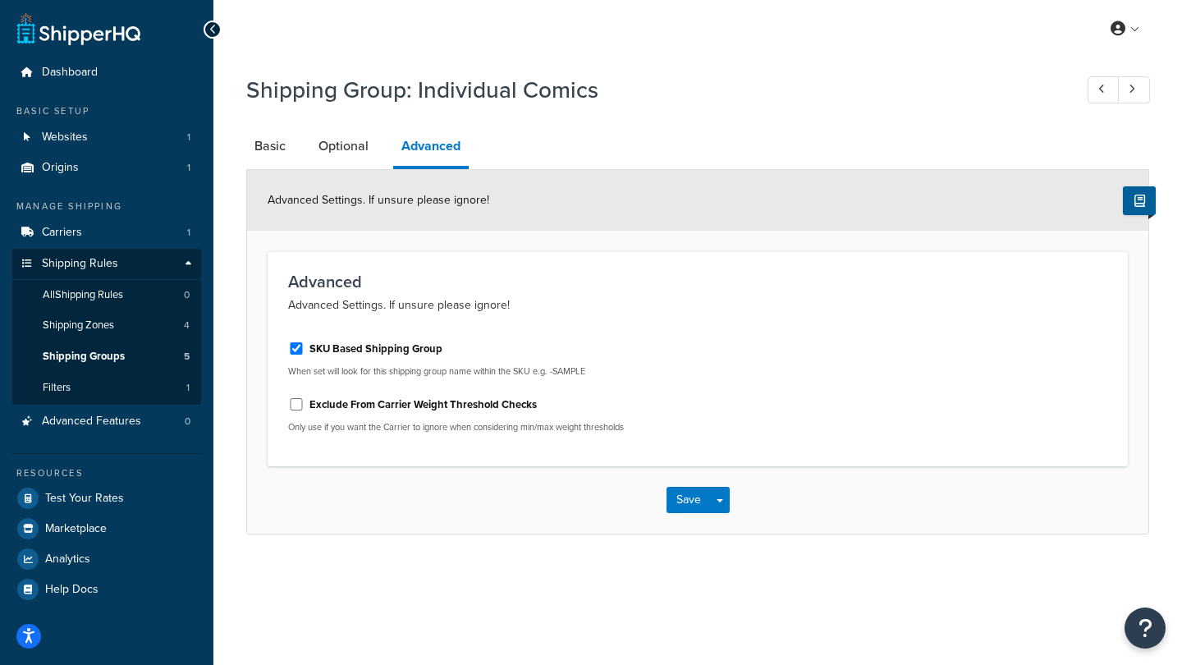
click at [331, 354] on label "SKU Based Shipping Group" at bounding box center [375, 348] width 133 height 15
click at [304, 354] on input "SKU Based Shipping Group" at bounding box center [296, 348] width 16 height 12
checkbox input "false"
click at [334, 148] on link "Optional" at bounding box center [343, 145] width 66 height 39
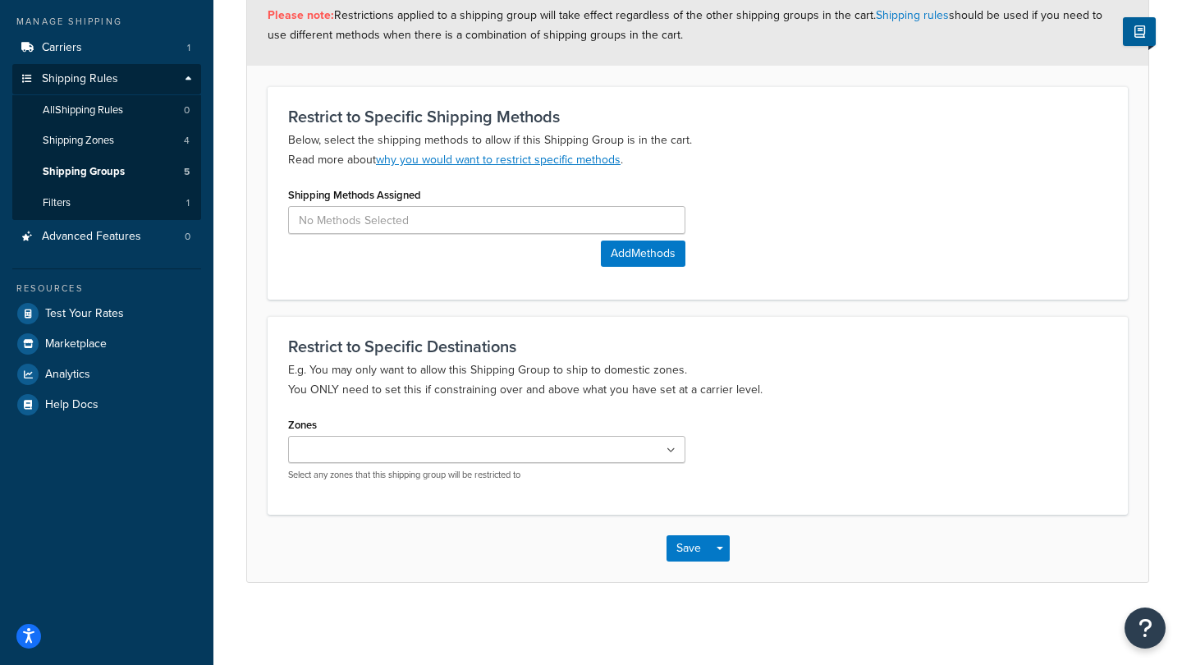
scroll to position [186, 0]
click at [674, 546] on button "Save" at bounding box center [688, 548] width 44 height 26
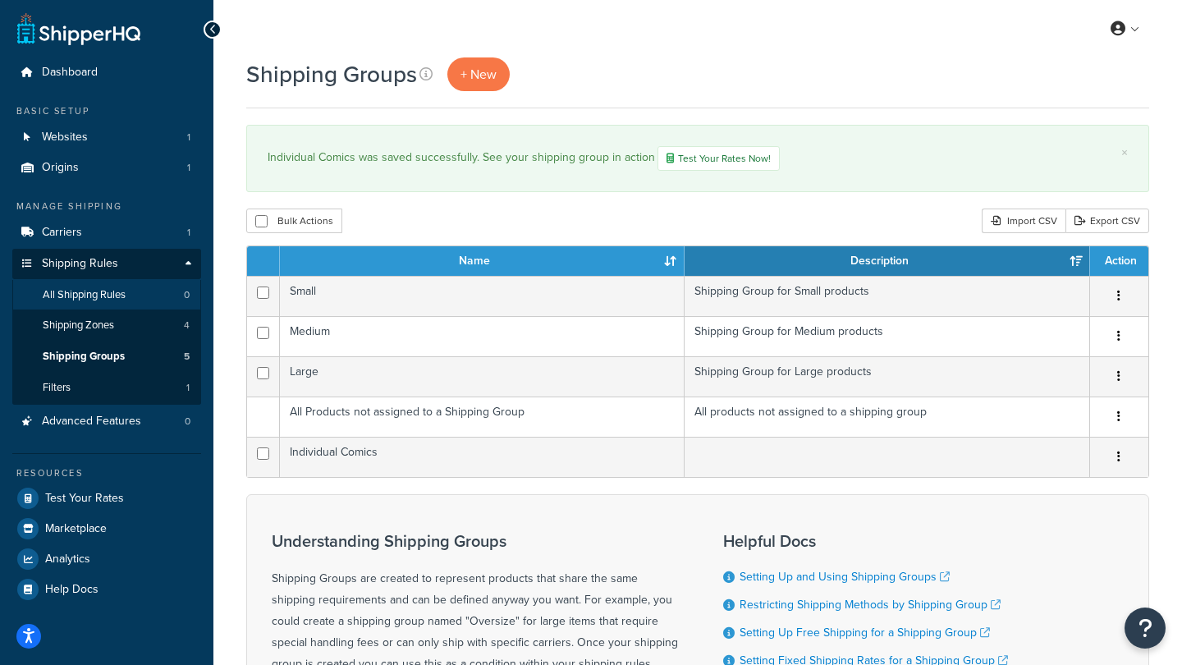
click at [99, 288] on span "All Shipping Rules" at bounding box center [84, 295] width 83 height 14
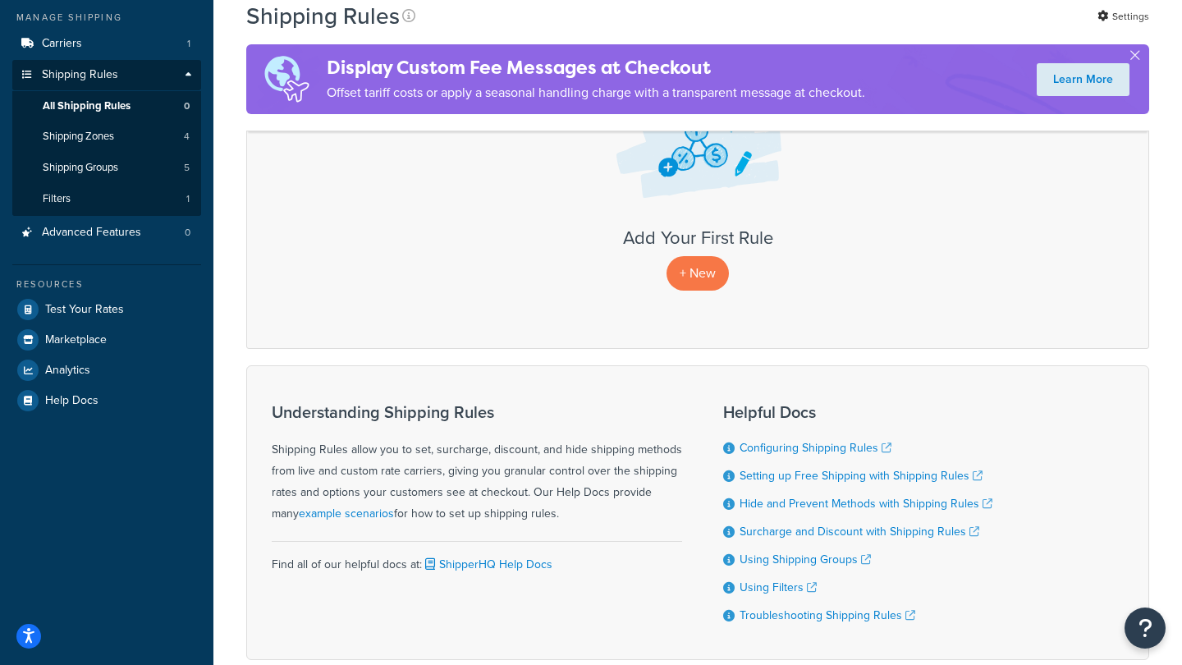
scroll to position [208, 0]
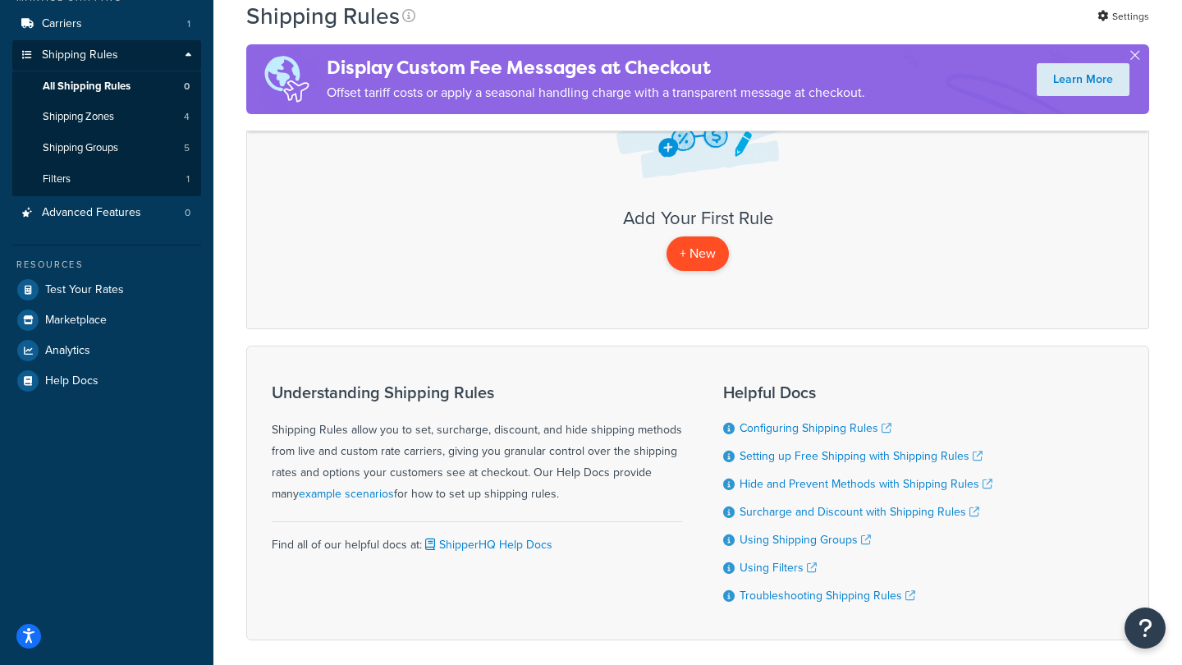
click at [686, 254] on p "+ New" at bounding box center [697, 253] width 62 height 34
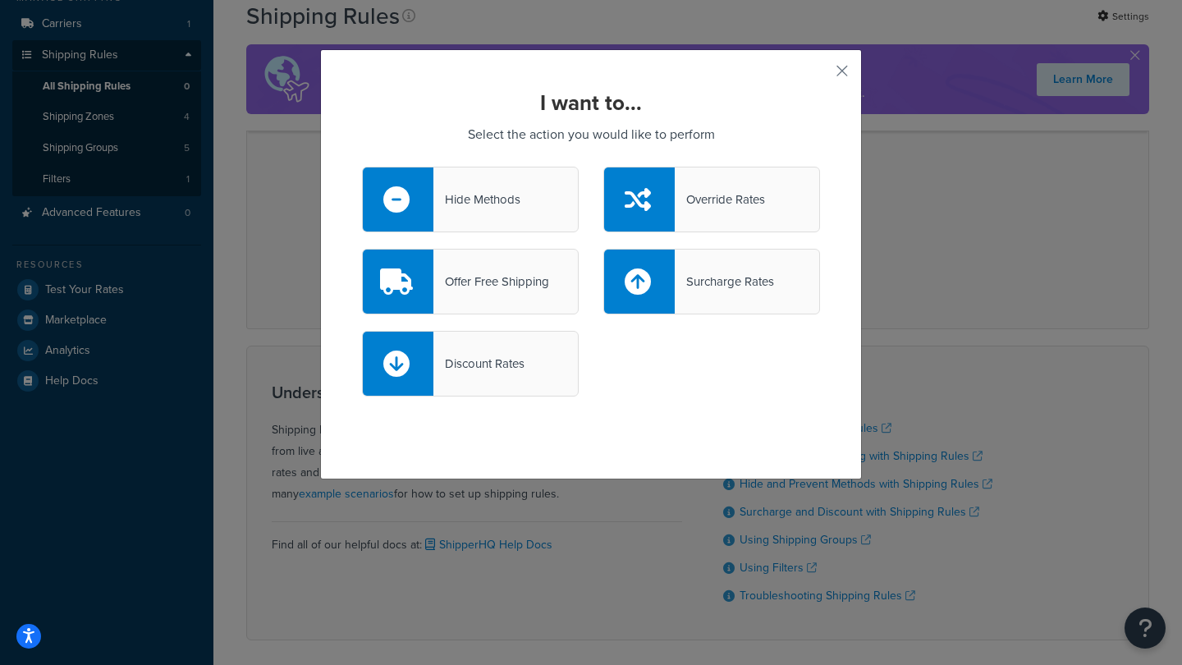
click at [686, 281] on div "Surcharge Rates" at bounding box center [723, 281] width 99 height 23
click at [0, 0] on input "Surcharge Rates" at bounding box center [0, 0] width 0 height 0
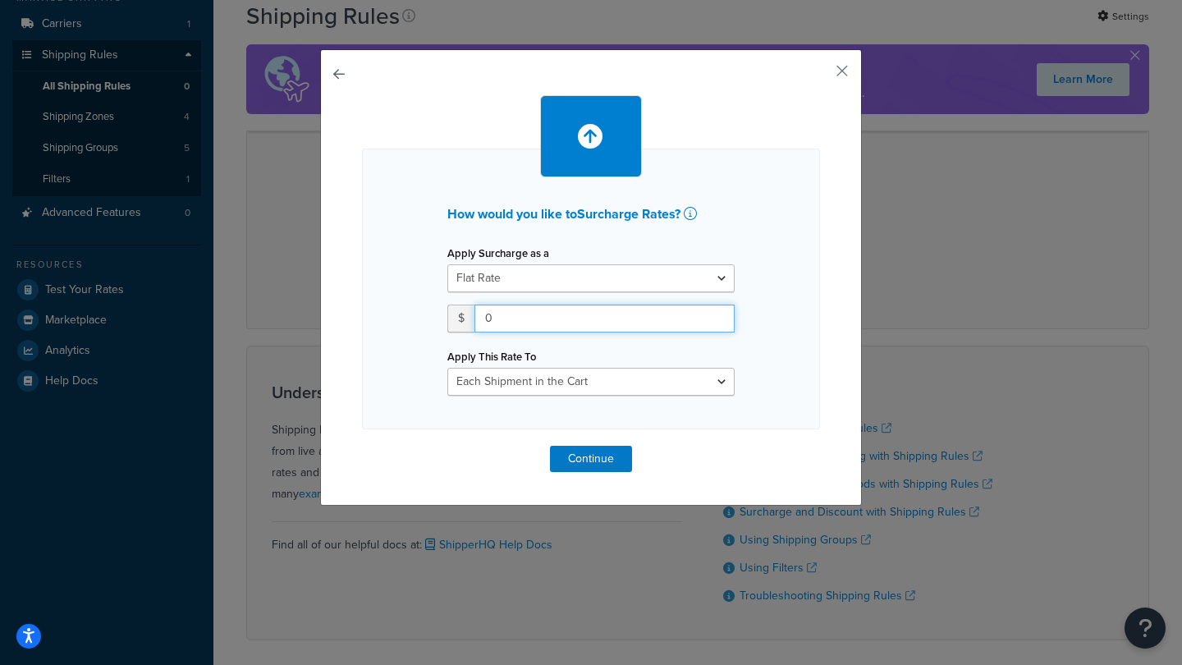
drag, startPoint x: 531, startPoint y: 322, endPoint x: 427, endPoint y: 321, distance: 103.4
click at [427, 321] on div "How would you like to Surcharge Rates ? Apply Surcharge as a Flat Rate Percenta…" at bounding box center [591, 289] width 458 height 281
type input "1"
select select "SHIPPING_GROUP"
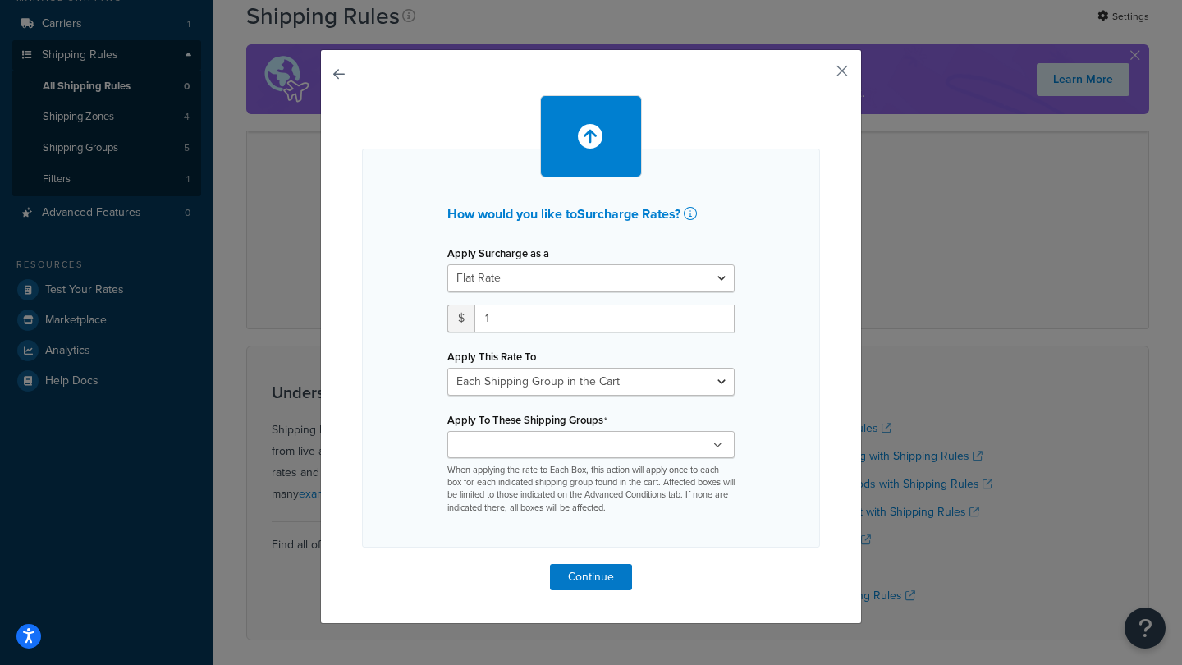
click at [560, 448] on input "Apply To These Shipping Groups" at bounding box center [524, 446] width 145 height 18
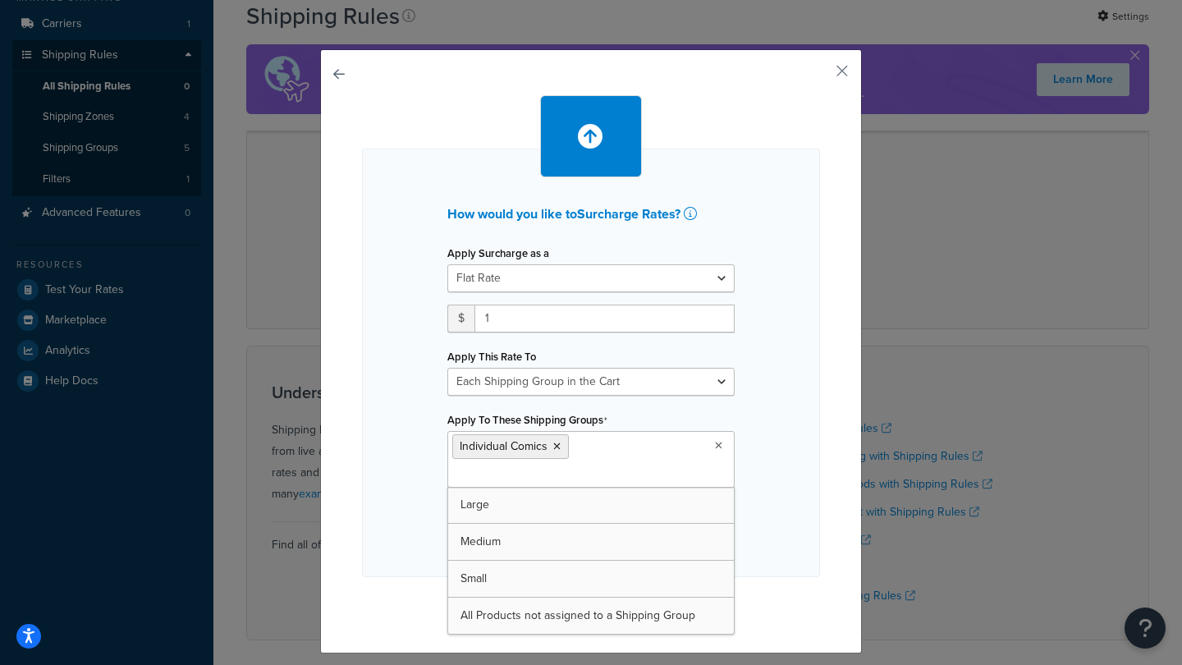
click at [768, 481] on div "How would you like to Surcharge Rates ? Apply Surcharge as a Flat Rate Percenta…" at bounding box center [591, 363] width 458 height 428
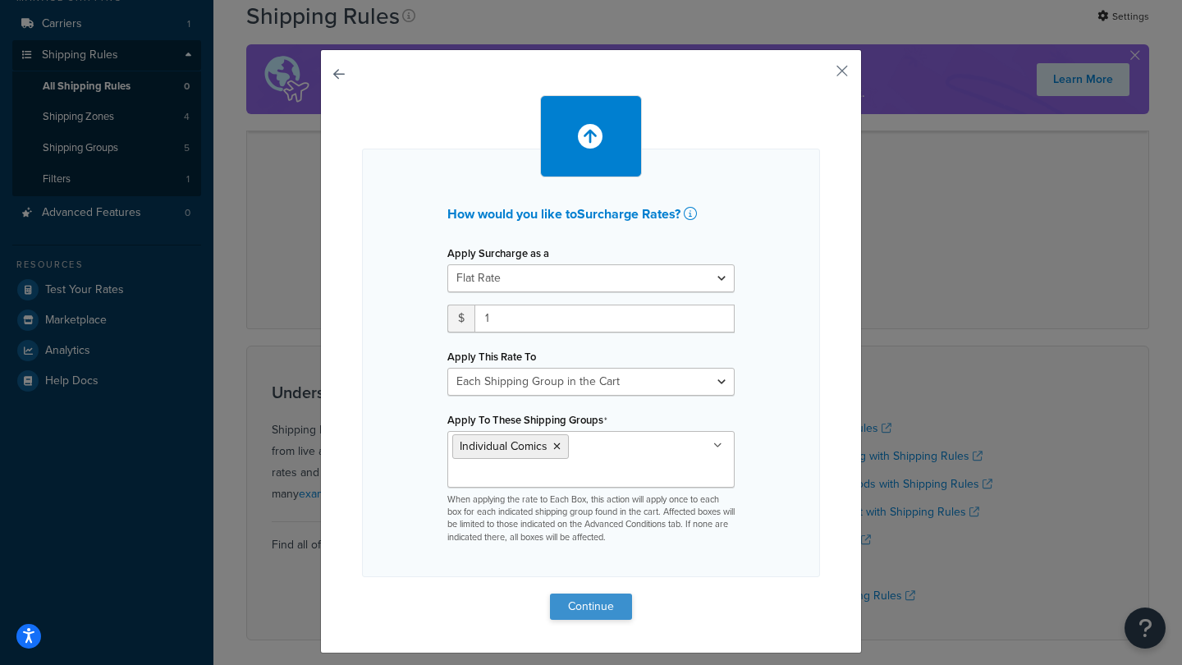
click at [601, 604] on button "Continue" at bounding box center [591, 606] width 82 height 26
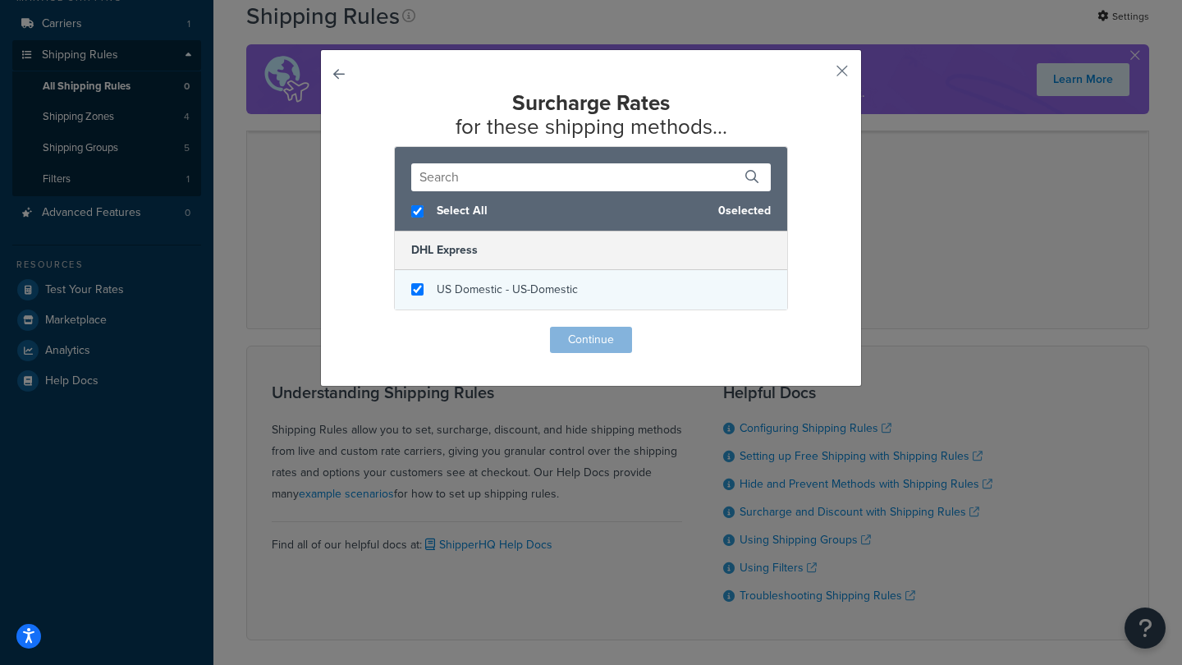
checkbox input "true"
click at [431, 287] on div "US Domestic - US-Domestic" at bounding box center [591, 289] width 392 height 39
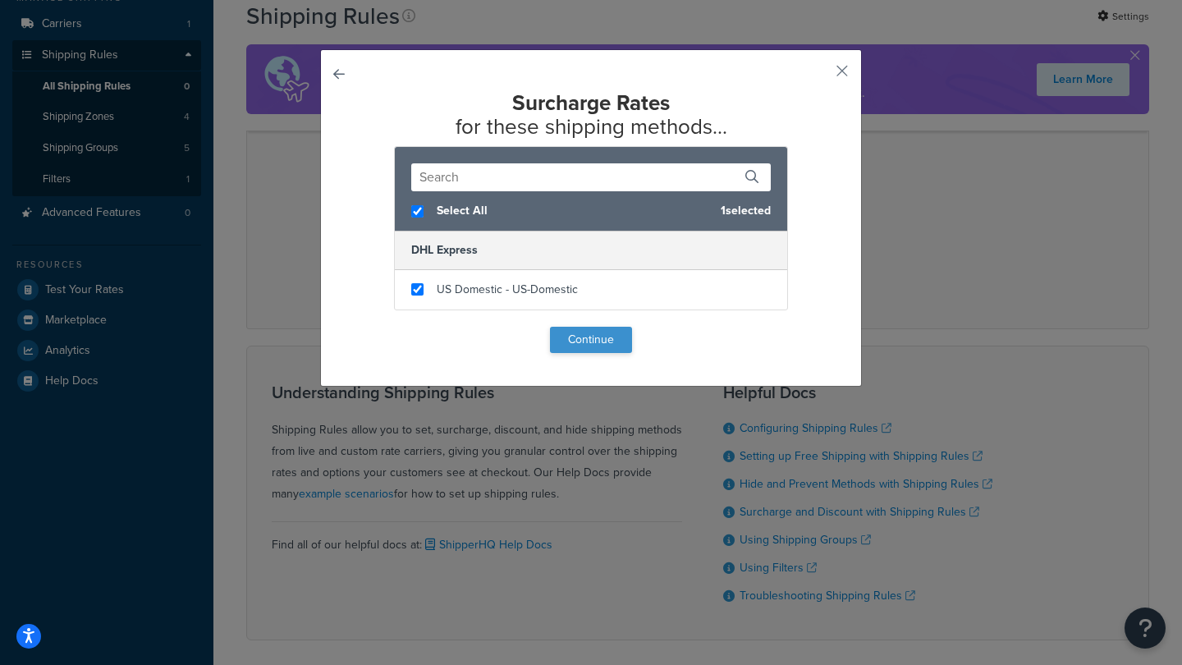
click at [581, 339] on button "Continue" at bounding box center [591, 340] width 82 height 26
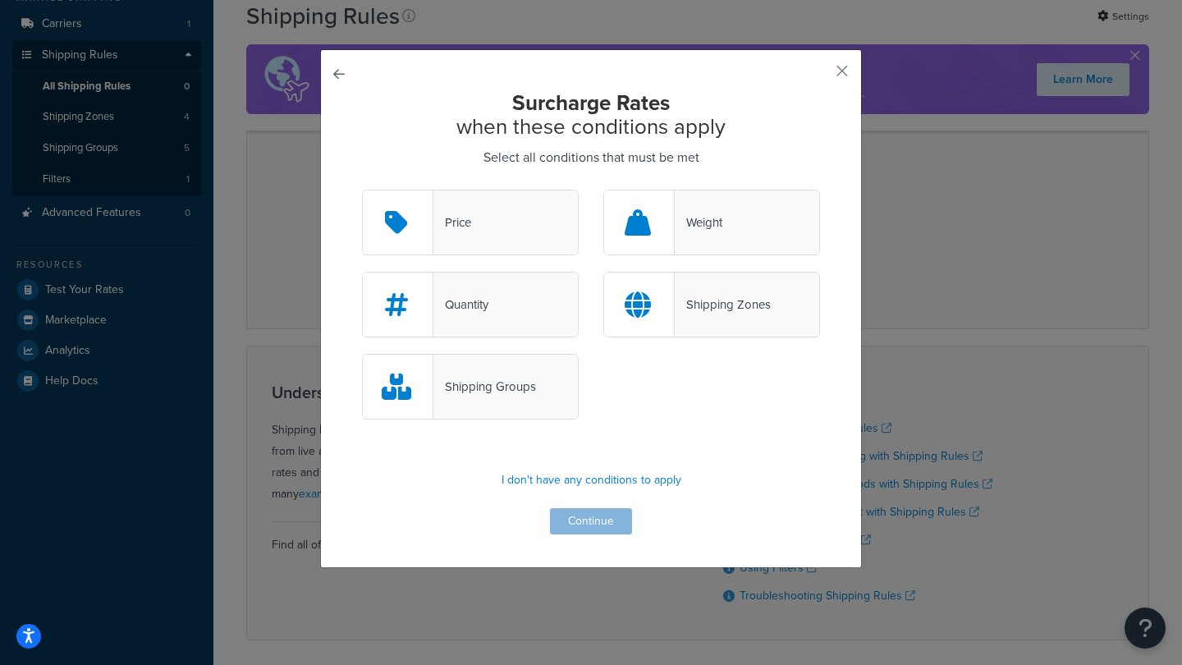
click at [484, 300] on div "Quantity" at bounding box center [460, 304] width 55 height 23
click at [0, 0] on input "Quantity" at bounding box center [0, 0] width 0 height 0
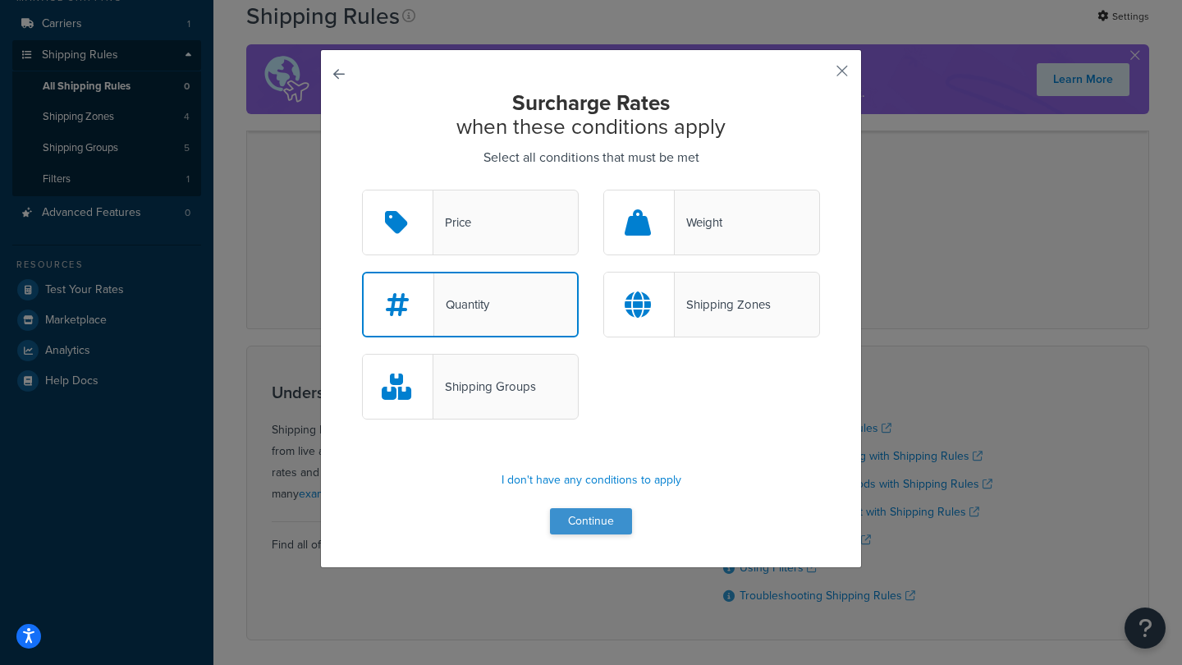
click at [589, 521] on button "Continue" at bounding box center [591, 521] width 82 height 26
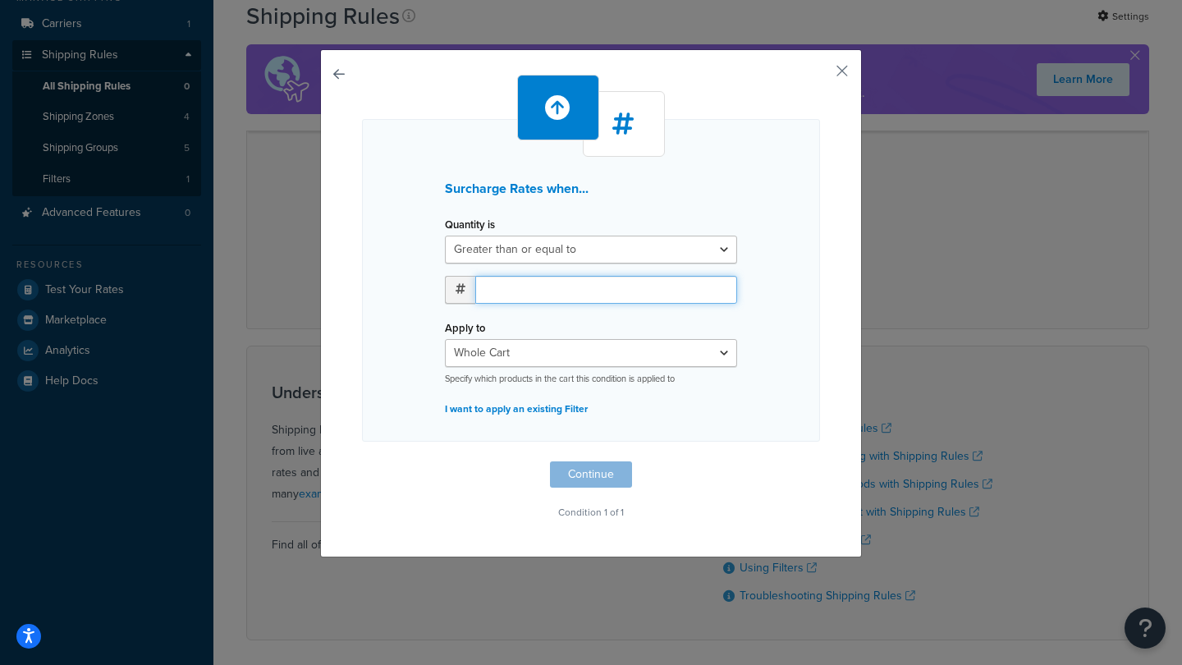
click at [519, 288] on input "number" at bounding box center [606, 290] width 262 height 28
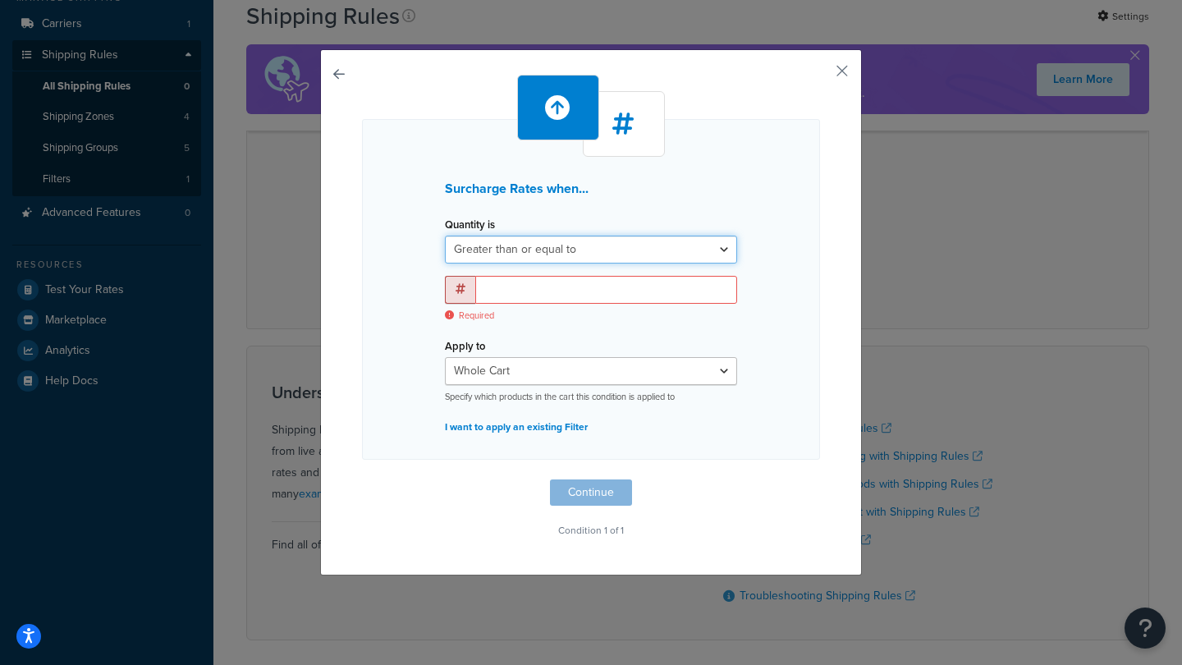
select select "BETWEEN"
click at [522, 292] on input "number" at bounding box center [526, 290] width 103 height 28
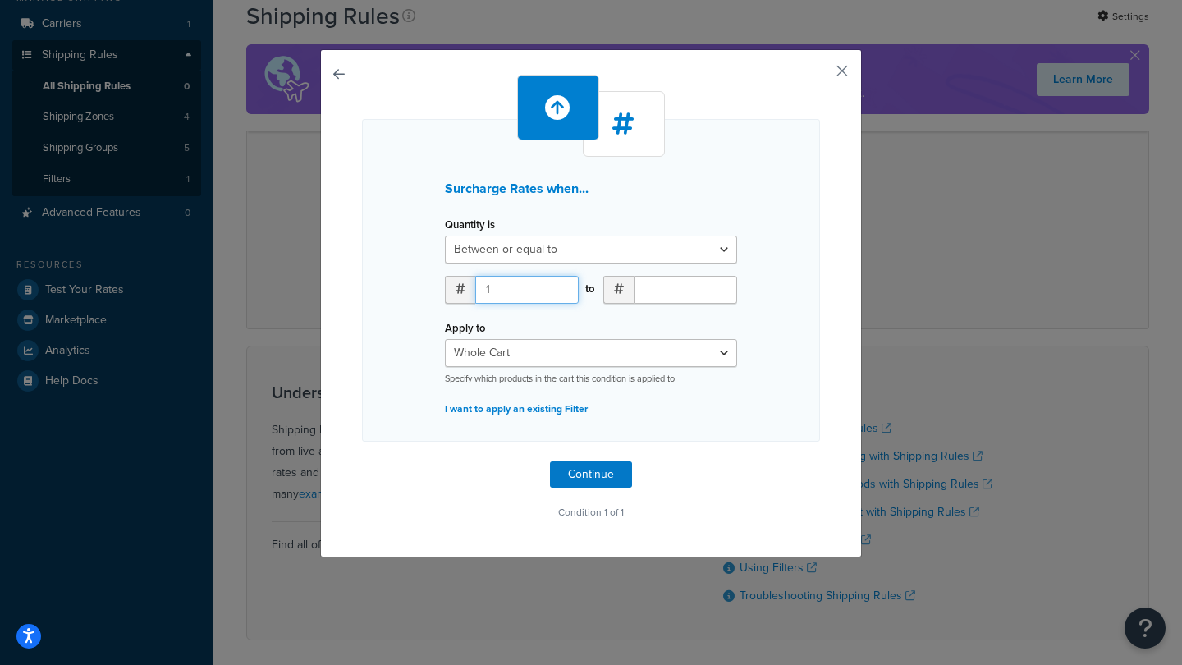
type input "1"
click at [672, 291] on input "number" at bounding box center [684, 290] width 103 height 28
type input "5"
select select "SHIPPING_GROUP"
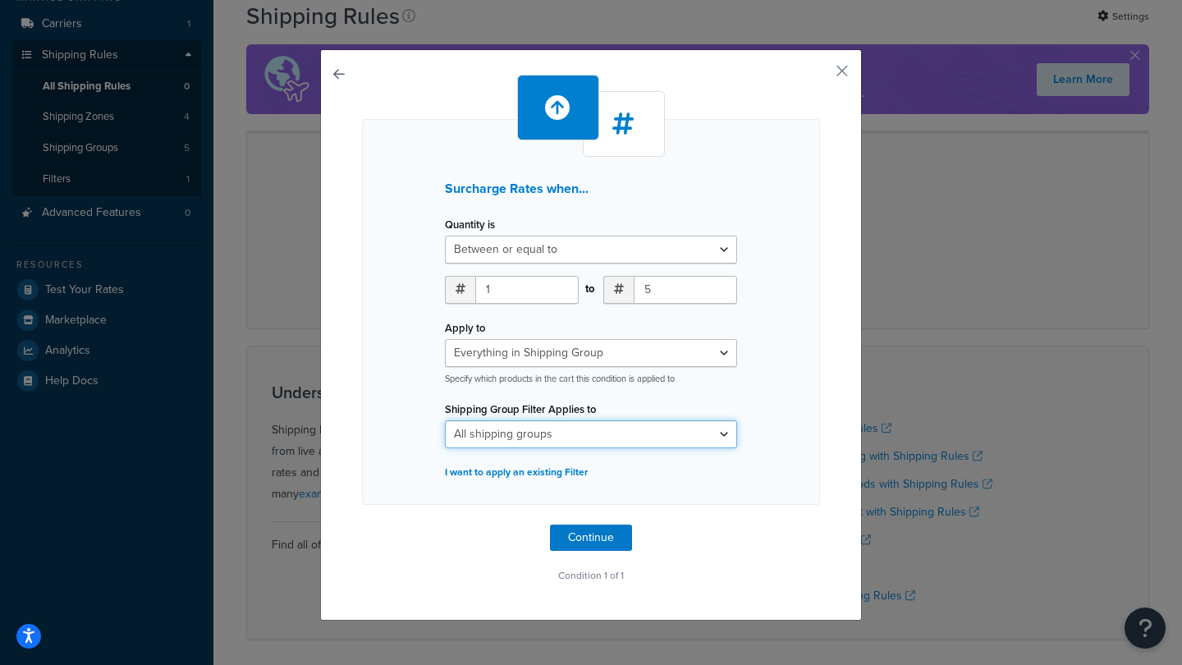
select select "303376"
click at [589, 534] on button "Continue" at bounding box center [591, 537] width 82 height 26
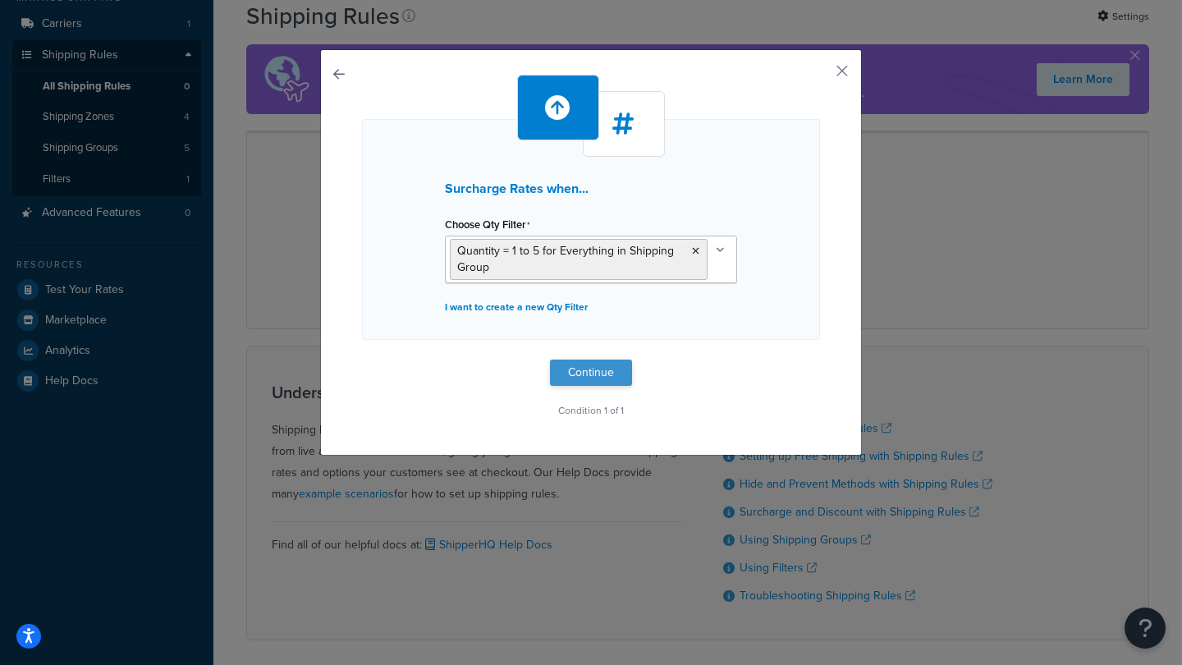
click at [593, 372] on button "Continue" at bounding box center [591, 372] width 82 height 26
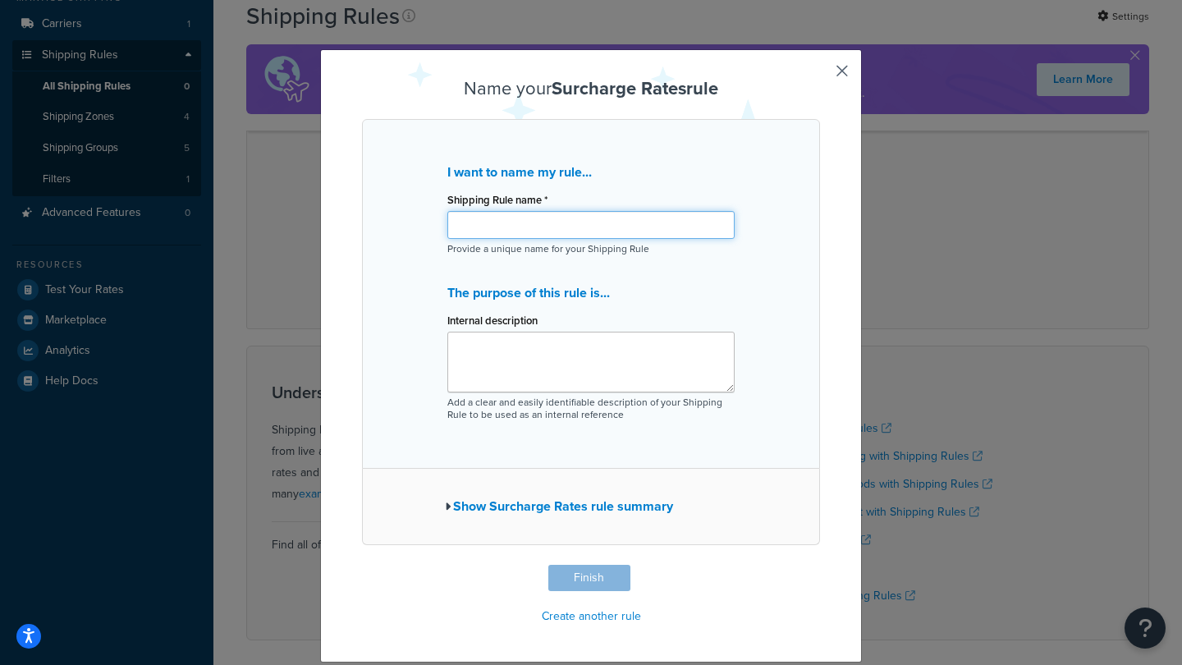
click at [524, 224] on input "Shipping Rule name *" at bounding box center [590, 225] width 287 height 28
type input "Comic Mailer"
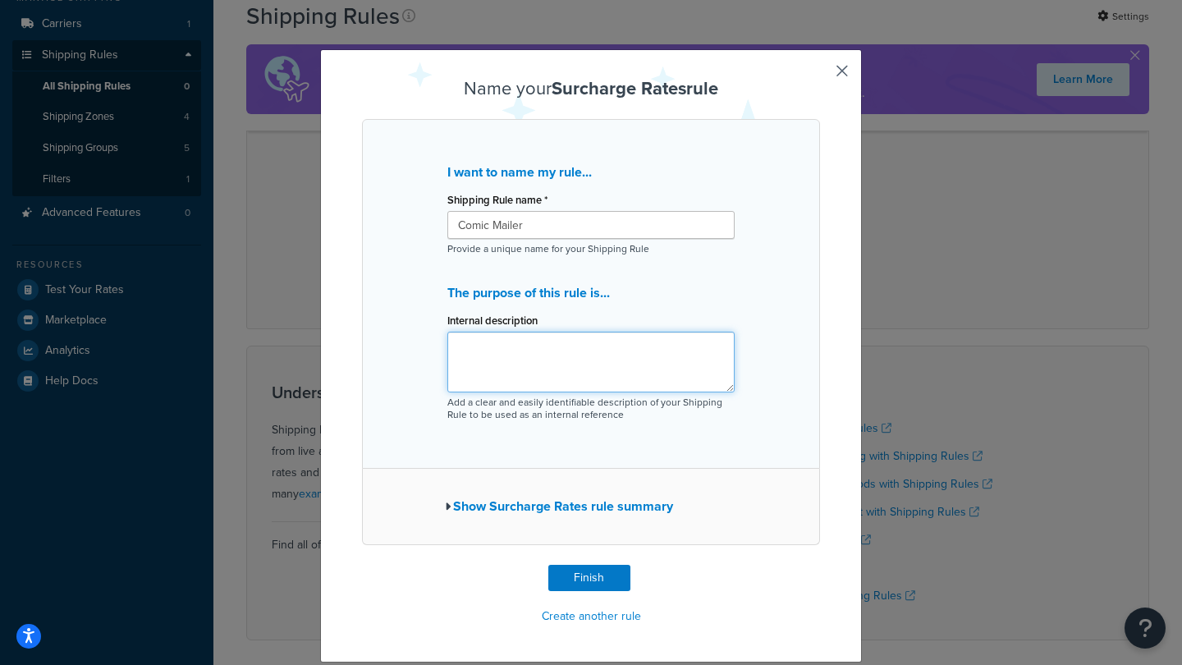
click at [528, 349] on textarea "Internal description" at bounding box center [590, 361] width 287 height 61
type textarea "Every 5 comics, add a new mailer"
click at [555, 506] on button "Show Surcharge Rates rule summary" at bounding box center [559, 506] width 228 height 23
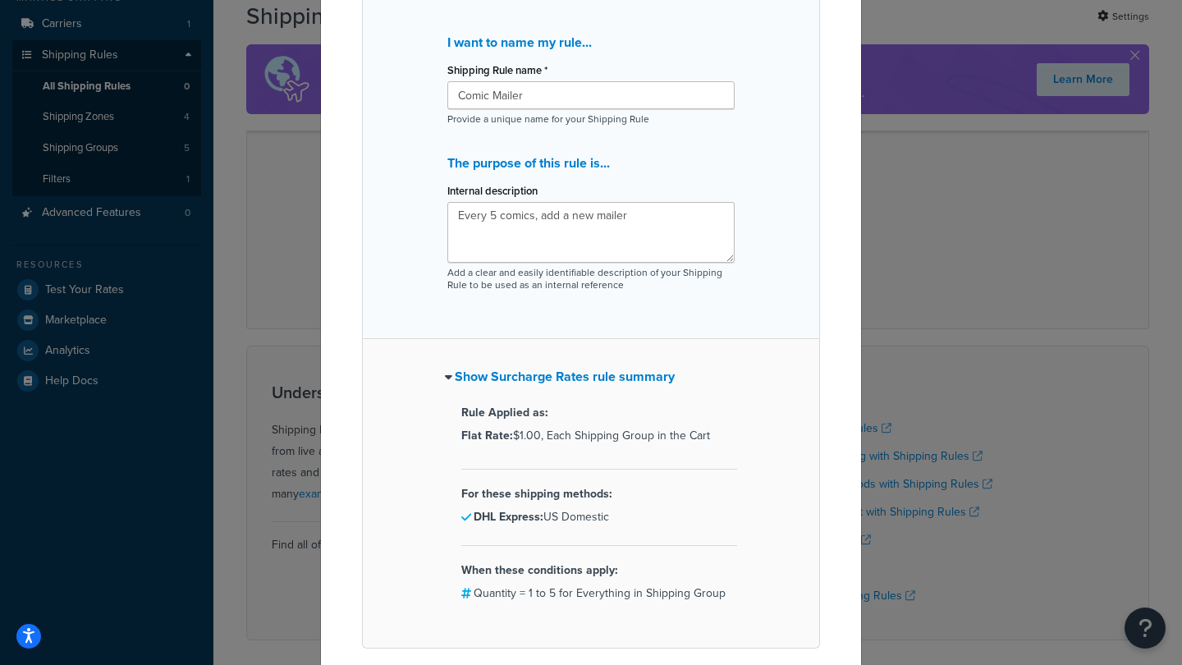
scroll to position [213, 0]
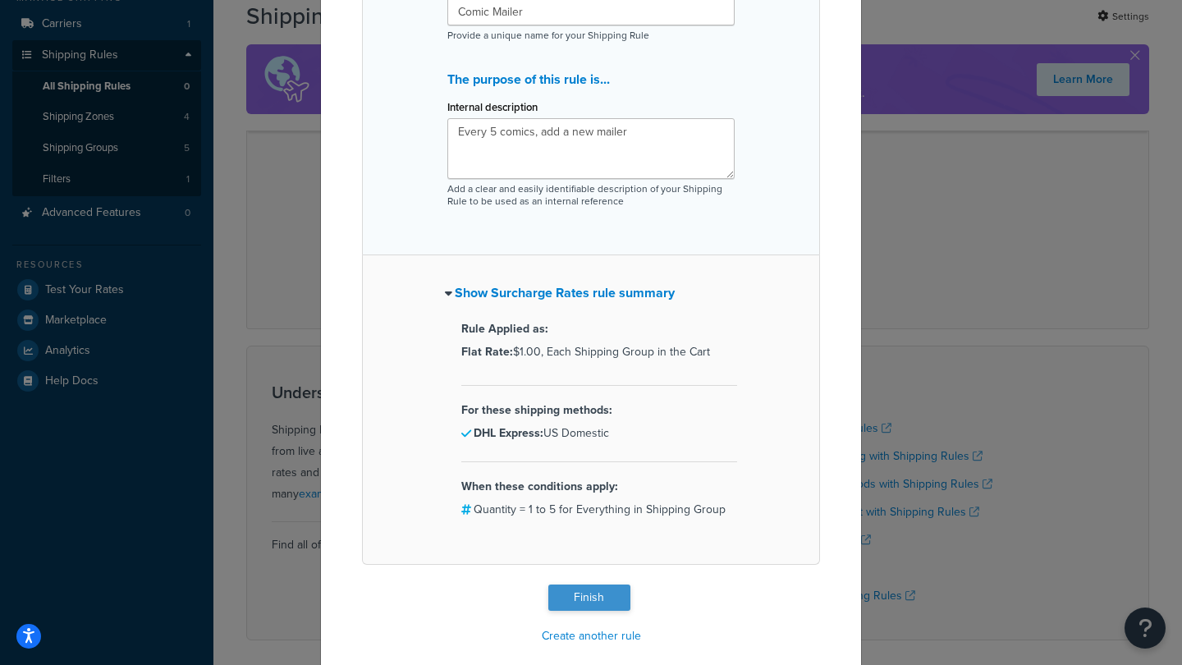
click at [584, 595] on button "Finish" at bounding box center [589, 597] width 82 height 26
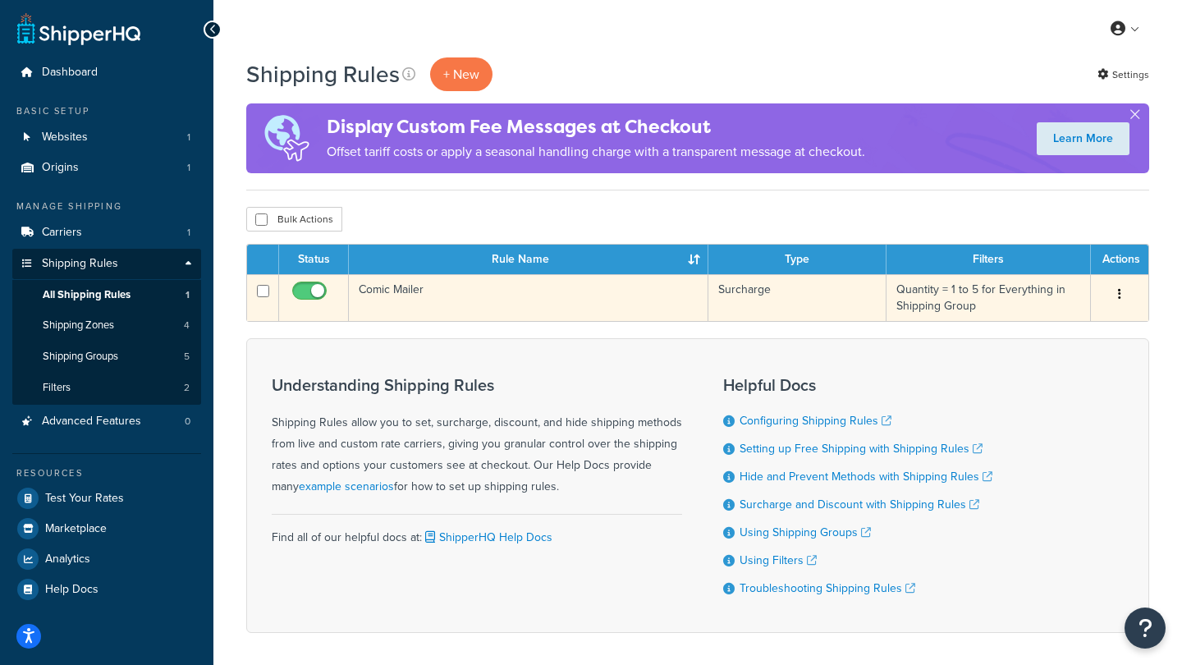
click at [1115, 296] on button "button" at bounding box center [1119, 294] width 23 height 26
click at [1056, 357] on link "Duplicate" at bounding box center [1065, 359] width 130 height 34
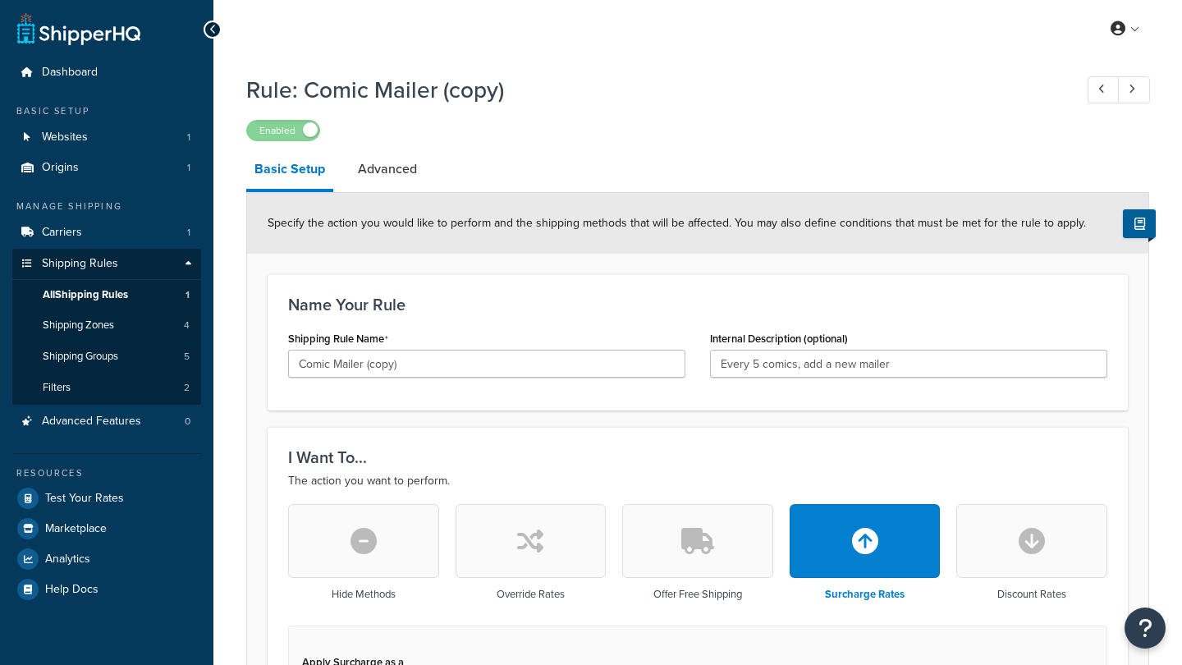
select select "SHIPPING_GROUP"
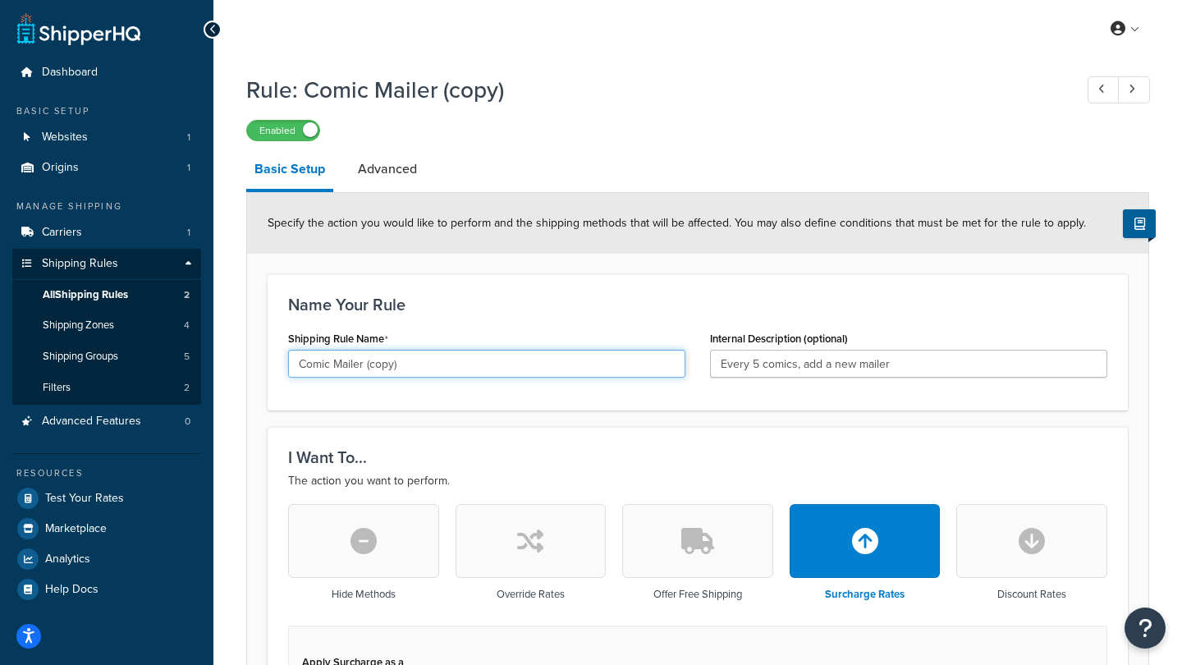
drag, startPoint x: 406, startPoint y: 368, endPoint x: 366, endPoint y: 364, distance: 40.4
click at [366, 364] on input "Comic Mailer (copy)" at bounding box center [486, 364] width 397 height 28
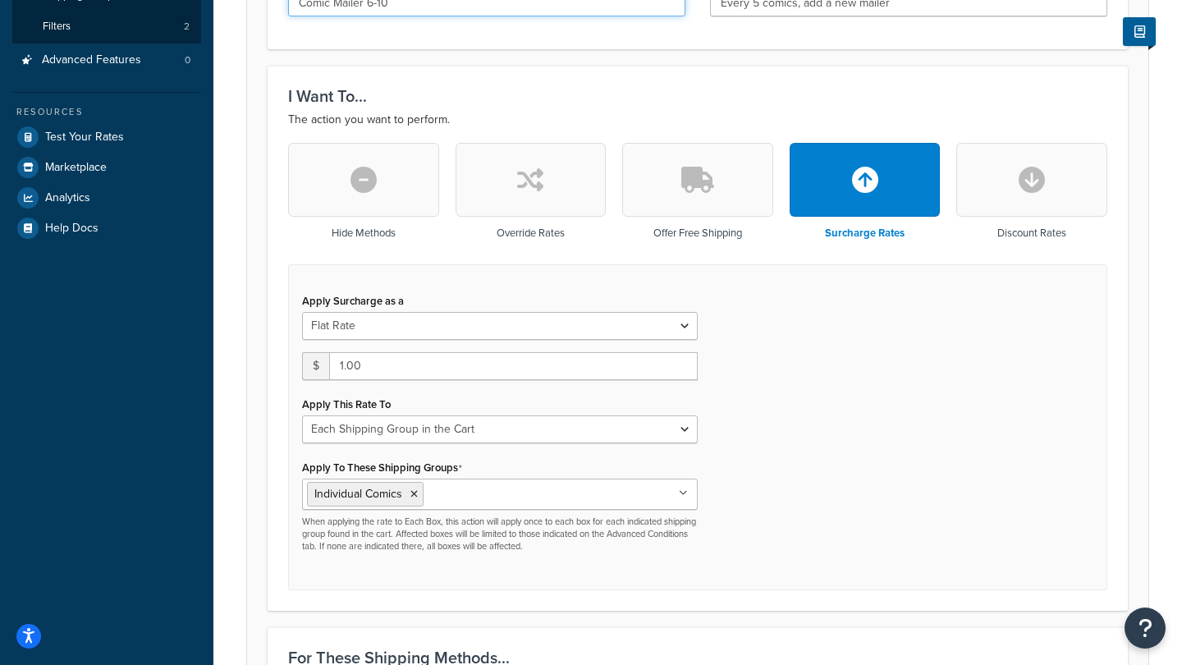
scroll to position [362, 0]
type input "Comic Mailer 6-10"
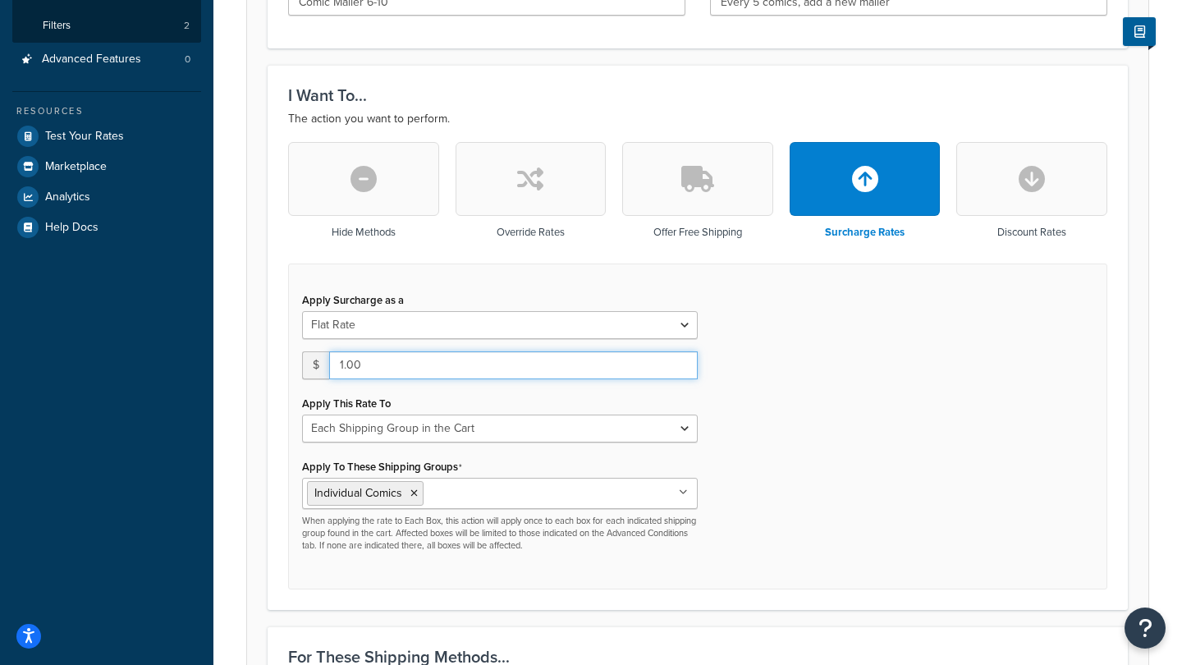
drag, startPoint x: 396, startPoint y: 370, endPoint x: 262, endPoint y: 371, distance: 134.6
click at [262, 370] on form "Specify the action you would like to perform and the shipping methods that will…" at bounding box center [697, 544] width 901 height 1427
type input "2"
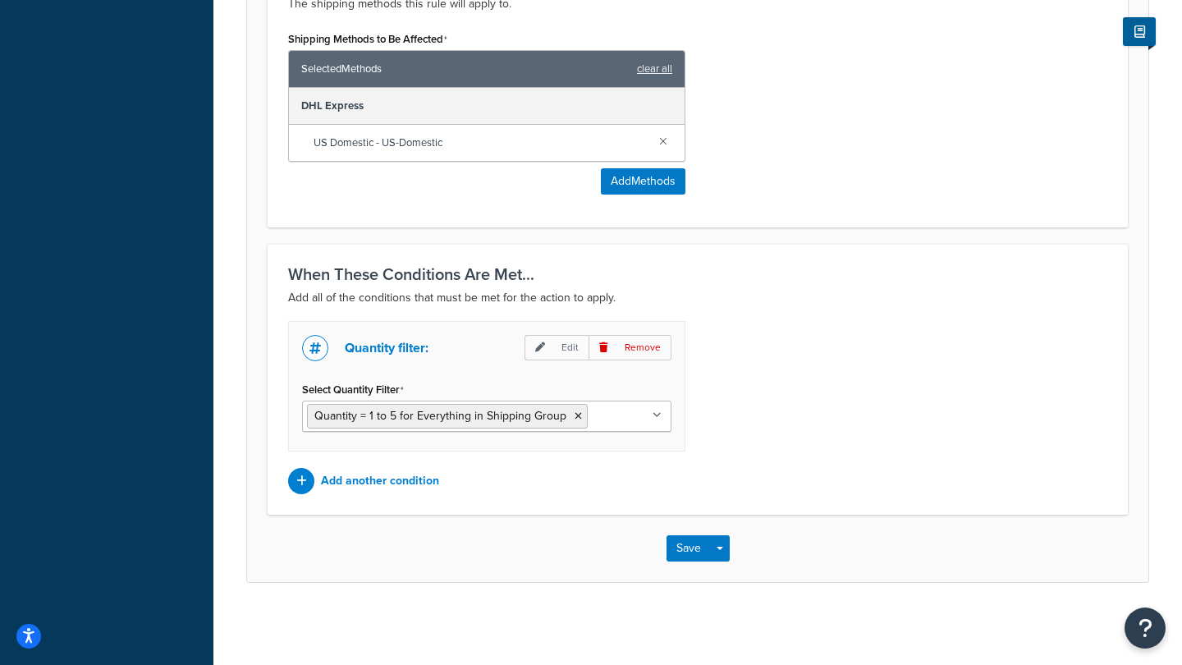
scroll to position [1037, 0]
click at [510, 422] on span "Quantity = 1 to 5 for Everything in Shipping Group" at bounding box center [440, 416] width 252 height 17
click at [480, 418] on span "Quantity = 1 to 5 for Everything in Shipping Group" at bounding box center [440, 416] width 252 height 17
click at [560, 348] on p "Edit" at bounding box center [556, 348] width 64 height 25
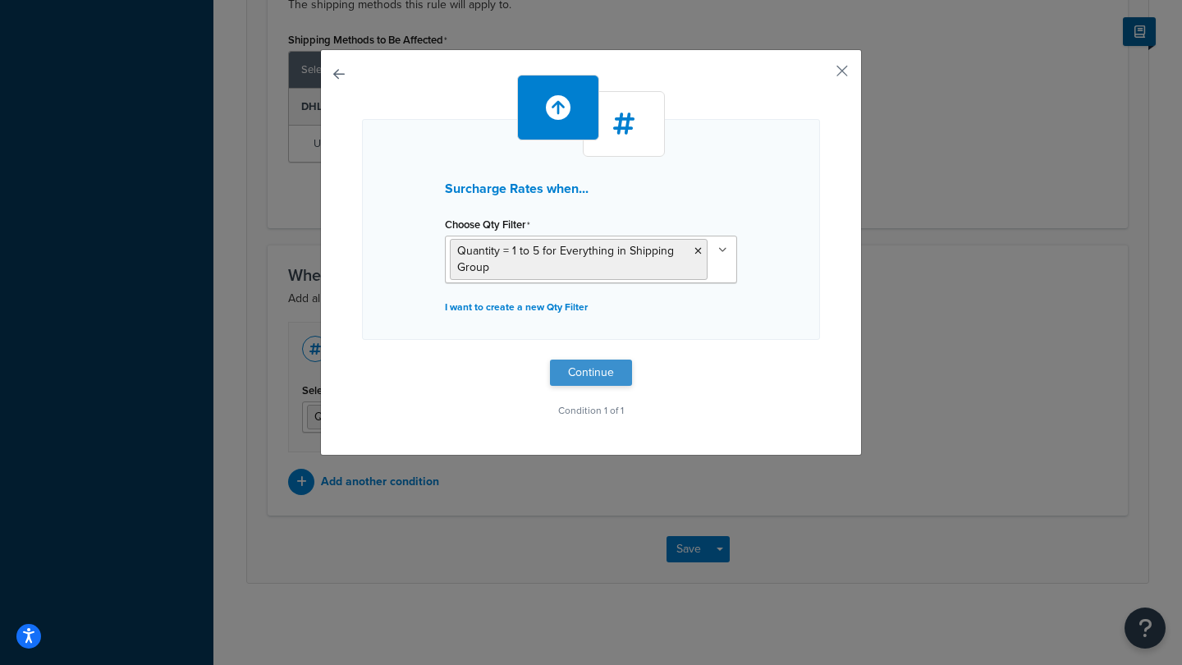
click at [595, 373] on button "Continue" at bounding box center [591, 372] width 82 height 26
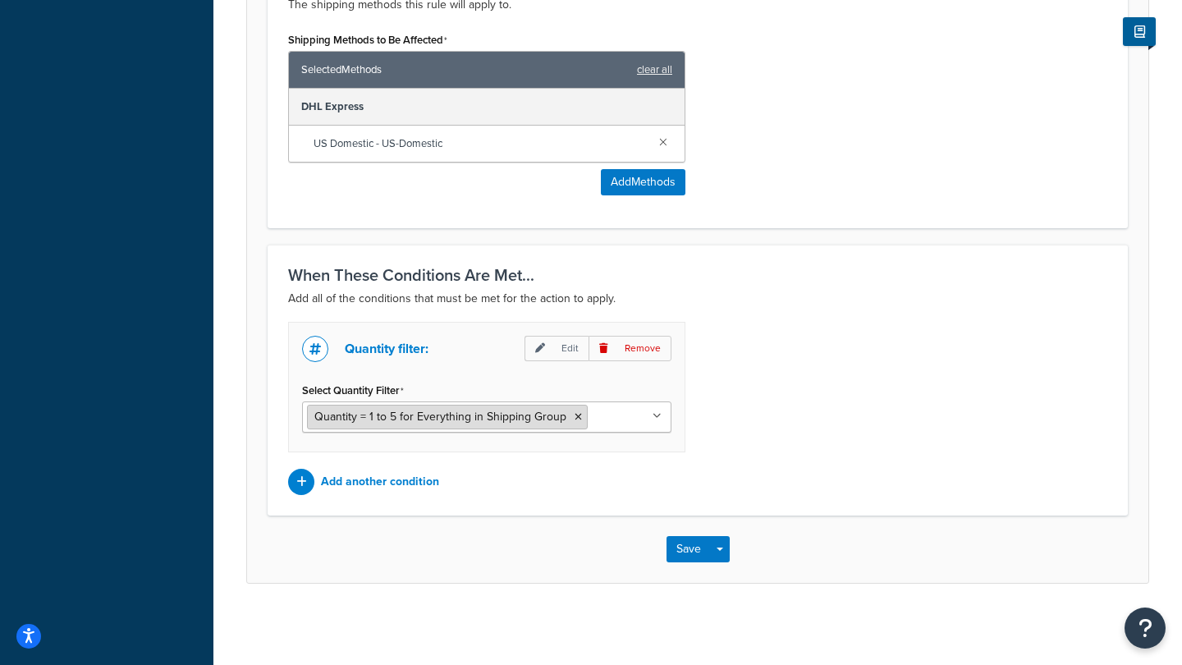
click at [574, 414] on icon at bounding box center [577, 417] width 7 height 10
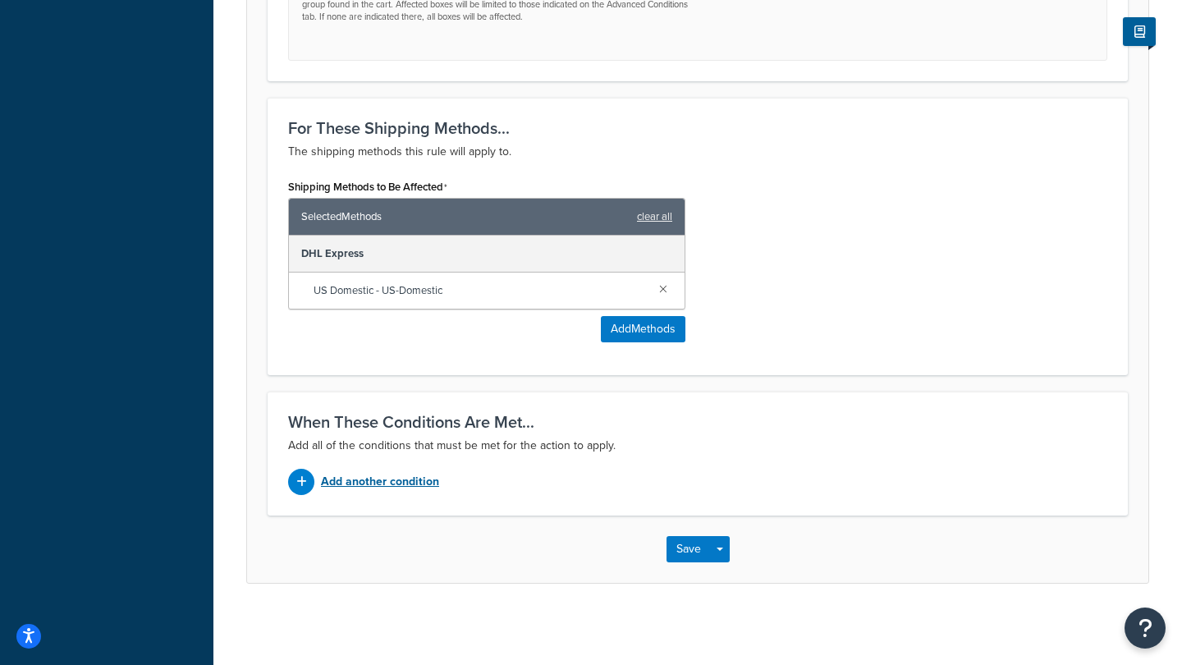
click at [408, 483] on p "Add another condition" at bounding box center [380, 481] width 118 height 23
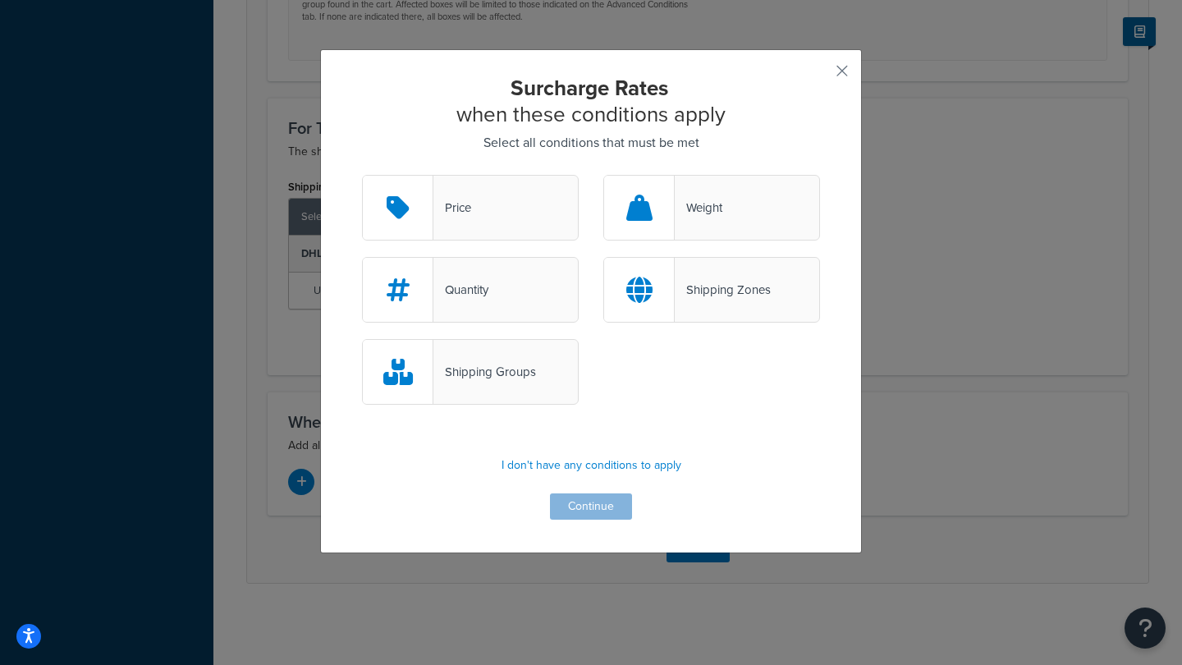
click at [466, 287] on div "Quantity" at bounding box center [460, 289] width 55 height 23
click at [0, 0] on input "Quantity" at bounding box center [0, 0] width 0 height 0
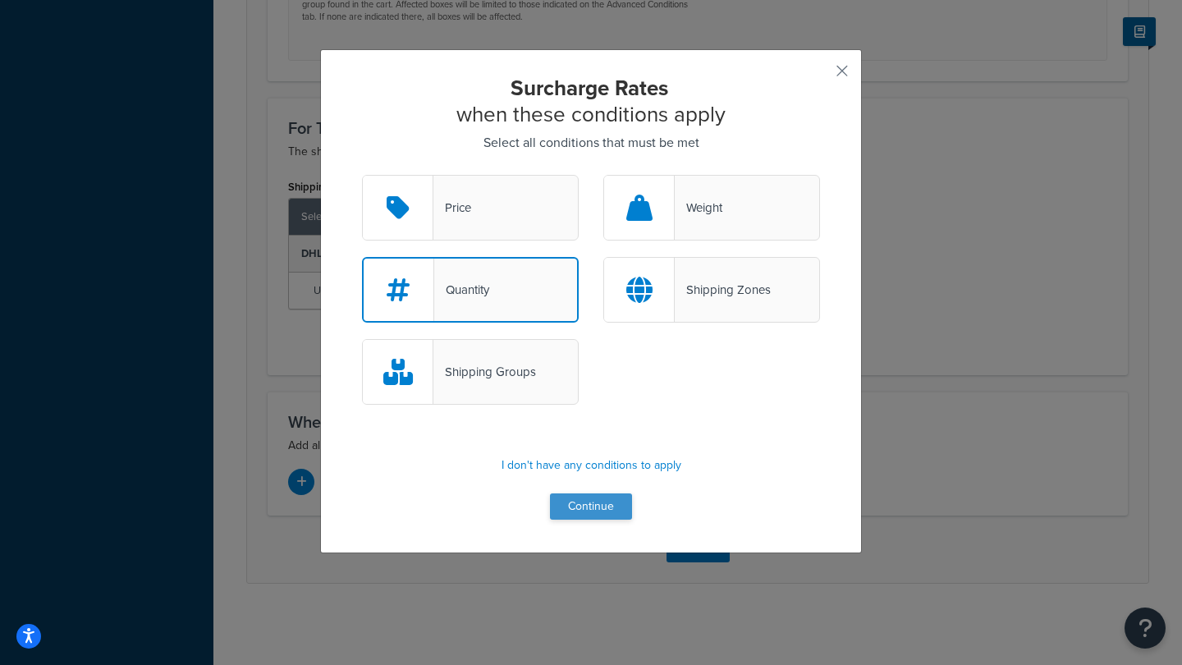
click at [588, 508] on button "Continue" at bounding box center [591, 506] width 82 height 26
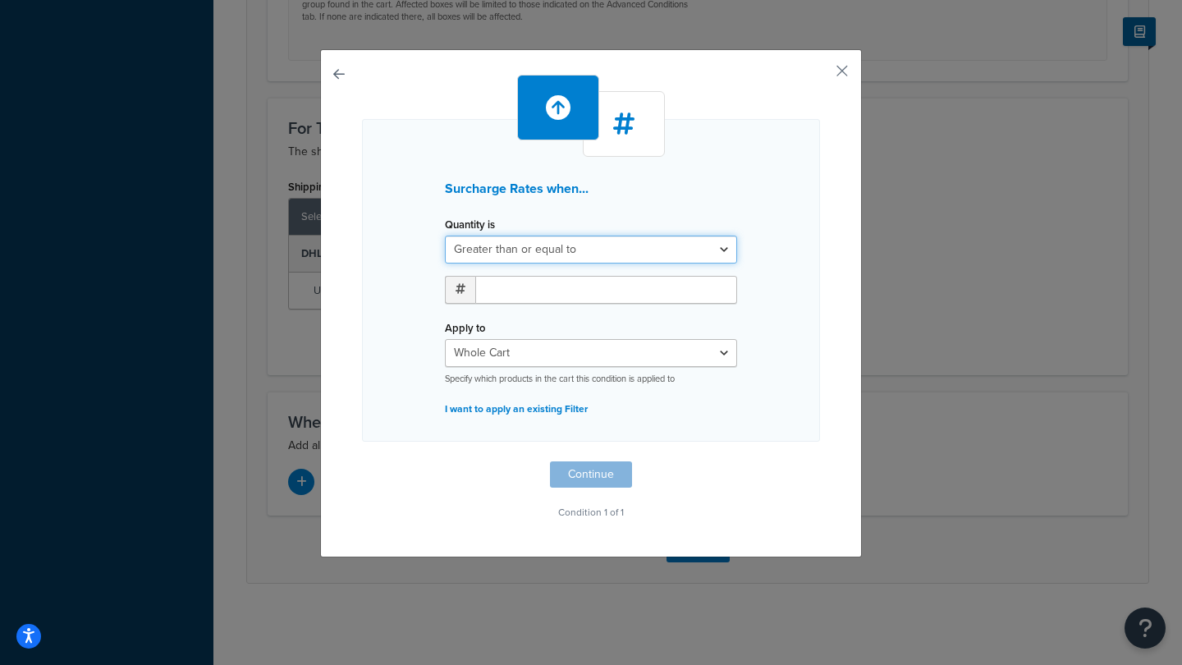
select select "BETWEEN"
click at [520, 299] on input "number" at bounding box center [526, 290] width 103 height 28
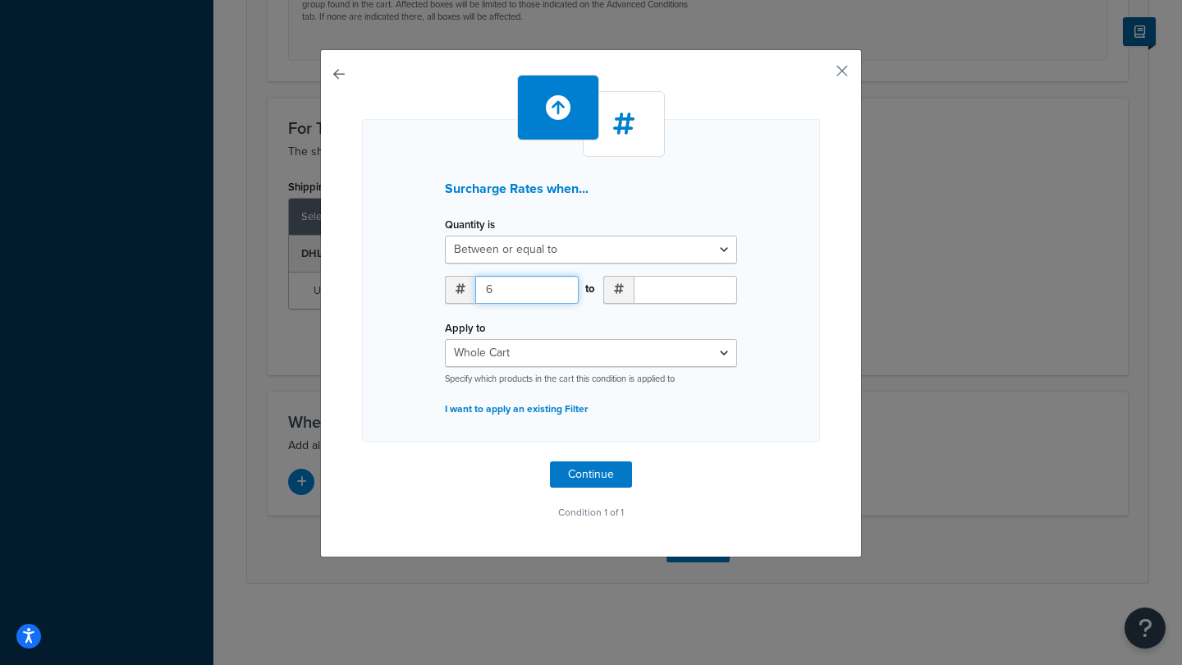
type input "6"
click at [683, 292] on input "number" at bounding box center [684, 290] width 103 height 28
type input "10"
select select "SHIPPING_GROUP"
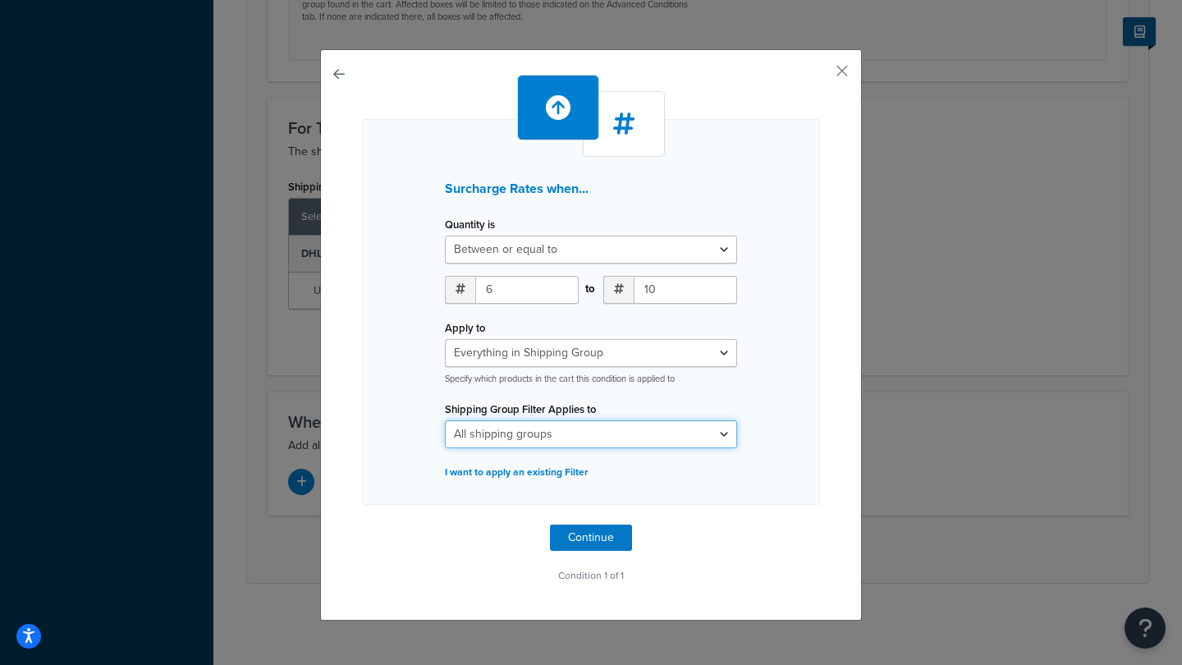
select select "303376"
click at [589, 539] on button "Continue" at bounding box center [591, 537] width 82 height 26
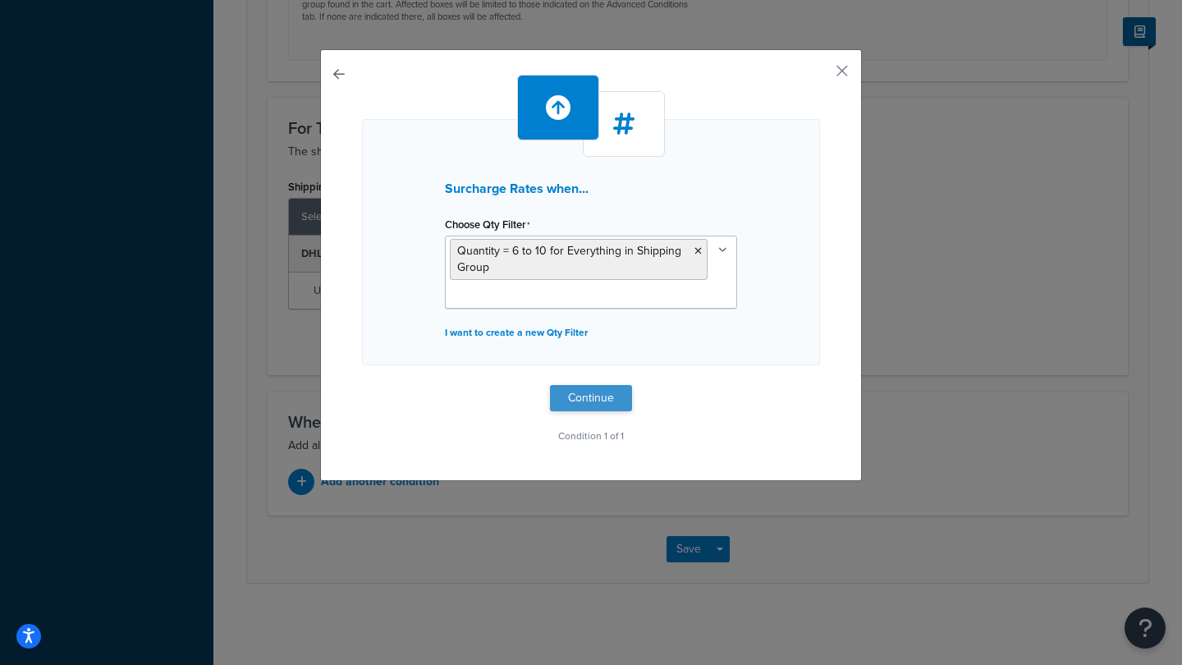
click at [593, 400] on button "Continue" at bounding box center [591, 398] width 82 height 26
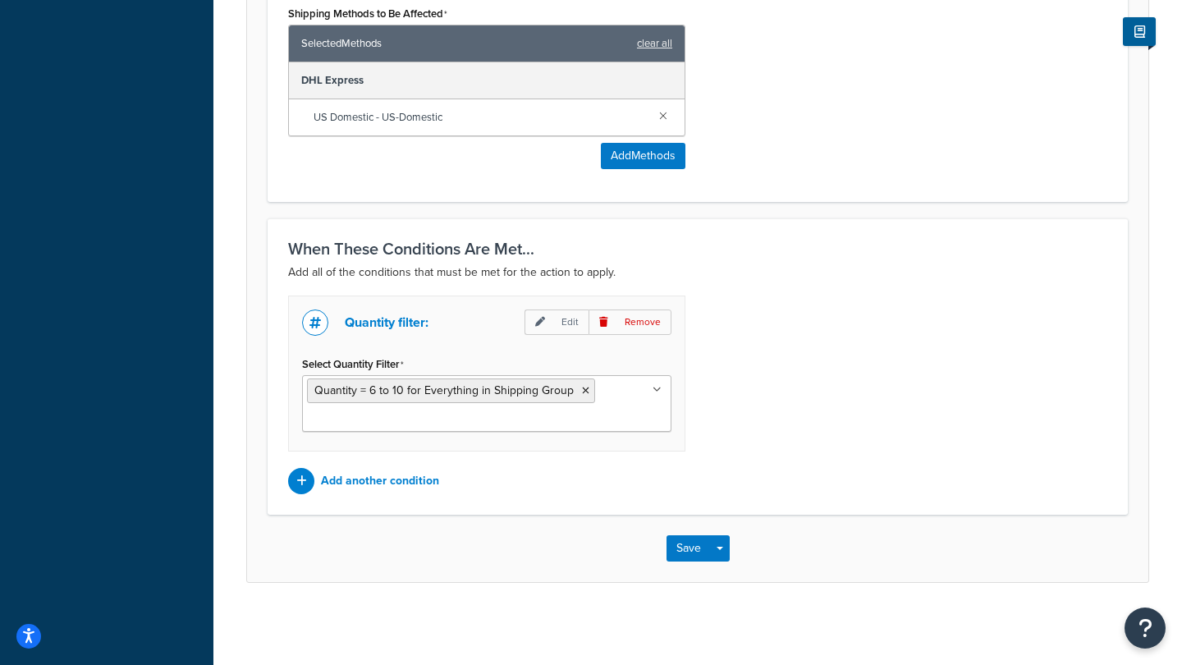
scroll to position [1063, 0]
click at [690, 545] on button "Save" at bounding box center [688, 548] width 44 height 26
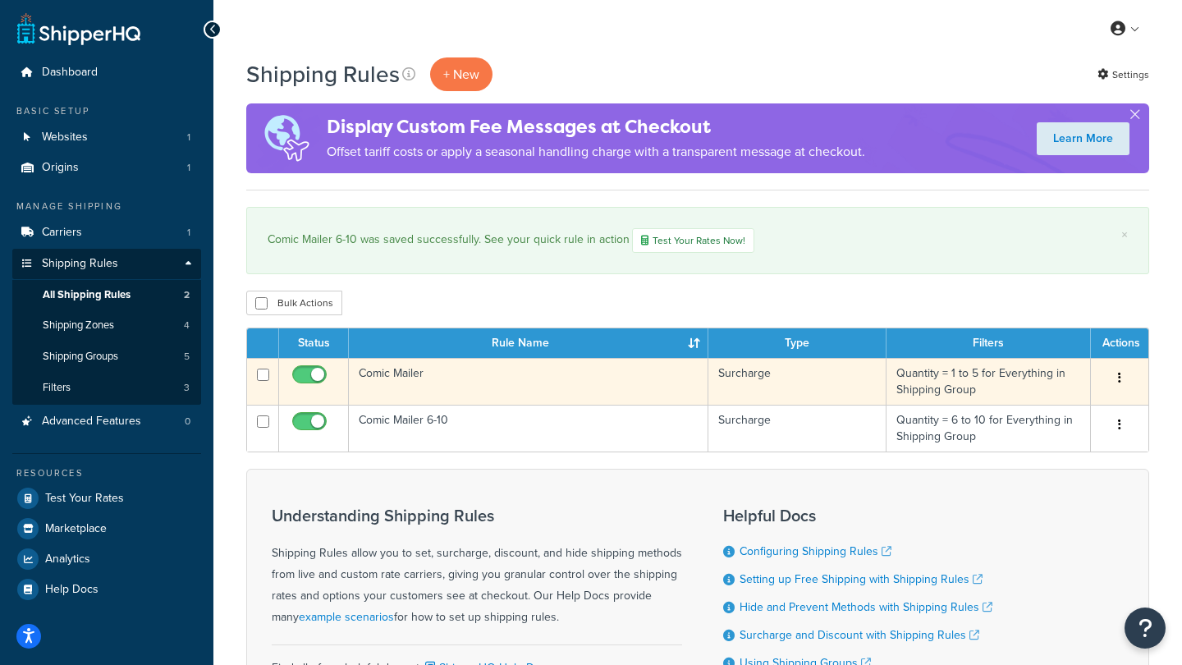
click at [1121, 381] on button "button" at bounding box center [1119, 378] width 23 height 26
click at [1063, 412] on link "Edit" at bounding box center [1065, 409] width 130 height 34
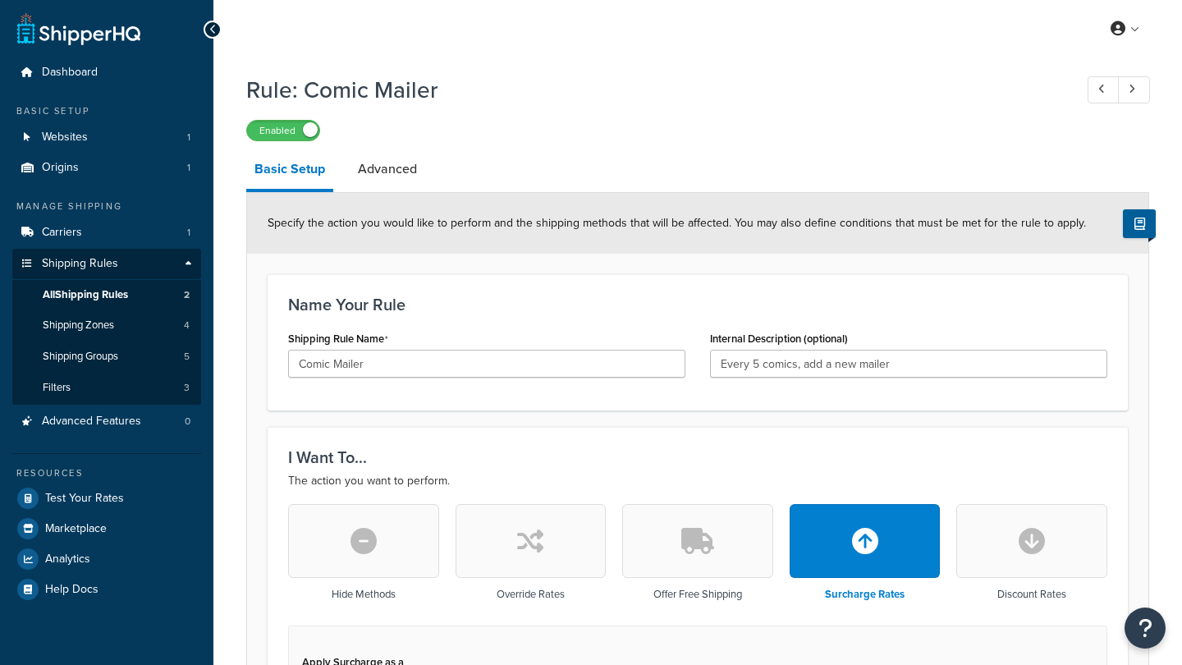
select select "SHIPPING_GROUP"
click at [457, 365] on input "Comic Mailer" at bounding box center [486, 364] width 397 height 28
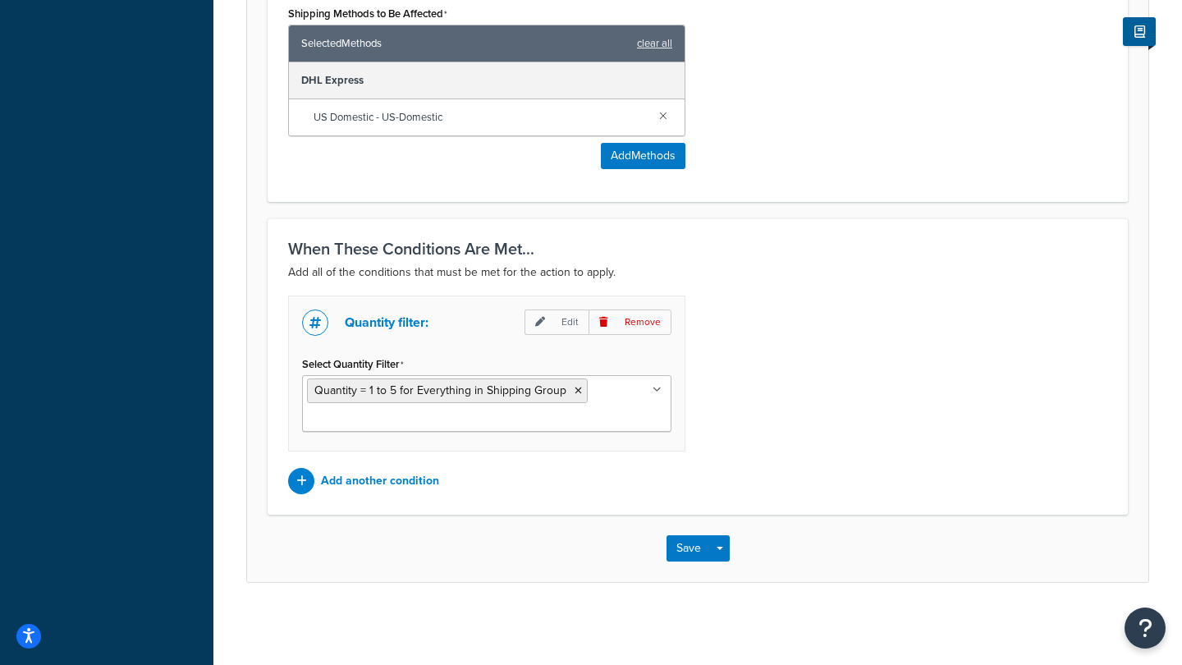
scroll to position [1063, 0]
type input "Comic Mailer 1-5"
click at [688, 546] on button "Save" at bounding box center [688, 548] width 44 height 26
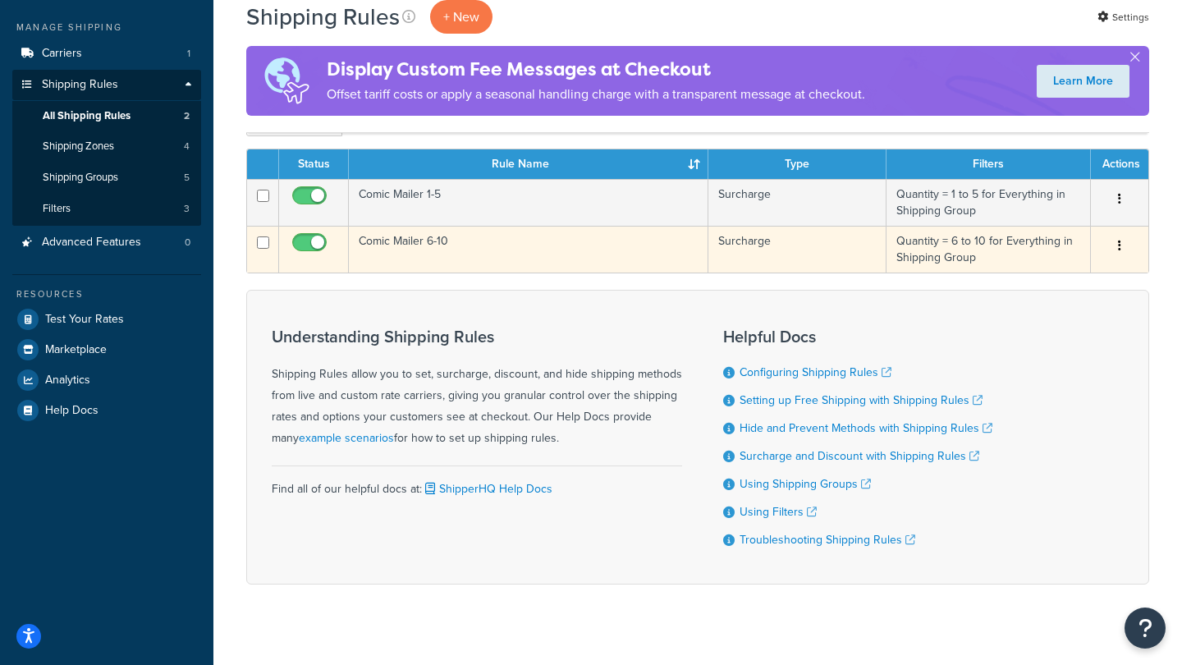
scroll to position [181, 0]
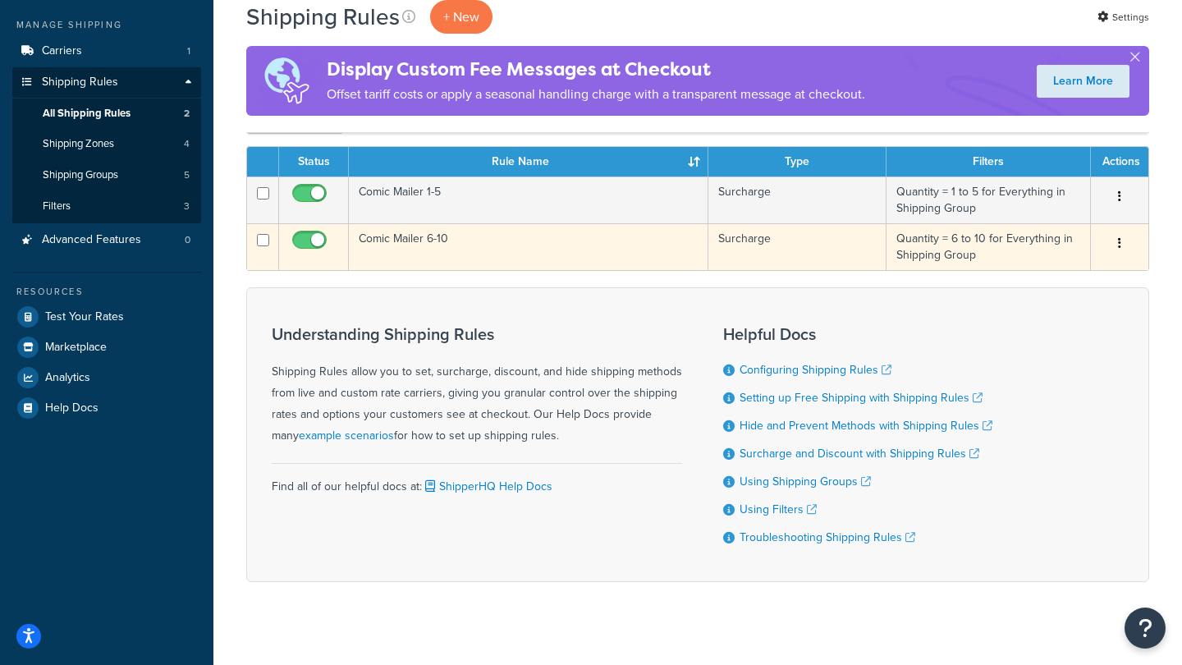
click at [1118, 245] on icon "button" at bounding box center [1119, 242] width 3 height 11
click at [1058, 305] on link "Duplicate" at bounding box center [1065, 308] width 130 height 34
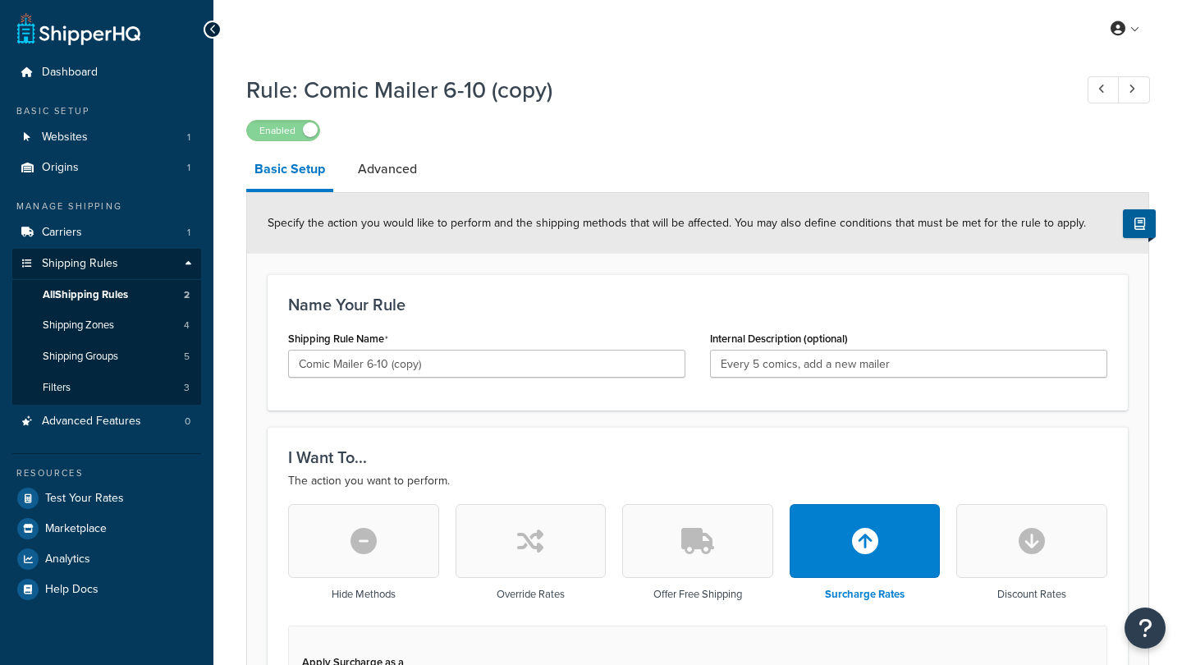
select select "SHIPPING_GROUP"
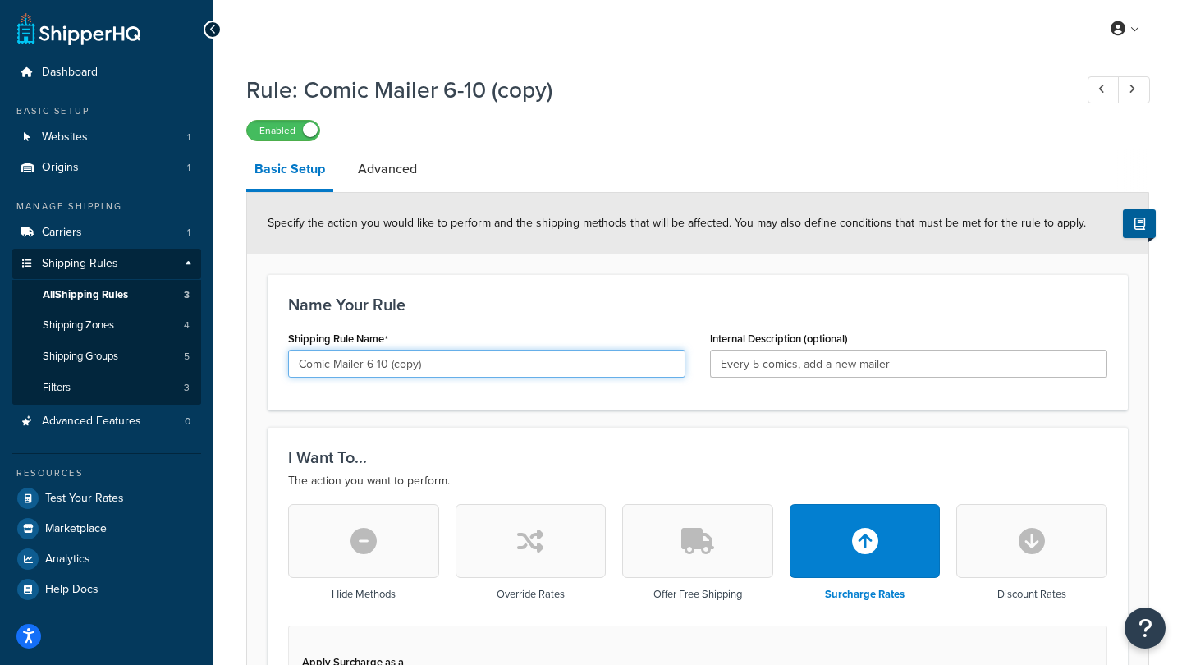
drag, startPoint x: 368, startPoint y: 366, endPoint x: 379, endPoint y: 366, distance: 10.7
click at [379, 366] on input "Comic Mailer 6-10 (copy)" at bounding box center [486, 364] width 397 height 28
drag, startPoint x: 382, startPoint y: 368, endPoint x: 523, endPoint y: 372, distance: 141.2
click at [523, 372] on input "Comic Mailer >10 (copy)" at bounding box center [486, 364] width 397 height 28
type input "Comic Mailer >10"
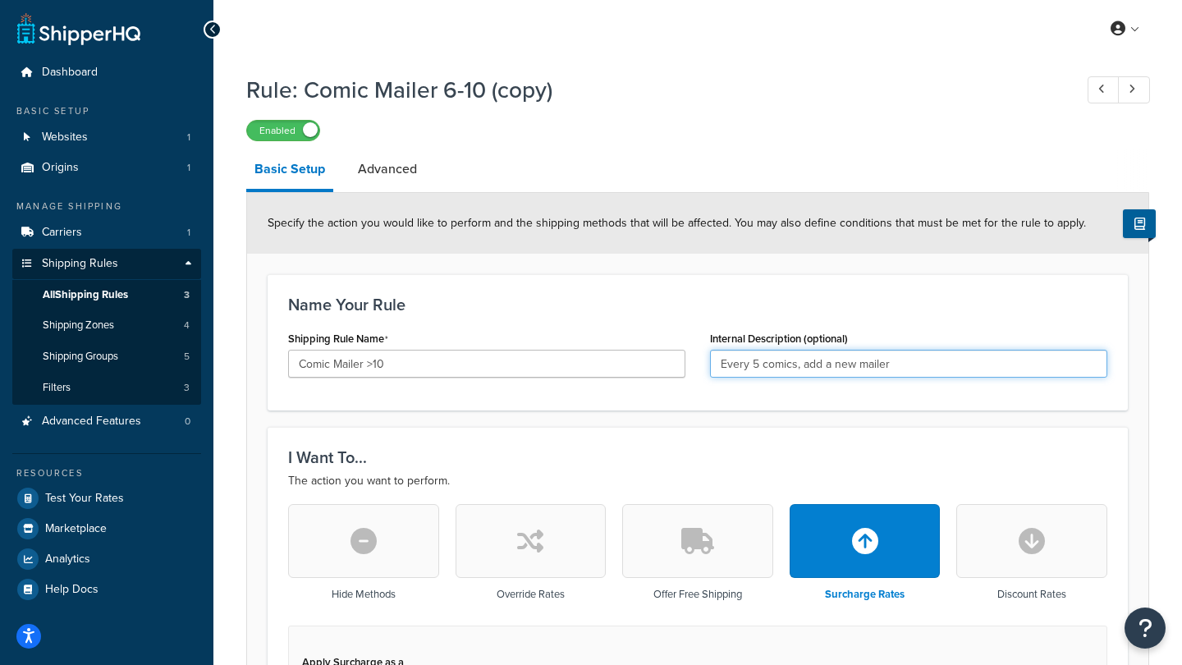
drag, startPoint x: 721, startPoint y: 367, endPoint x: 939, endPoint y: 372, distance: 217.5
click at [939, 372] on input "Every 5 comics, add a new mailer" at bounding box center [908, 364] width 397 height 28
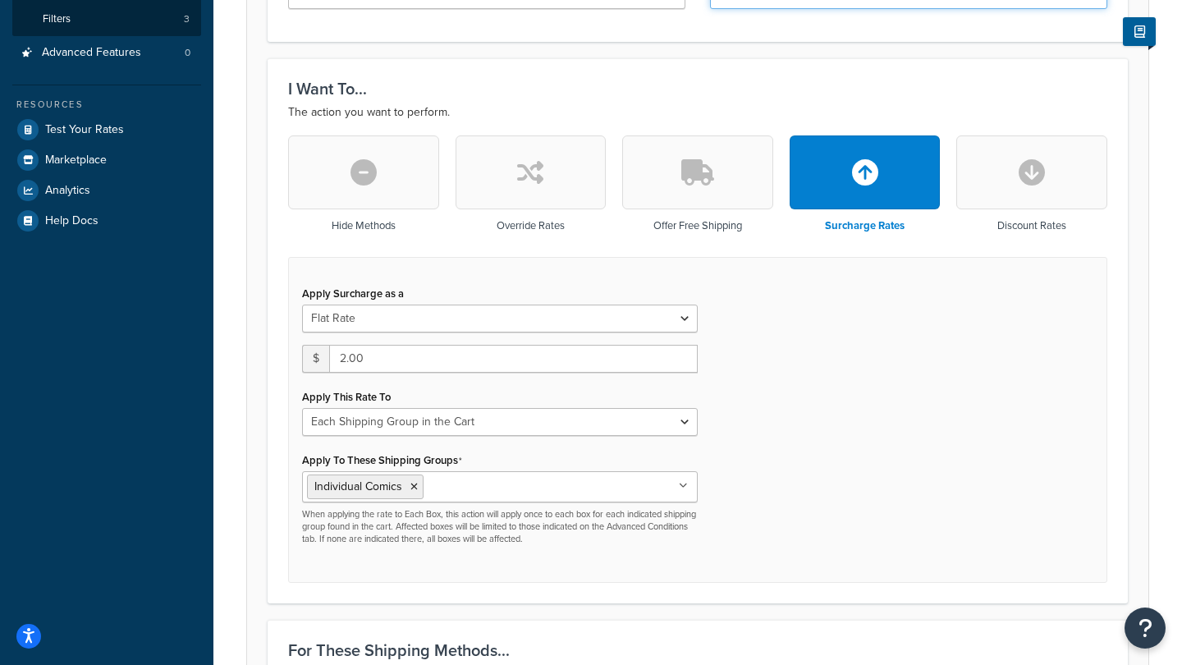
scroll to position [401, 0]
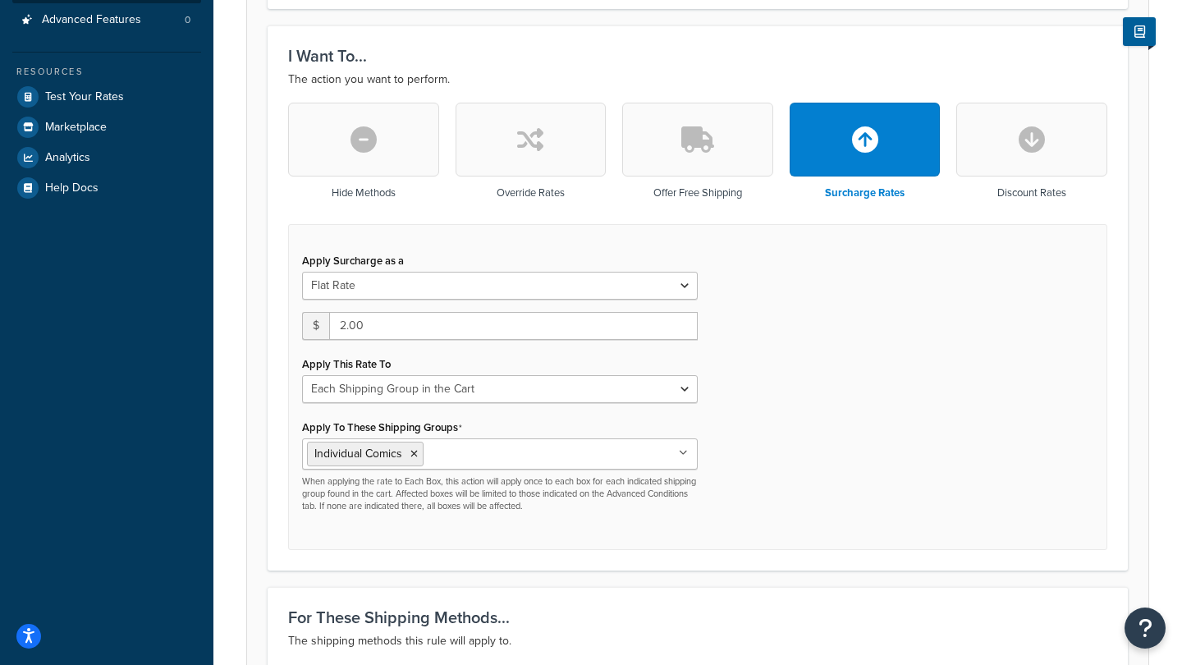
type input "More than 10 comics"
drag, startPoint x: 345, startPoint y: 326, endPoint x: 336, endPoint y: 326, distance: 9.0
click at [336, 326] on input "2.00" at bounding box center [513, 326] width 368 height 28
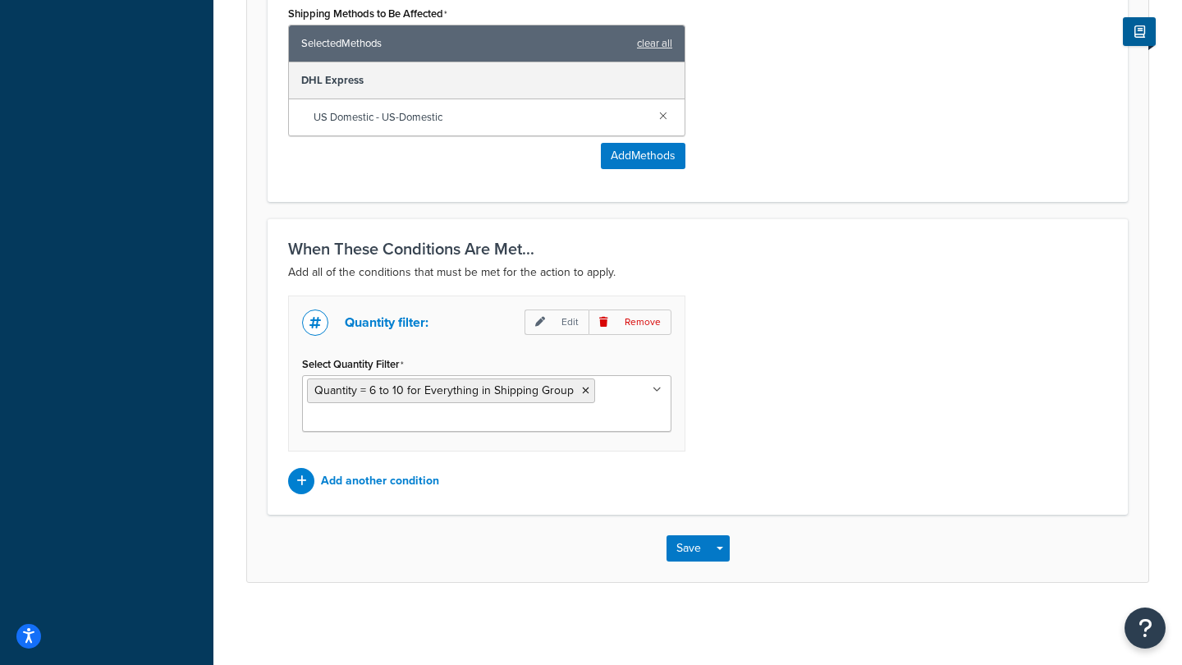
scroll to position [1063, 0]
type input "3.00"
click at [373, 483] on p "Add another condition" at bounding box center [380, 480] width 118 height 23
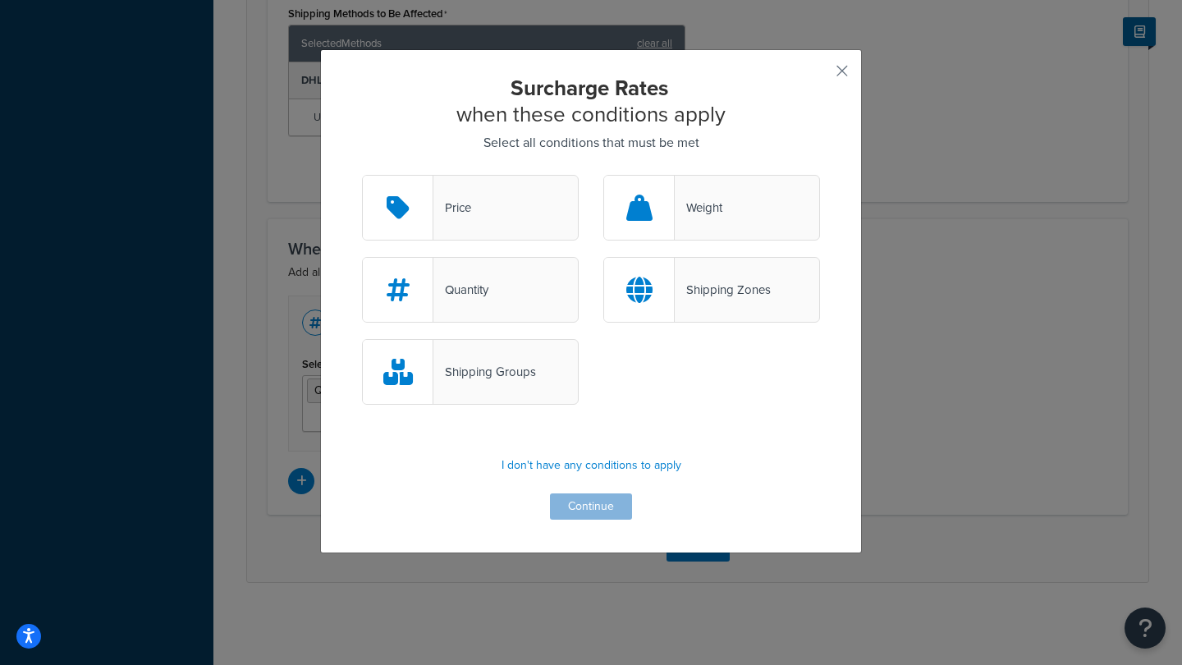
click at [487, 299] on div "Quantity" at bounding box center [460, 289] width 55 height 23
click at [0, 0] on input "Quantity" at bounding box center [0, 0] width 0 height 0
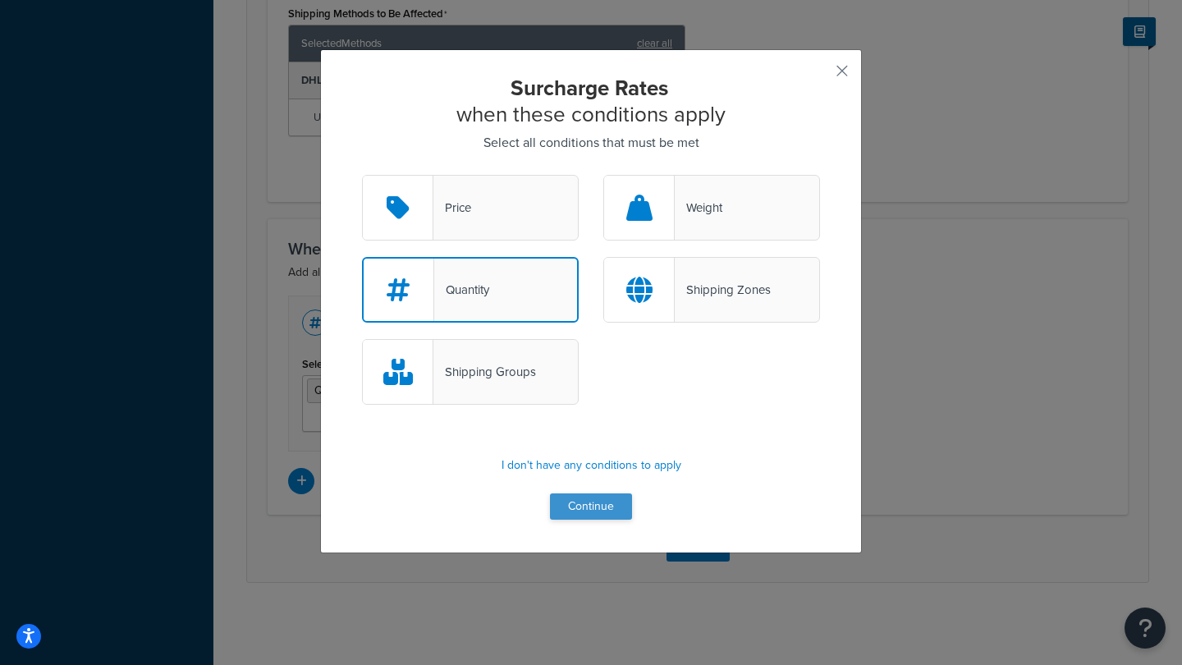
click at [592, 510] on button "Continue" at bounding box center [591, 506] width 82 height 26
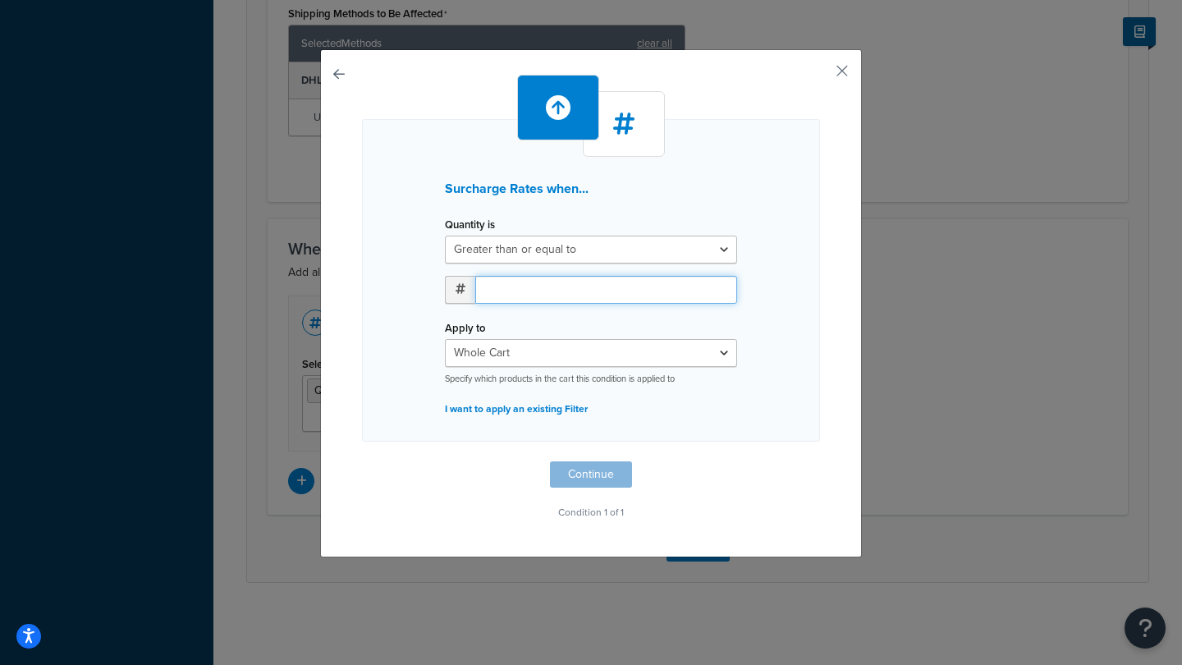
click at [517, 295] on input "number" at bounding box center [606, 290] width 262 height 28
type input "11"
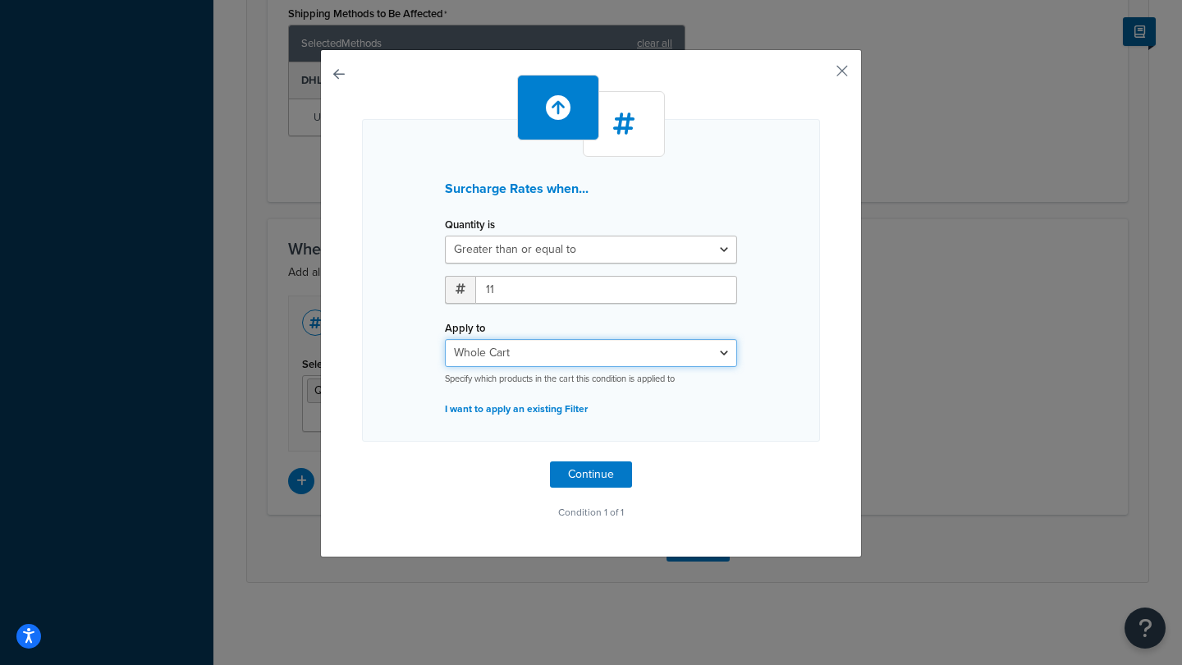
select select "SHIPPING_GROUP"
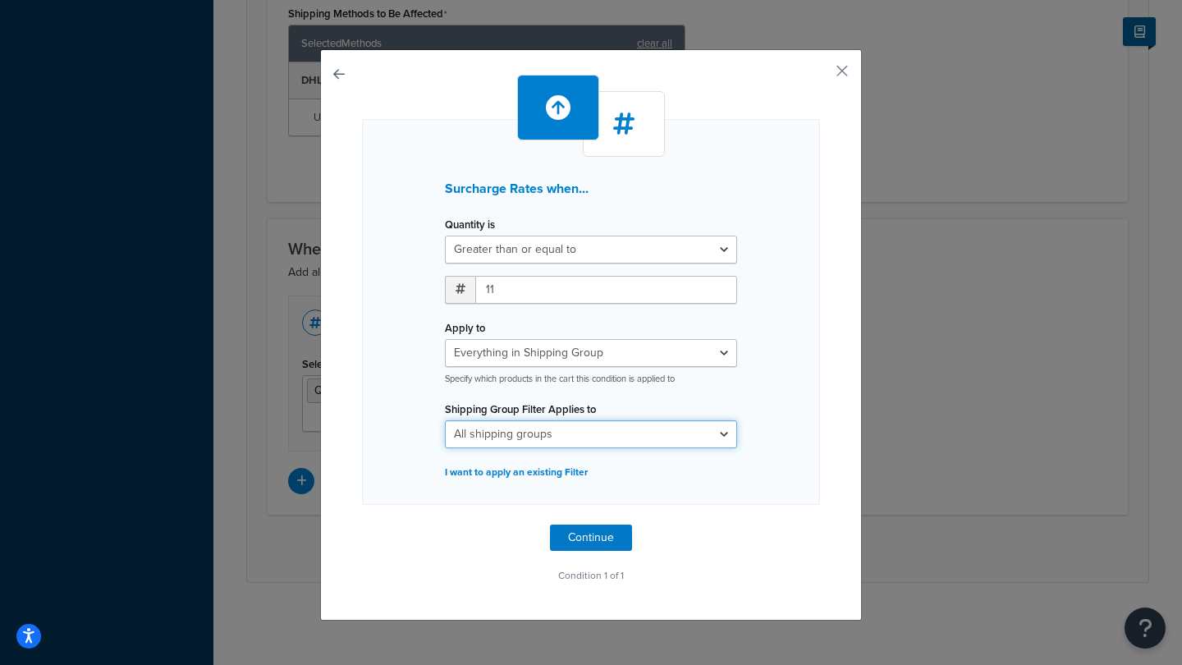
select select "303376"
click at [587, 534] on button "Continue" at bounding box center [591, 537] width 82 height 26
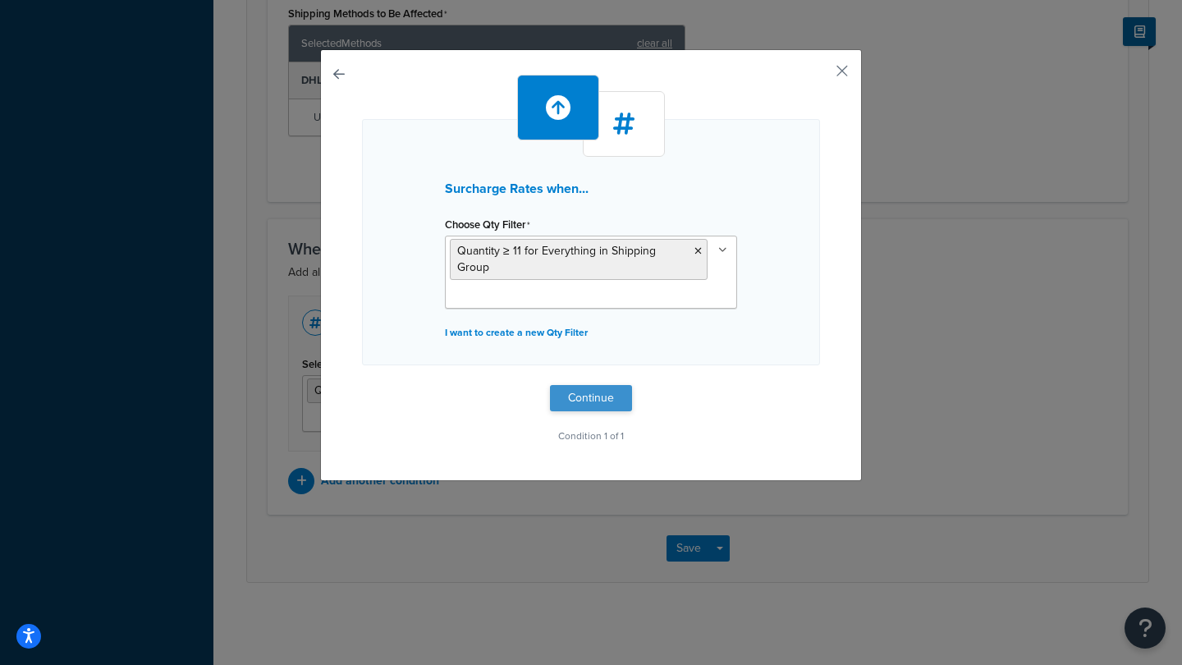
click at [583, 391] on button "Continue" at bounding box center [591, 398] width 82 height 26
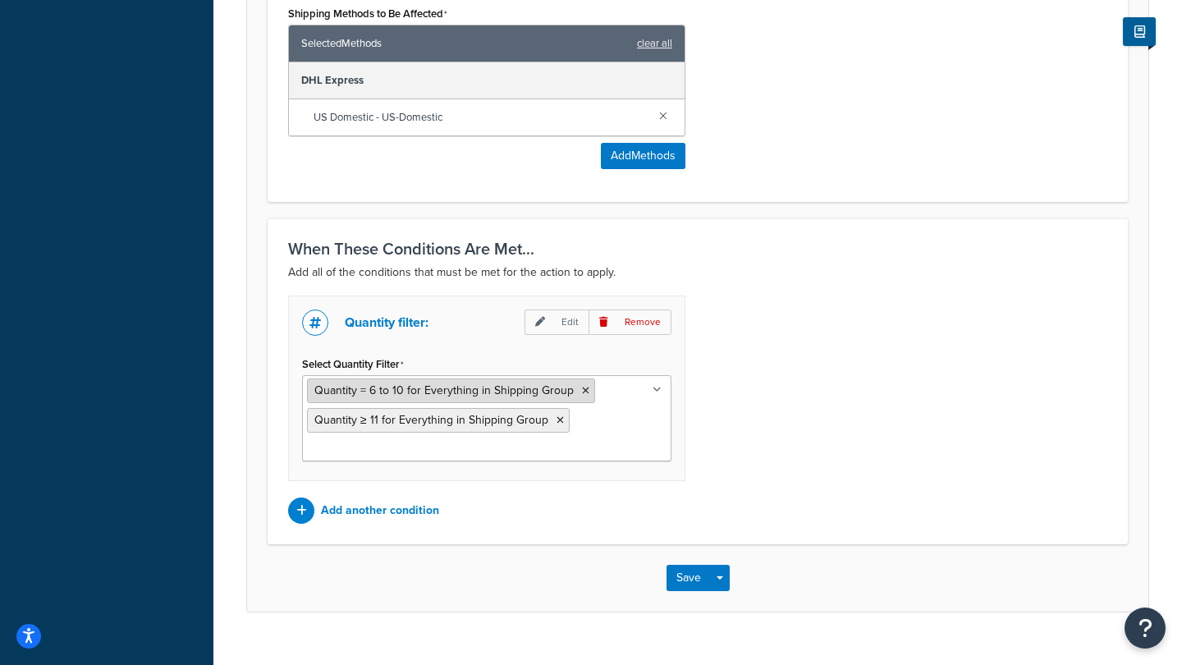
click at [582, 386] on icon at bounding box center [585, 391] width 7 height 10
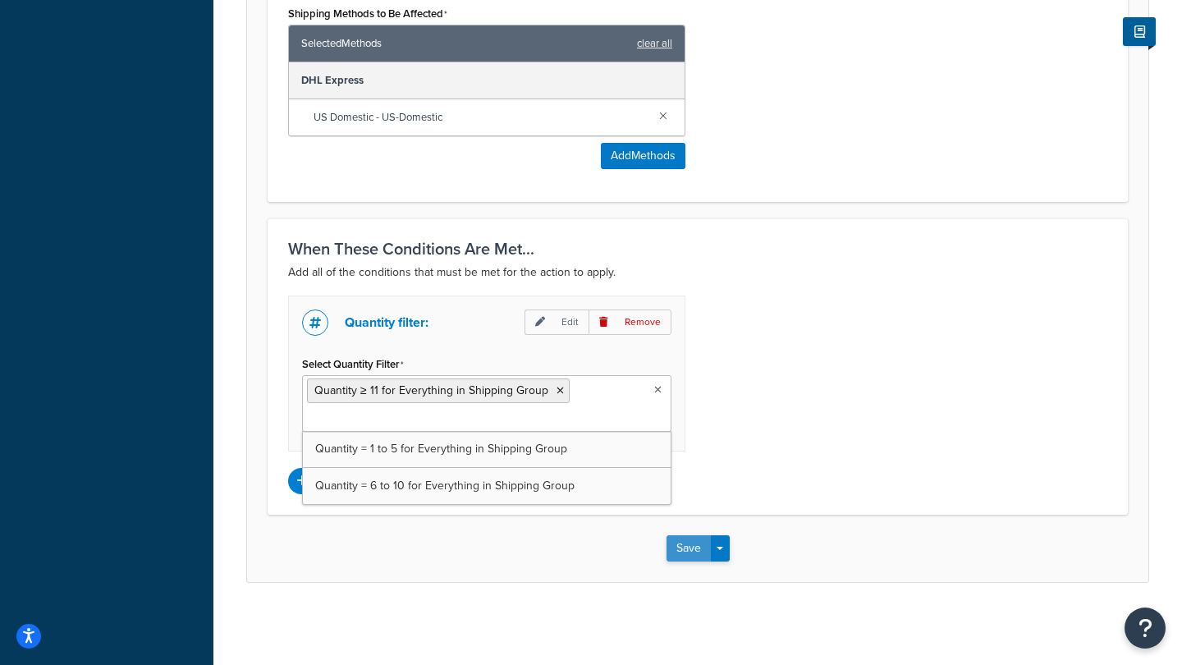
click at [701, 549] on button "Save" at bounding box center [688, 548] width 44 height 26
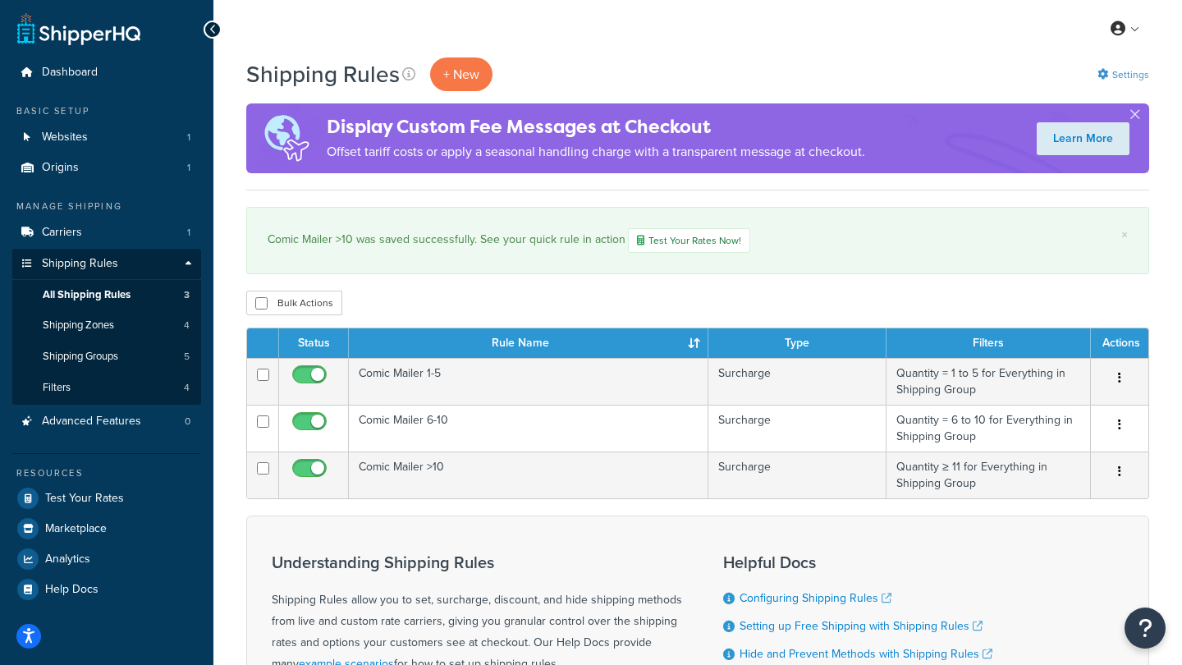
click at [1122, 67] on link "Settings" at bounding box center [1123, 74] width 52 height 23
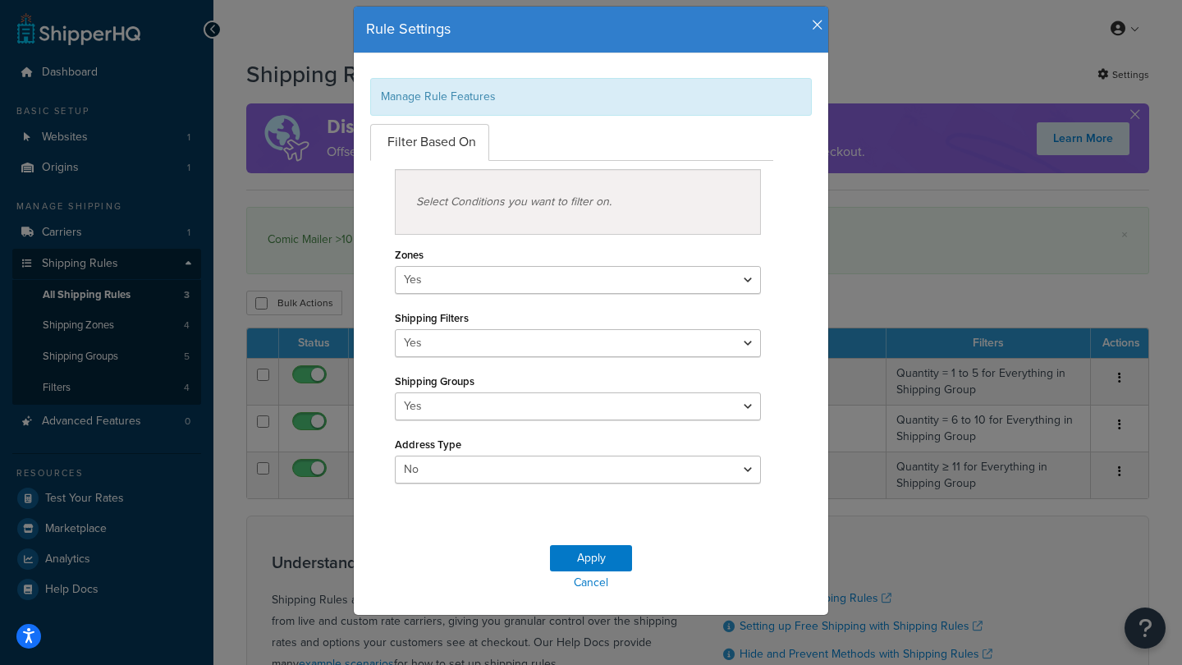
scroll to position [42, 0]
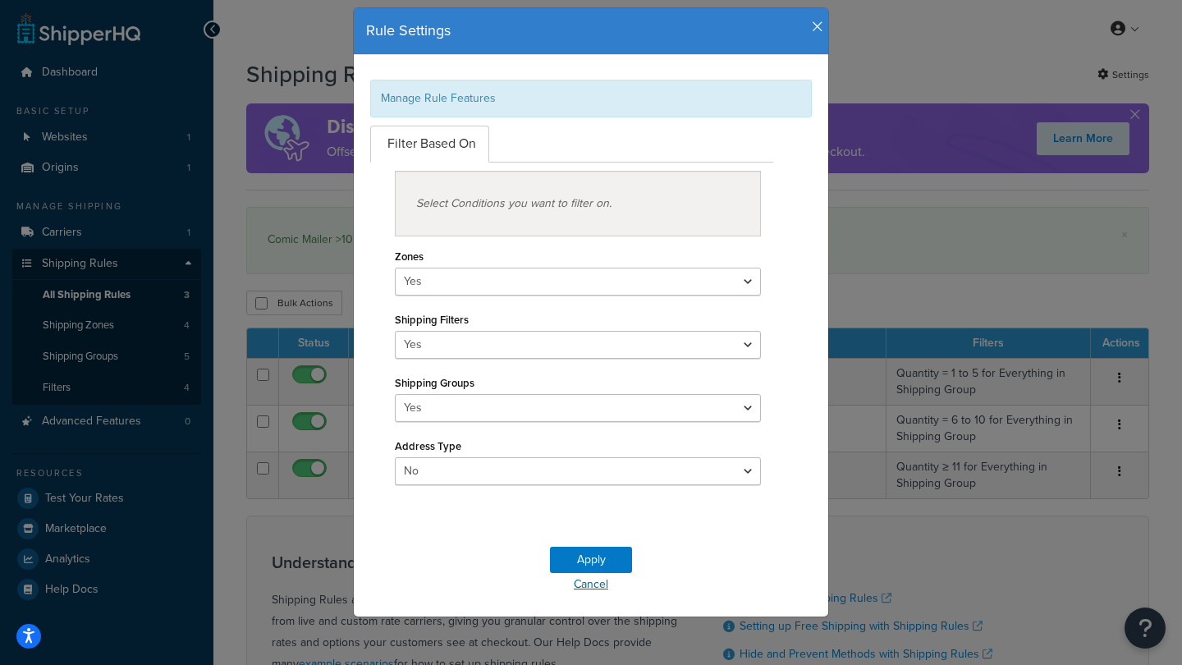
click at [593, 583] on link "Cancel" at bounding box center [591, 584] width 474 height 23
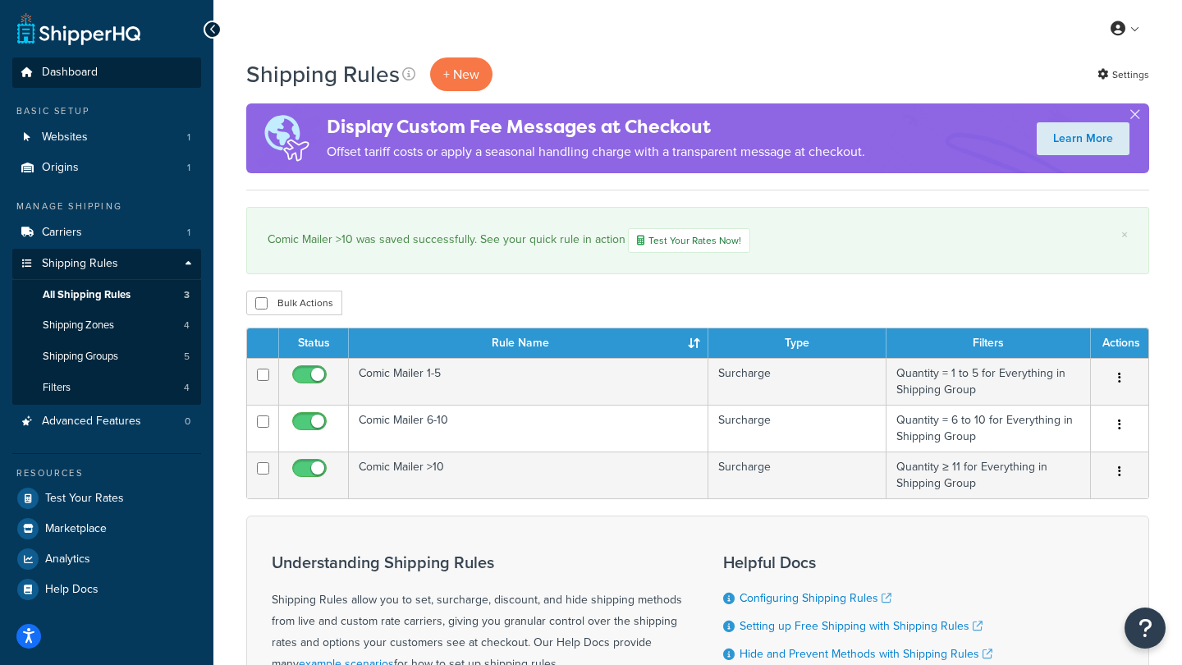
click at [62, 66] on span "Dashboard" at bounding box center [70, 73] width 56 height 14
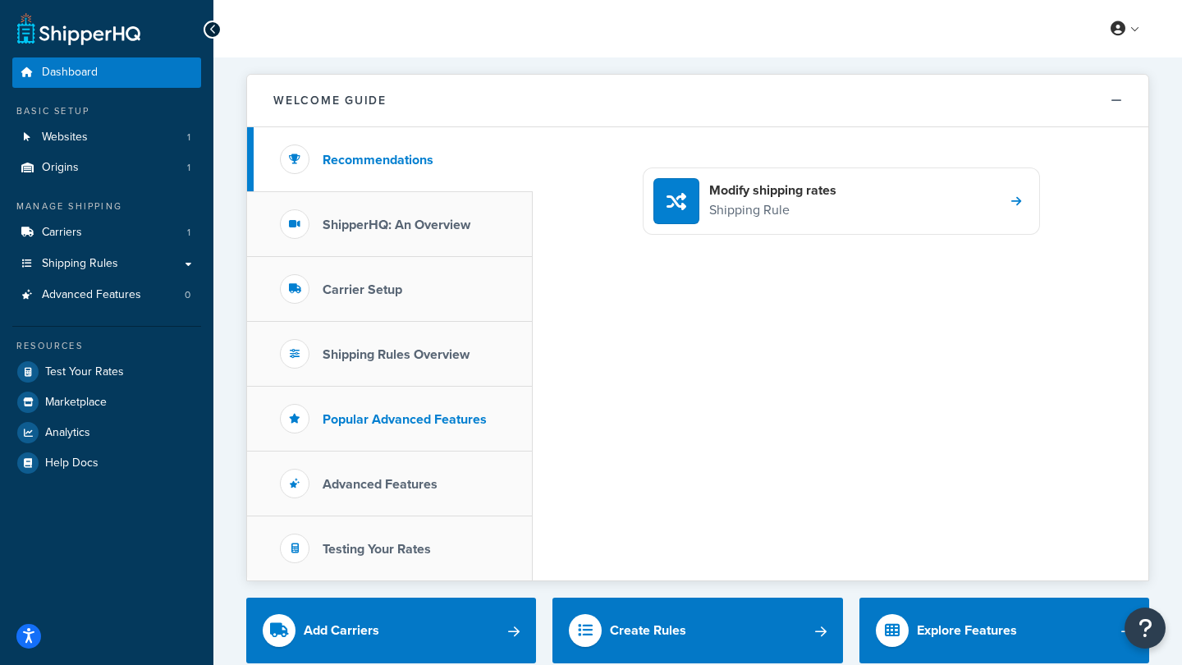
click at [396, 417] on h3 "Popular Advanced Features" at bounding box center [404, 419] width 164 height 15
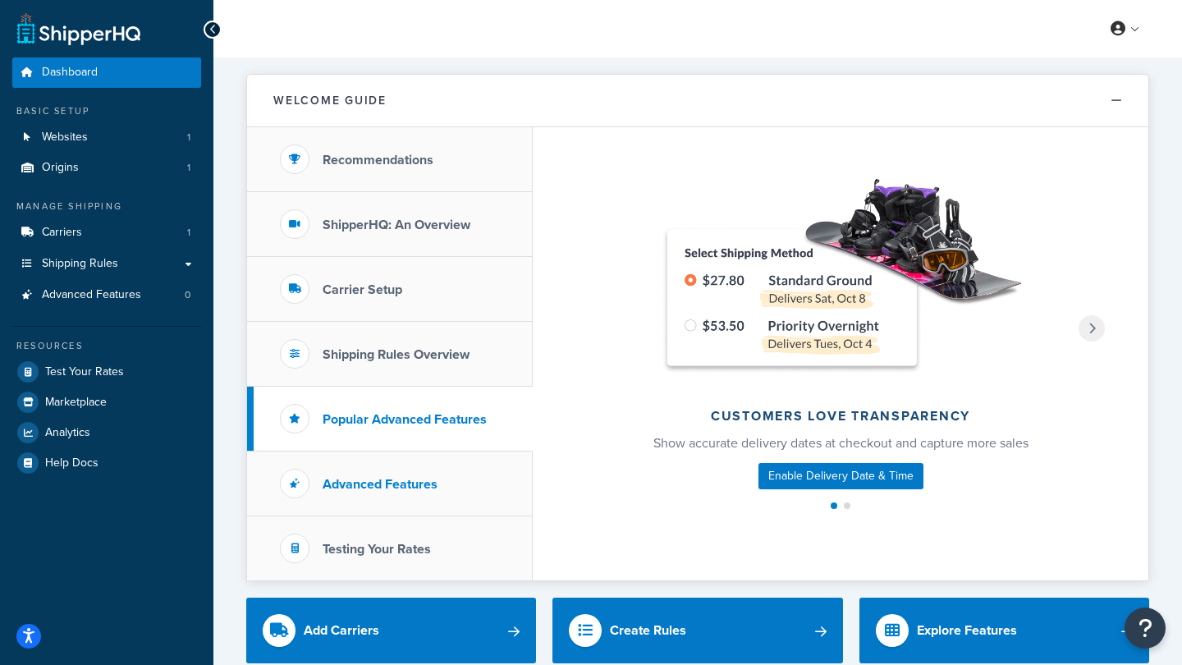
click at [355, 487] on h3 "Advanced Features" at bounding box center [379, 484] width 115 height 15
